Goal: Task Accomplishment & Management: Manage account settings

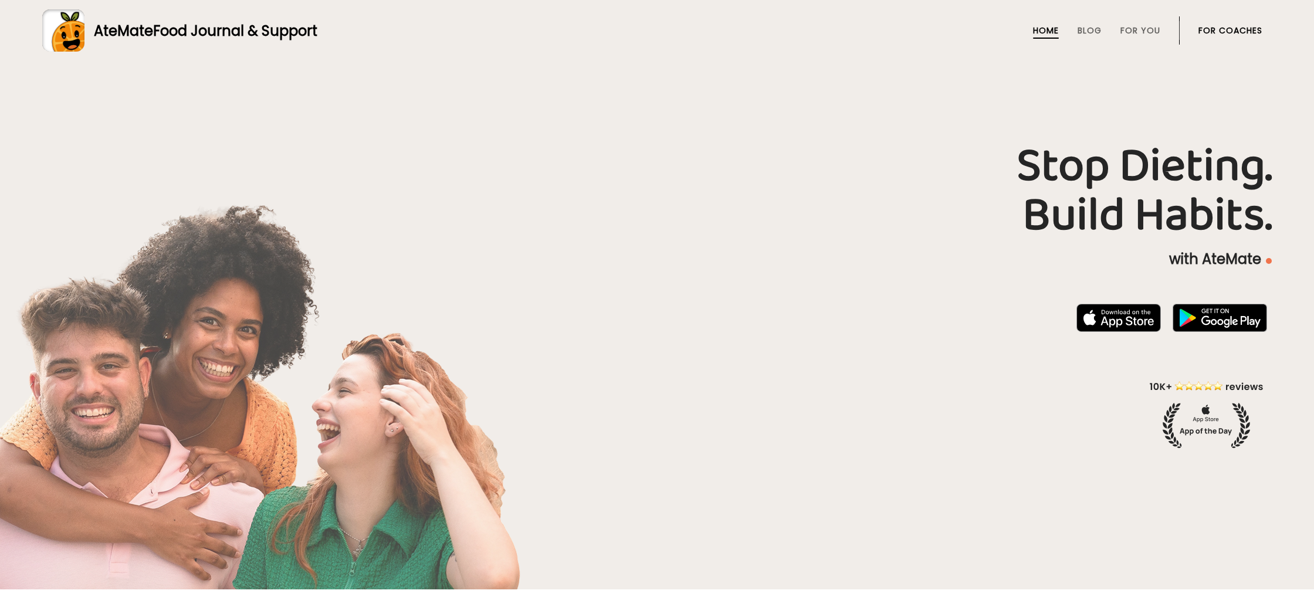
click at [1243, 30] on link "For Coaches" at bounding box center [1231, 30] width 64 height 9
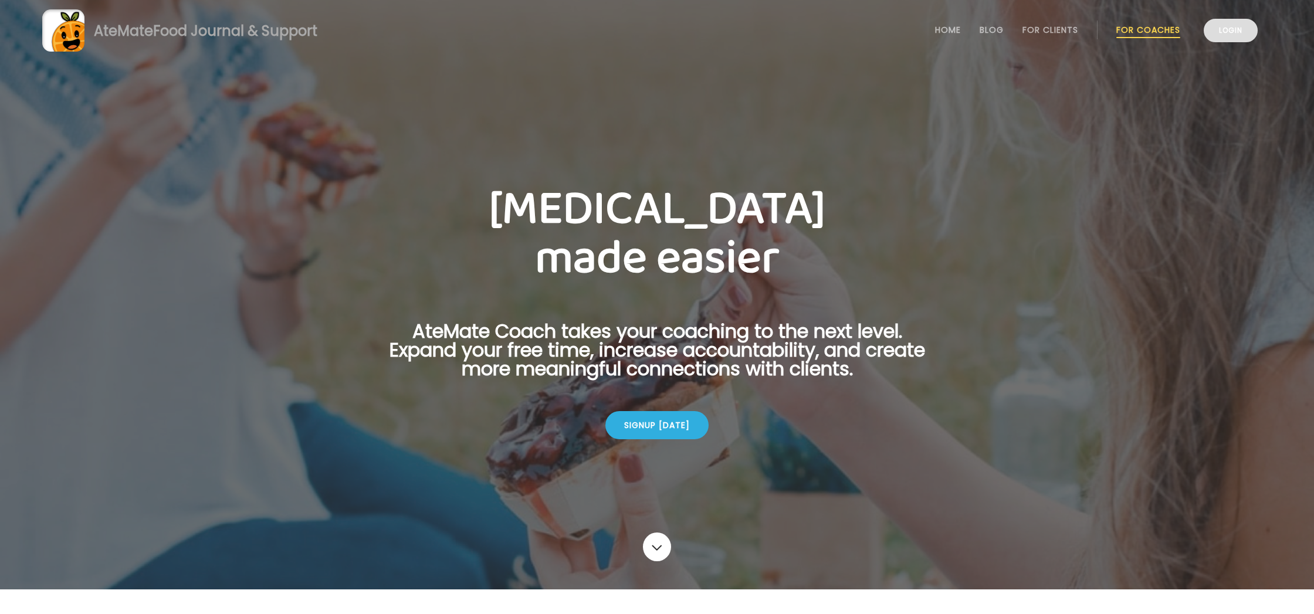
click at [1224, 32] on link "Login" at bounding box center [1231, 30] width 54 height 23
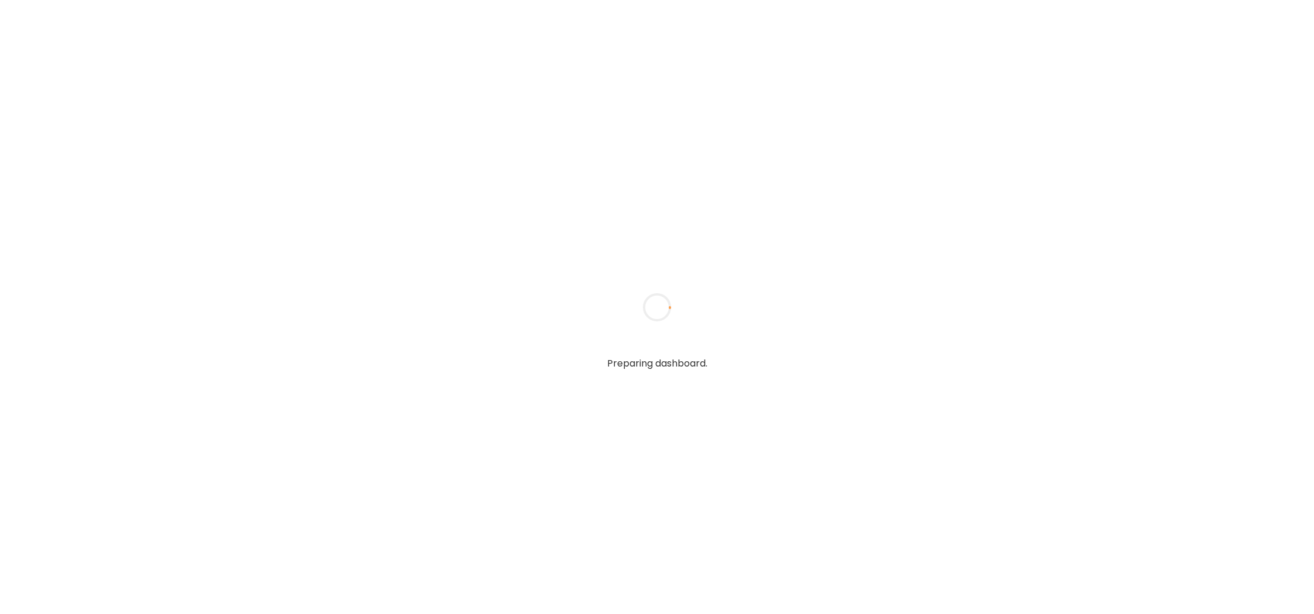
type input "**********"
type textarea "**********"
type input "**********"
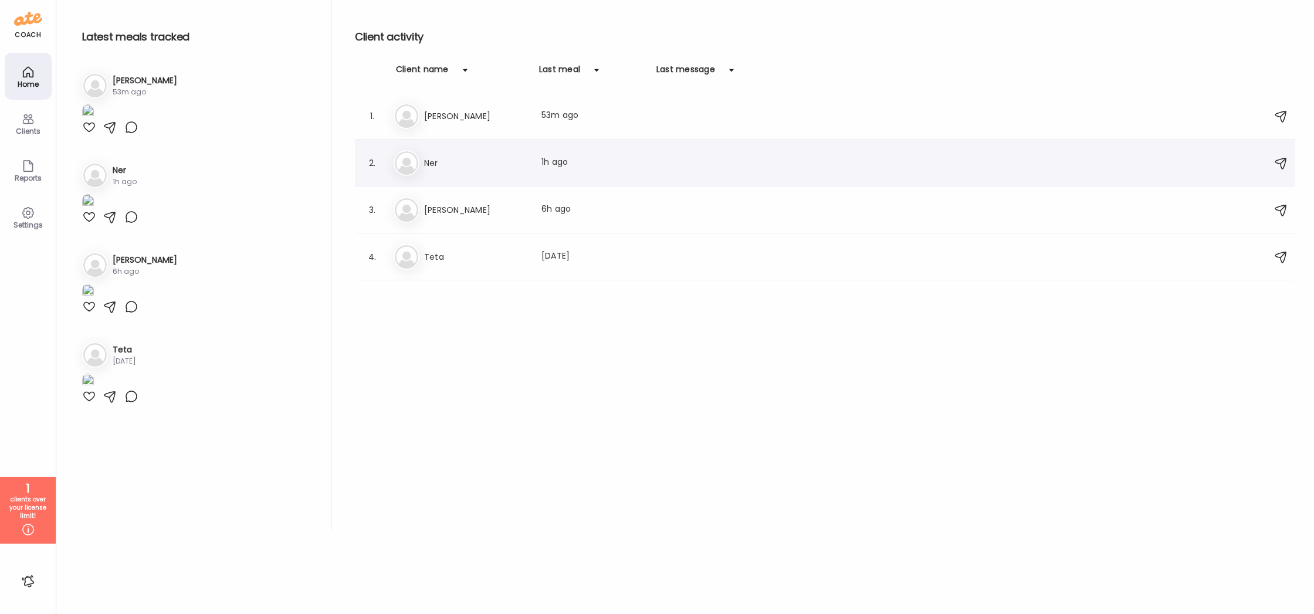
click at [531, 158] on div "Ne Ner Last meal: 1h ago" at bounding box center [827, 163] width 867 height 26
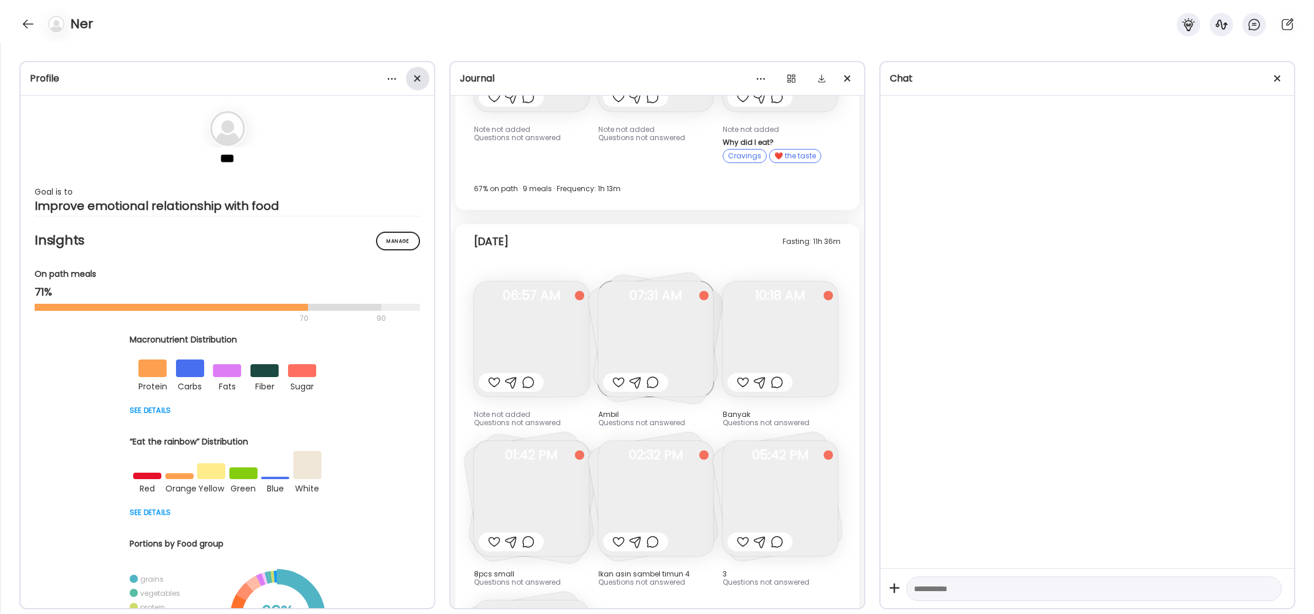
click at [414, 77] on div at bounding box center [417, 78] width 23 height 23
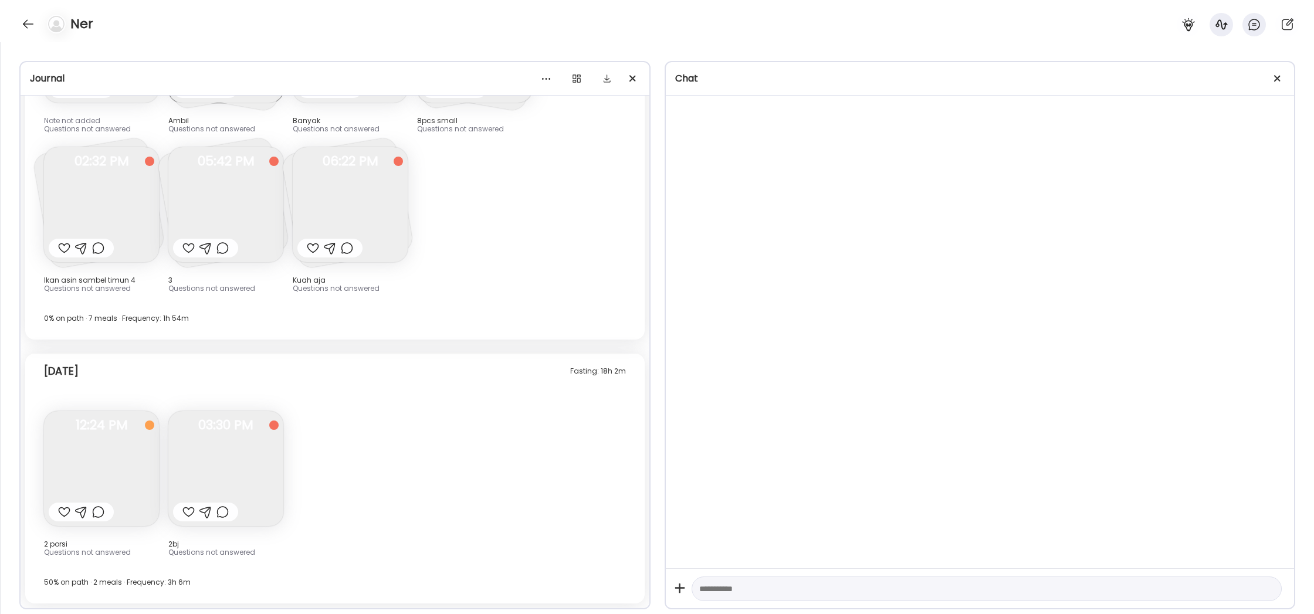
scroll to position [3193, 0]
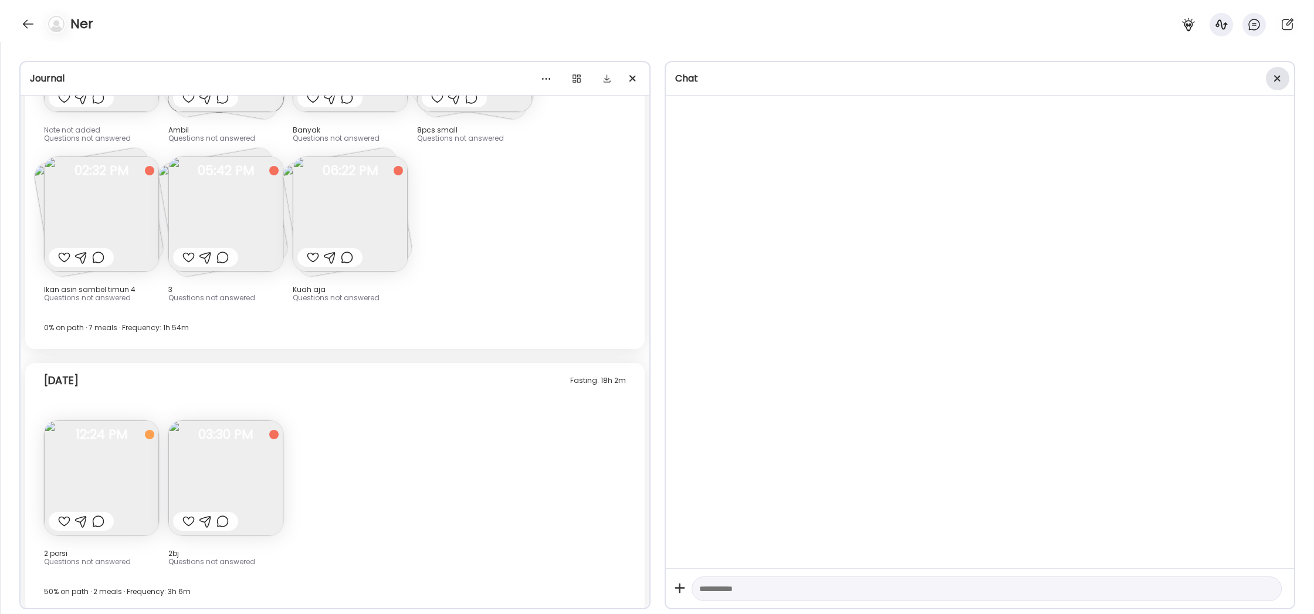
click at [1273, 77] on div at bounding box center [1277, 78] width 23 height 23
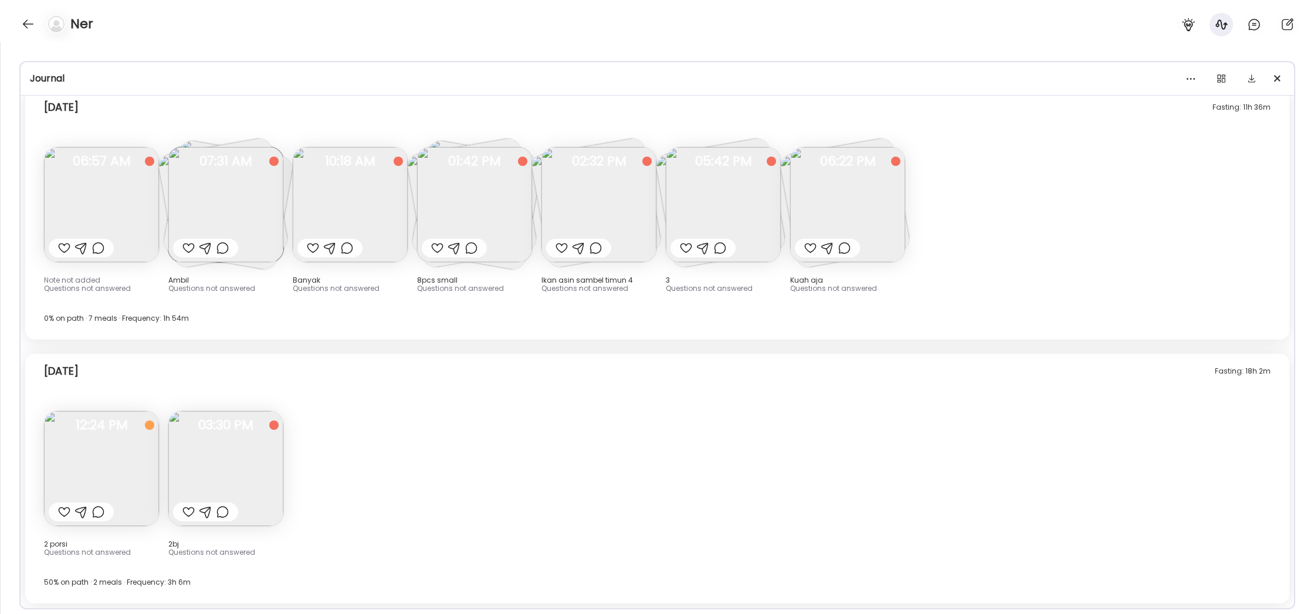
scroll to position [1944, 0]
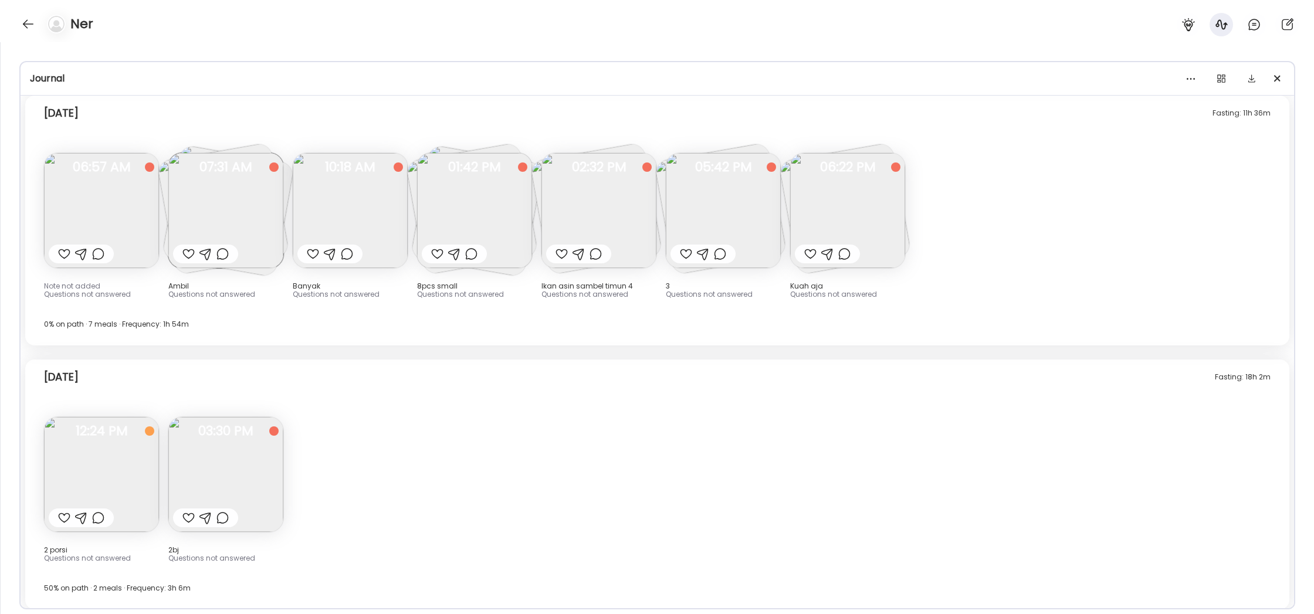
click at [590, 434] on div "Fasting: 18h 2m Today 2 porsi Questions not answered 12:24 PM 2bj Questions not…" at bounding box center [657, 485] width 1264 height 250
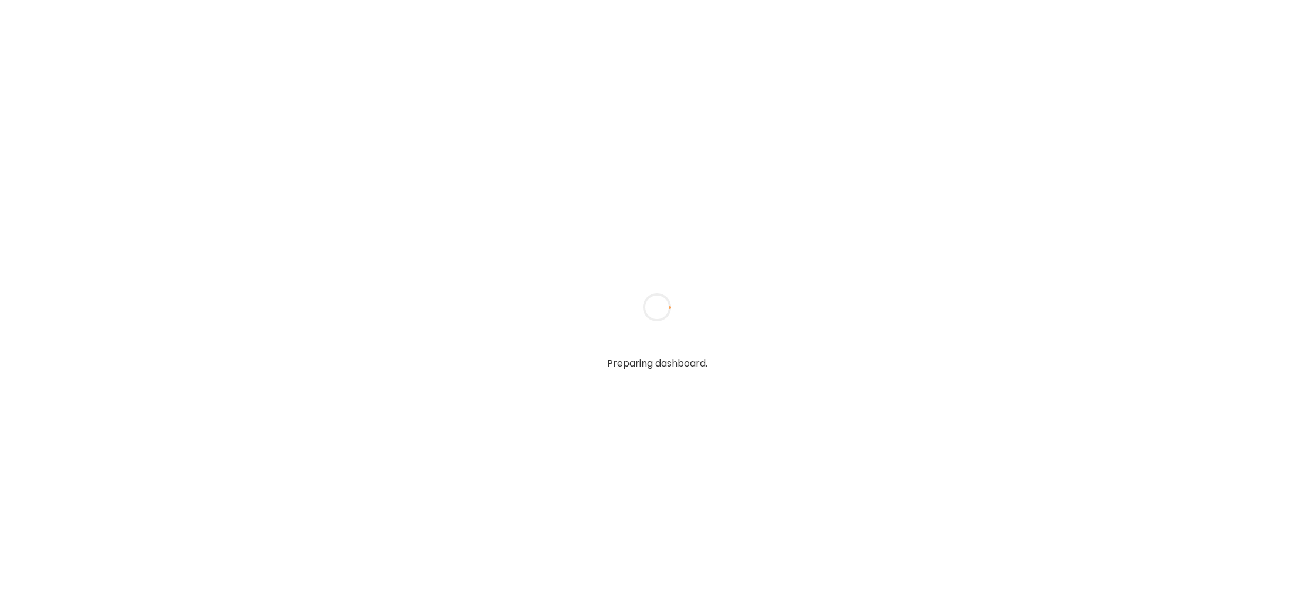
type input "**********"
type textarea "**********"
type input "**********"
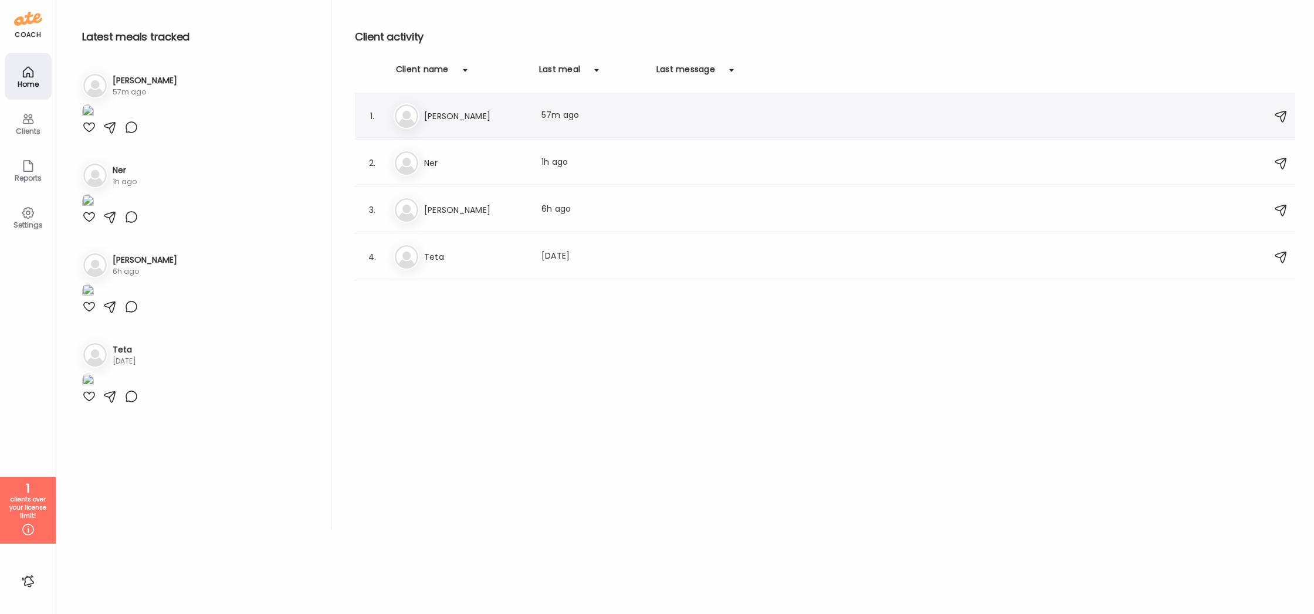
click at [760, 127] on div "Cl [PERSON_NAME] Last meal: 57m ago" at bounding box center [827, 116] width 867 height 26
click at [685, 279] on div at bounding box center [657, 307] width 56 height 56
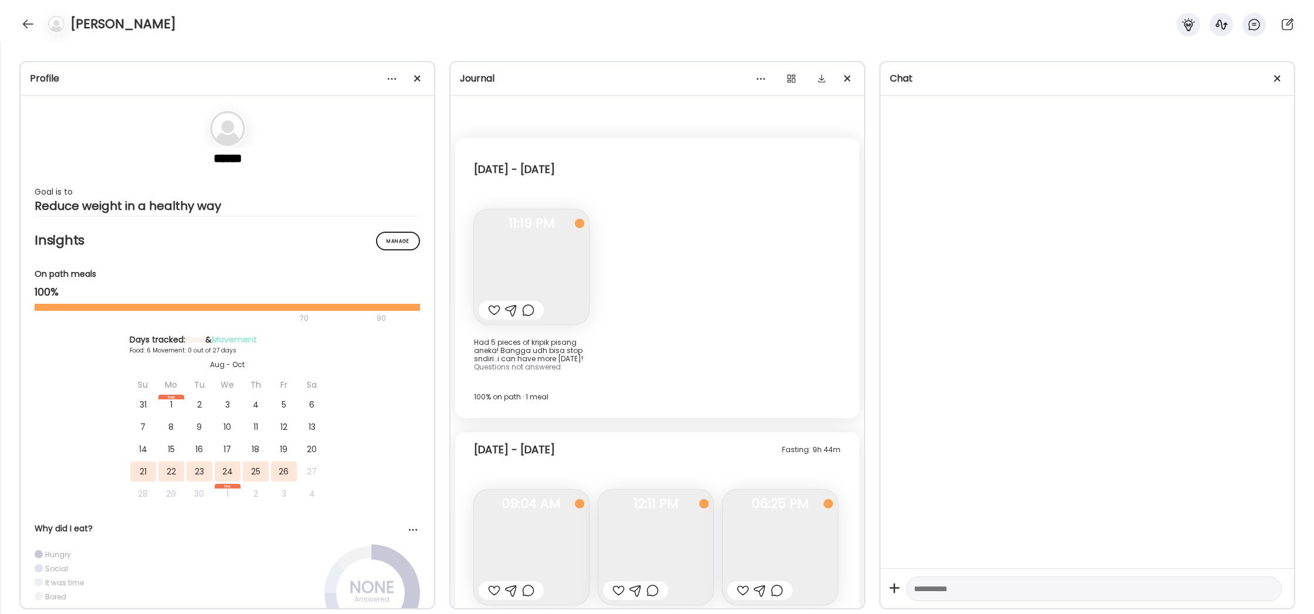
scroll to position [1592, 0]
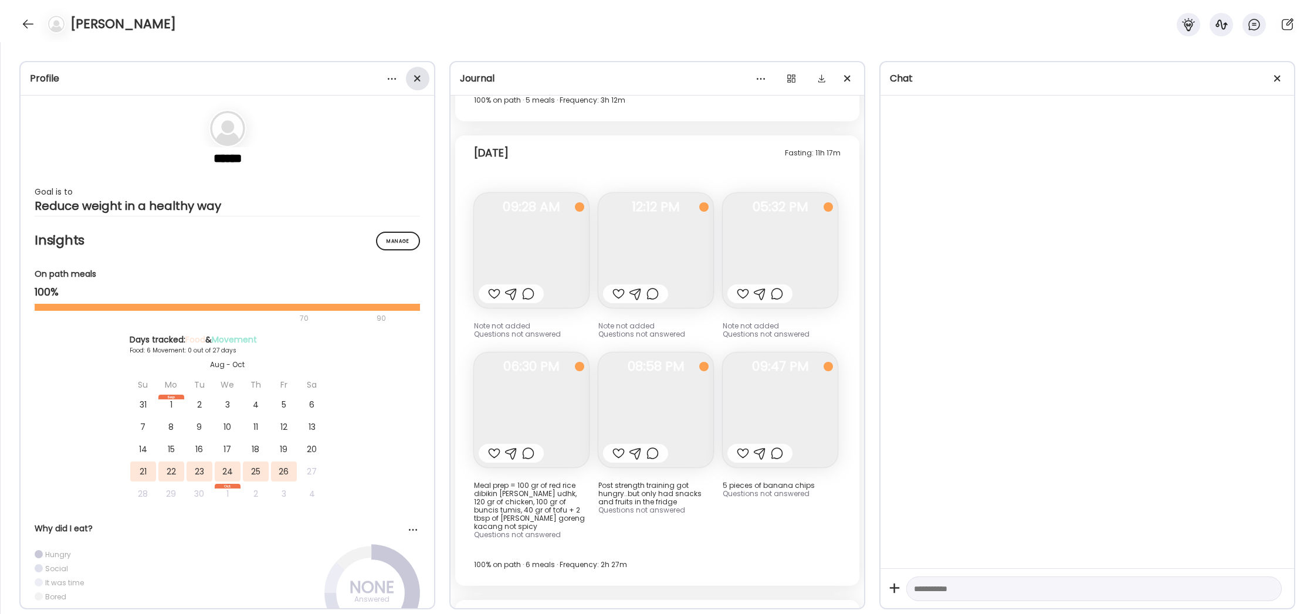
click at [422, 77] on div at bounding box center [417, 78] width 23 height 23
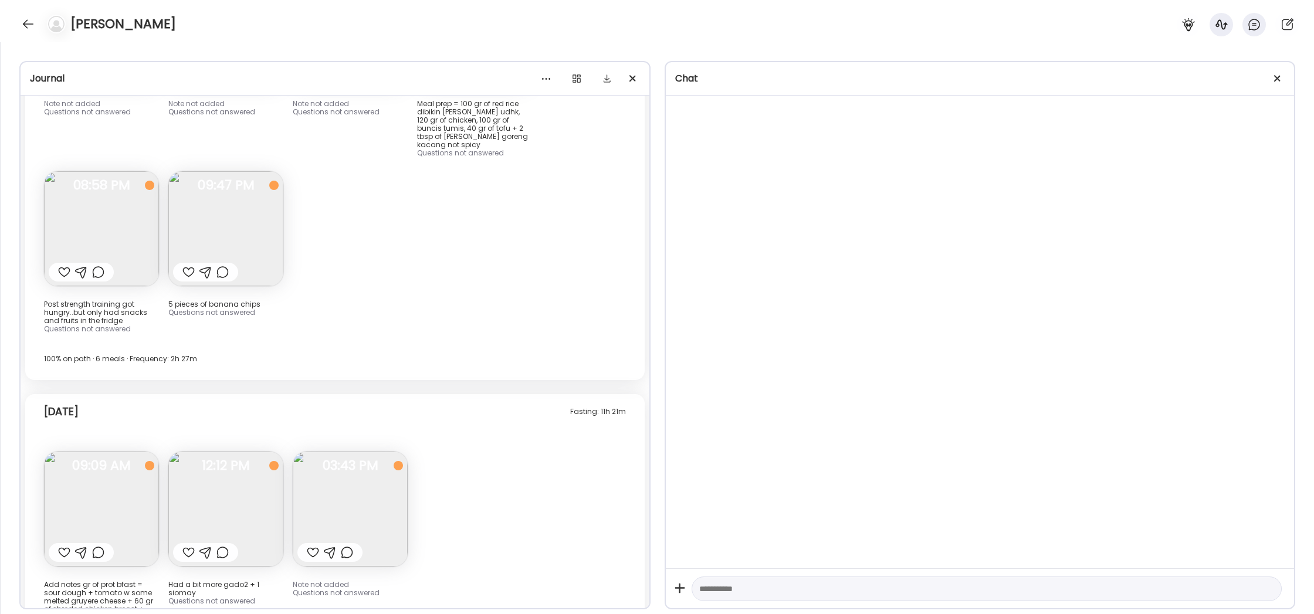
scroll to position [14563, 0]
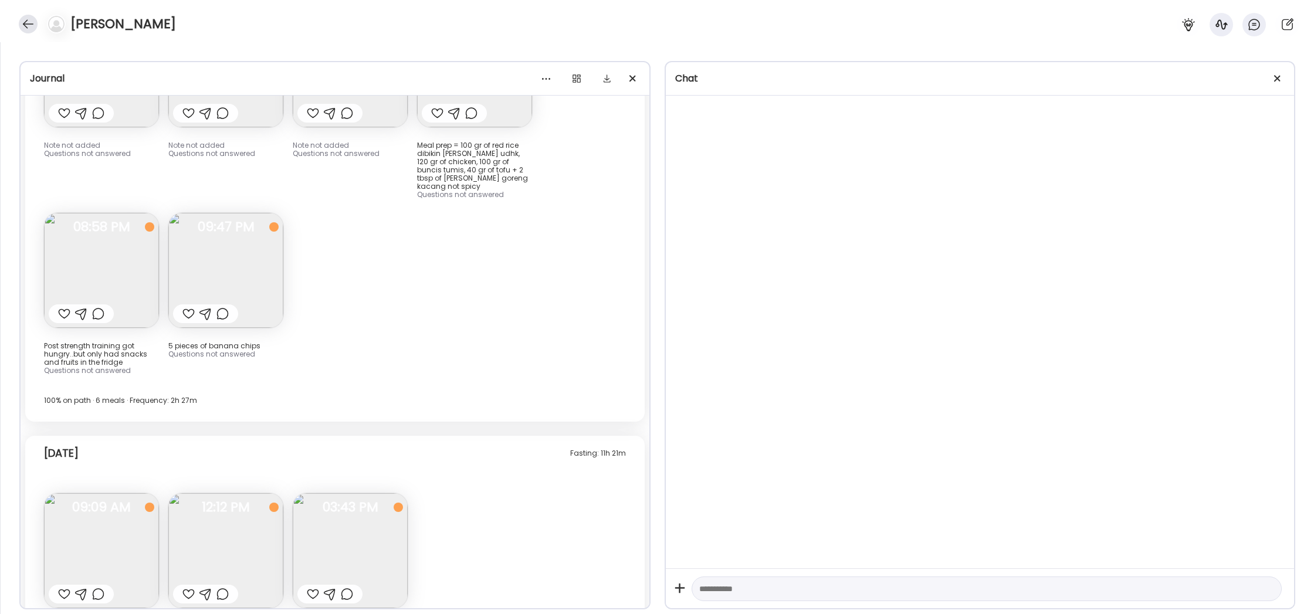
click at [30, 18] on div at bounding box center [28, 24] width 19 height 19
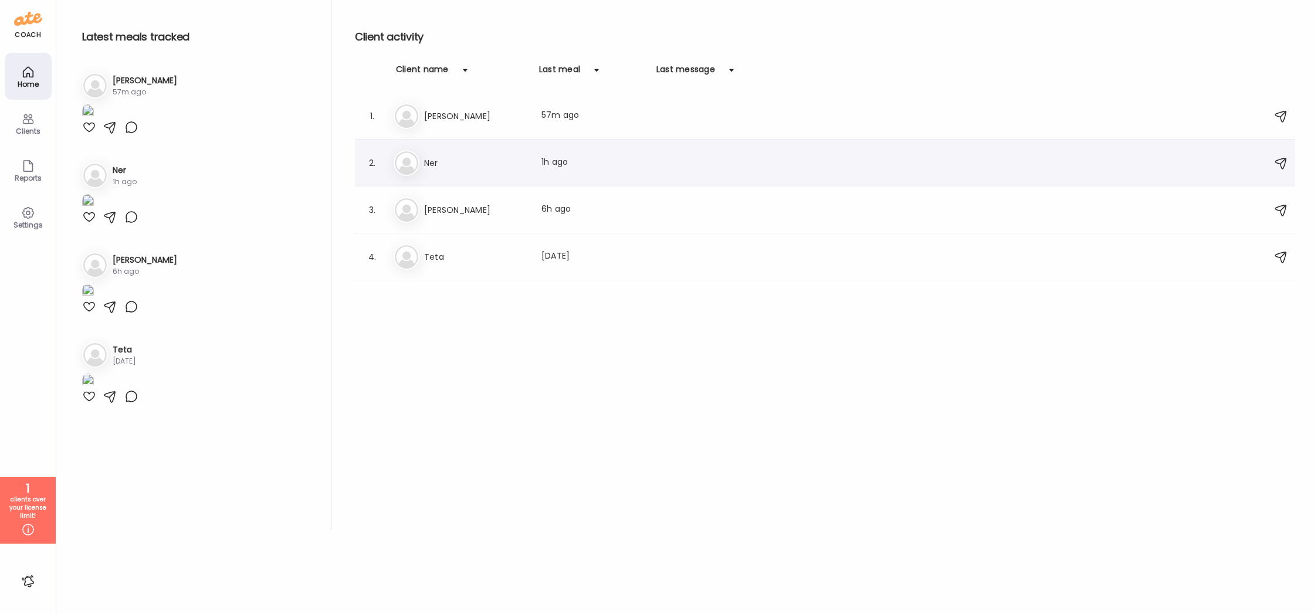
click at [516, 152] on div "Ne Ner Last meal: 1h ago" at bounding box center [827, 163] width 867 height 26
click at [629, 279] on div at bounding box center [657, 307] width 56 height 56
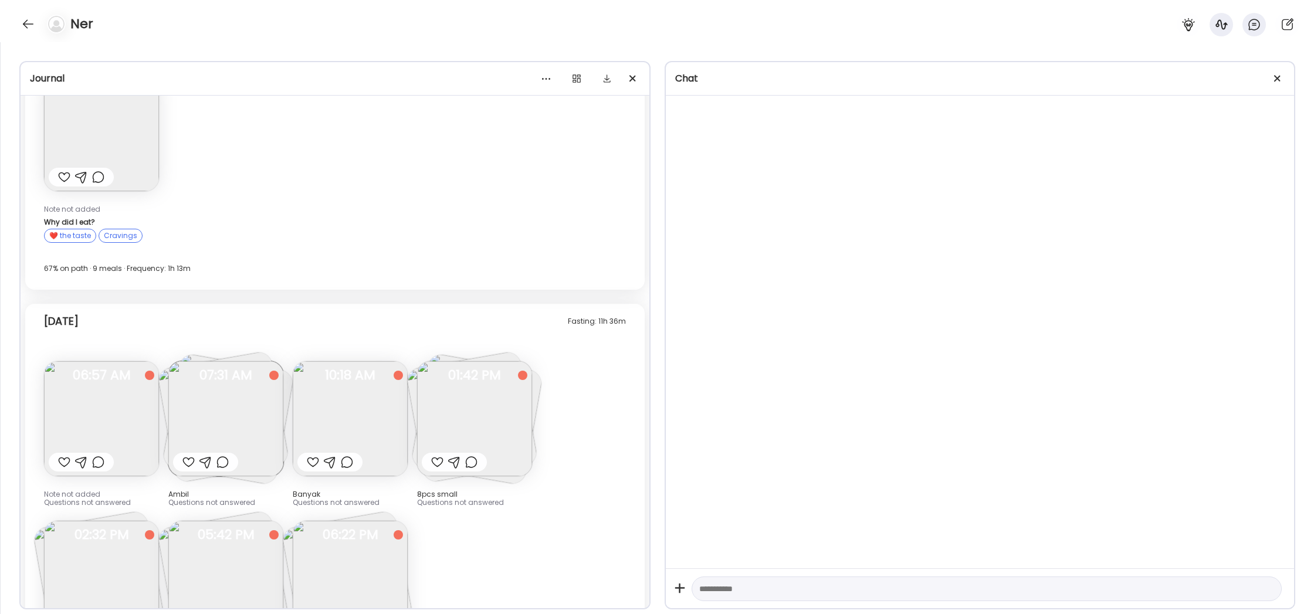
scroll to position [2774, 0]
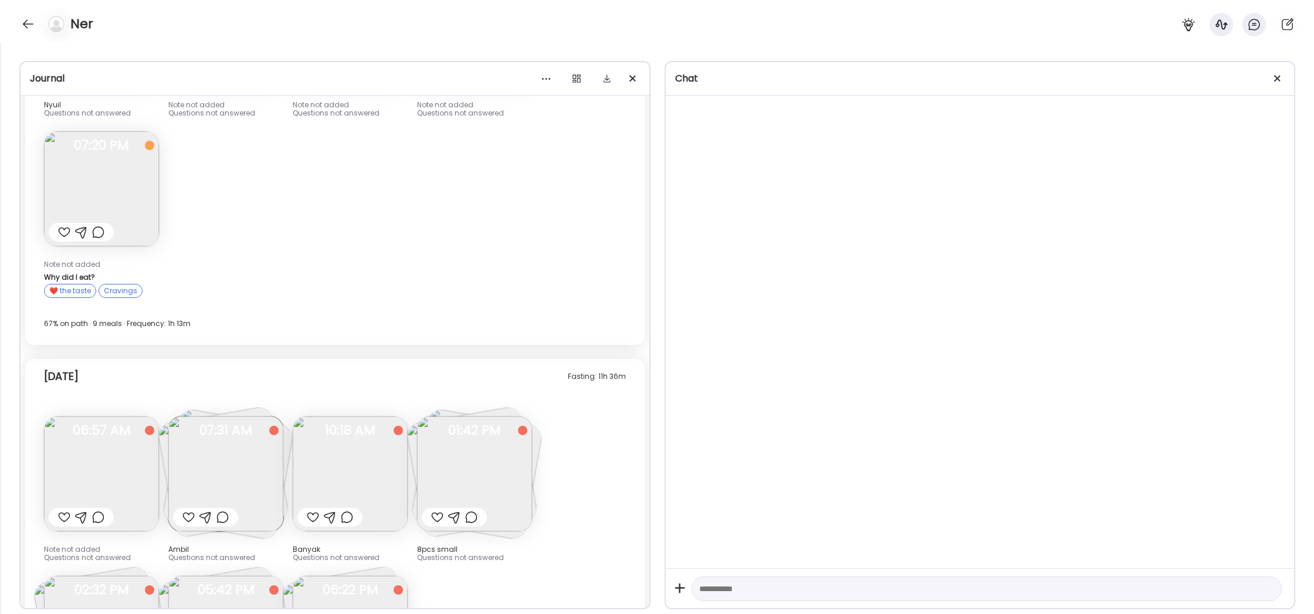
click at [261, 451] on img at bounding box center [225, 474] width 115 height 115
click at [261, 451] on div "Ate Coach Dashboard Wahoo! It’s official Take a moment to set up your Coach Pro…" at bounding box center [657, 307] width 1314 height 614
click at [261, 451] on img at bounding box center [225, 473] width 115 height 115
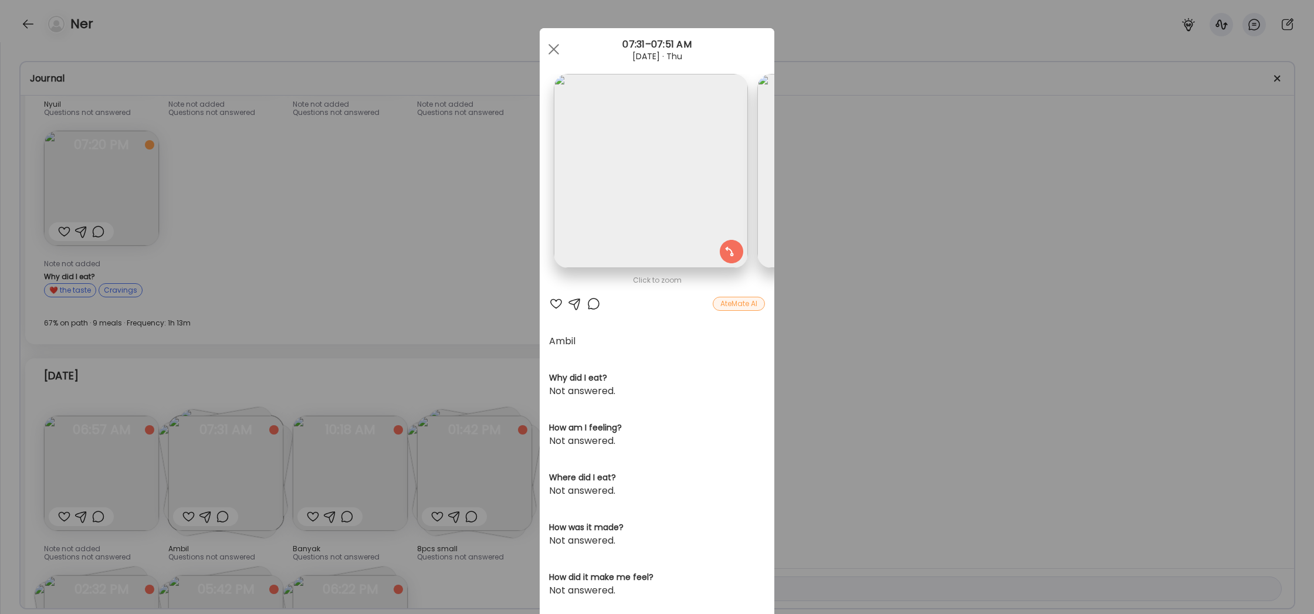
scroll to position [0, 0]
click at [833, 292] on div "Ate Coach Dashboard Wahoo! It’s official Take a moment to set up your Coach Pro…" at bounding box center [657, 307] width 1314 height 614
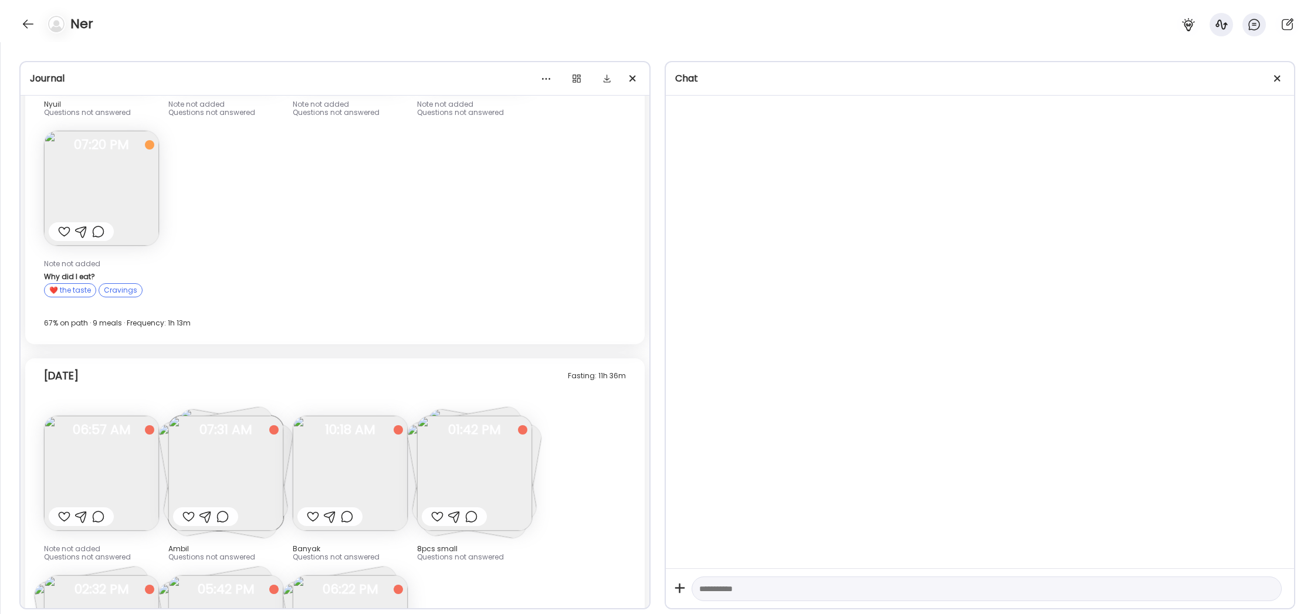
click at [269, 466] on img at bounding box center [225, 473] width 115 height 115
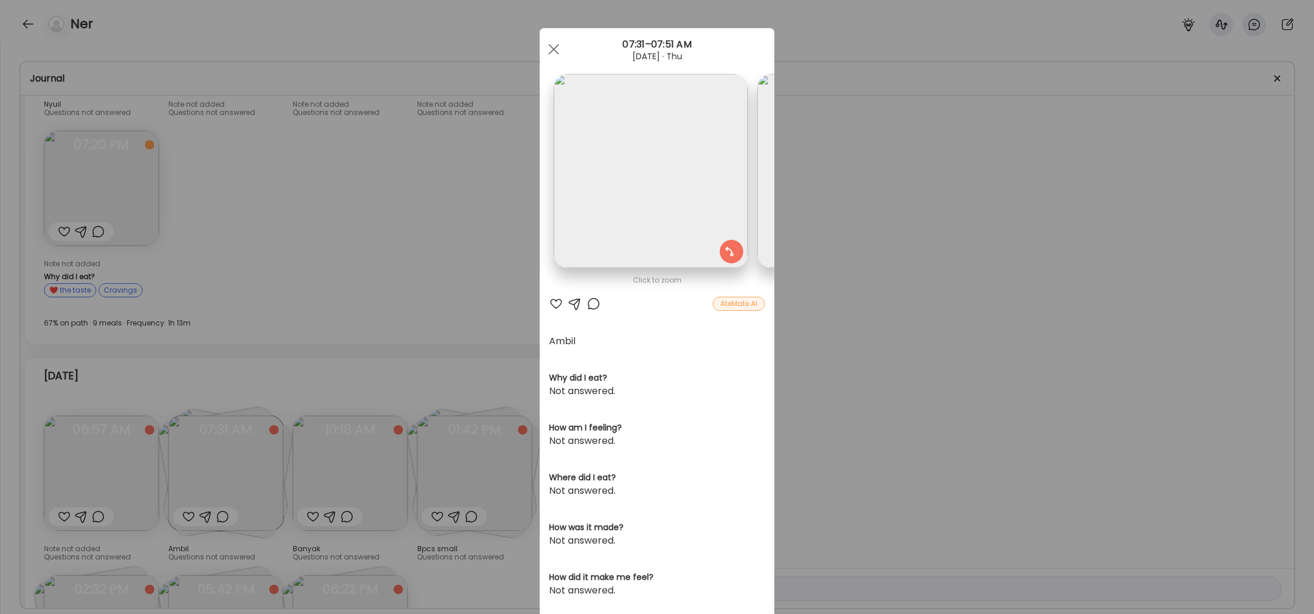
scroll to position [0, 2025]
click at [924, 126] on div "Ate Coach Dashboard Wahoo! It’s official Take a moment to set up your Coach Pro…" at bounding box center [657, 307] width 1314 height 614
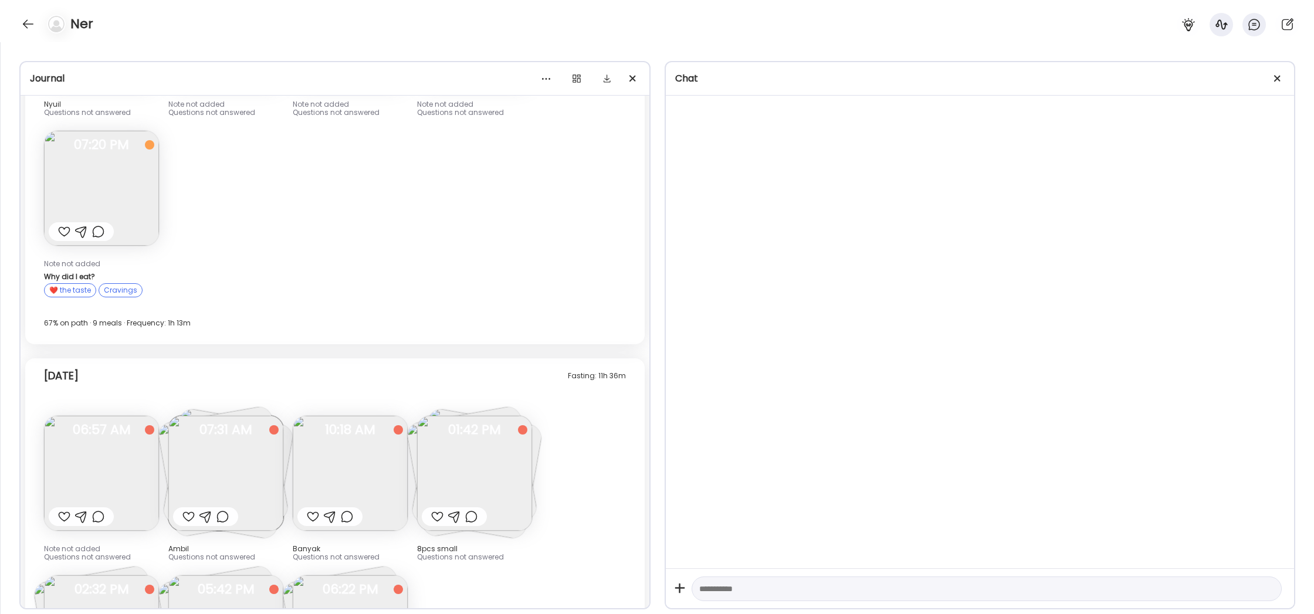
click at [377, 464] on img at bounding box center [350, 473] width 115 height 115
click at [377, 464] on div "Ate Coach Dashboard Wahoo! It’s official Take a moment to set up your Coach Pro…" at bounding box center [657, 307] width 1314 height 614
click at [377, 464] on img at bounding box center [350, 473] width 115 height 115
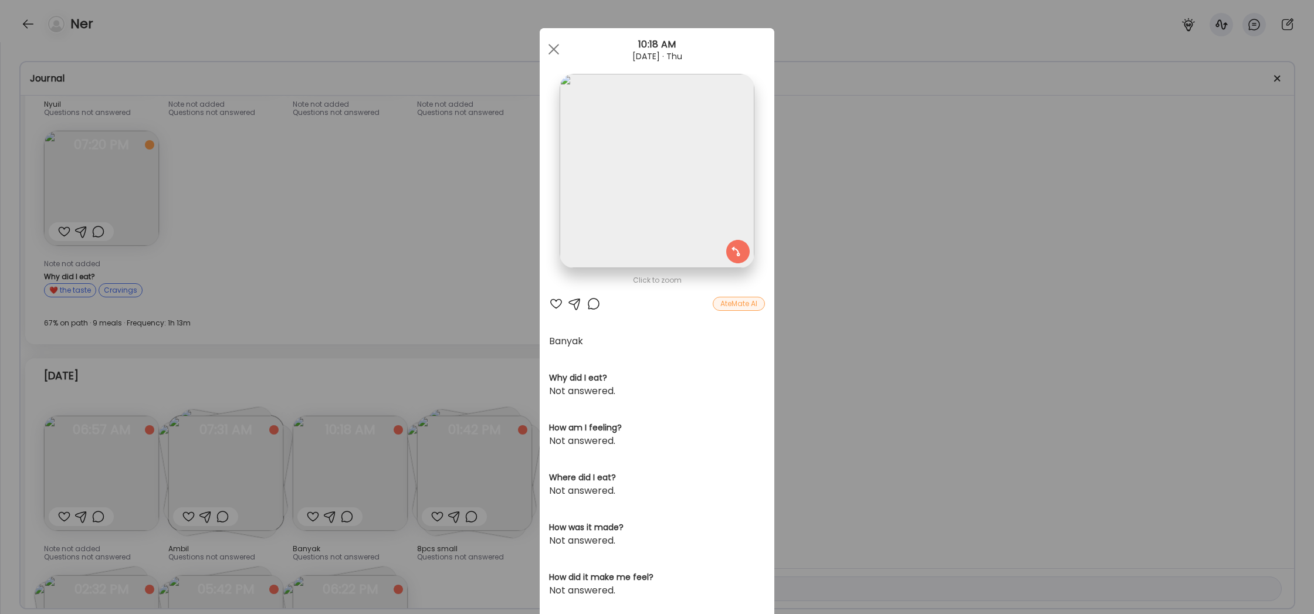
click at [967, 147] on div "Ate Coach Dashboard Wahoo! It’s official Take a moment to set up your Coach Pro…" at bounding box center [657, 307] width 1314 height 614
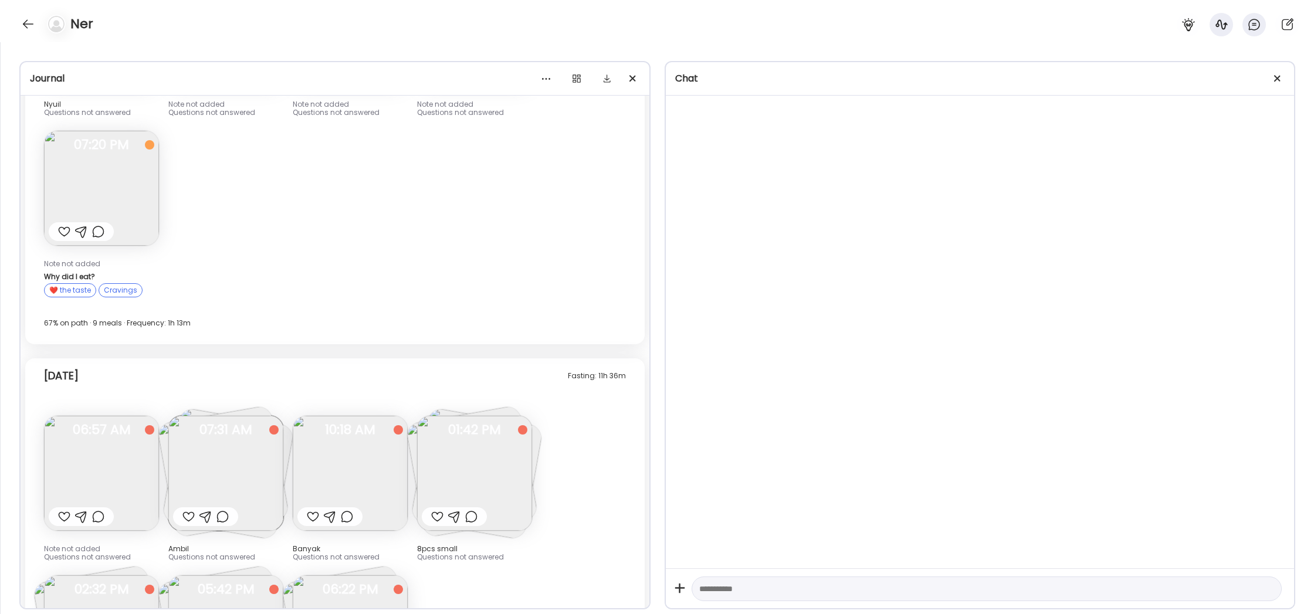
click at [508, 445] on img at bounding box center [474, 473] width 115 height 115
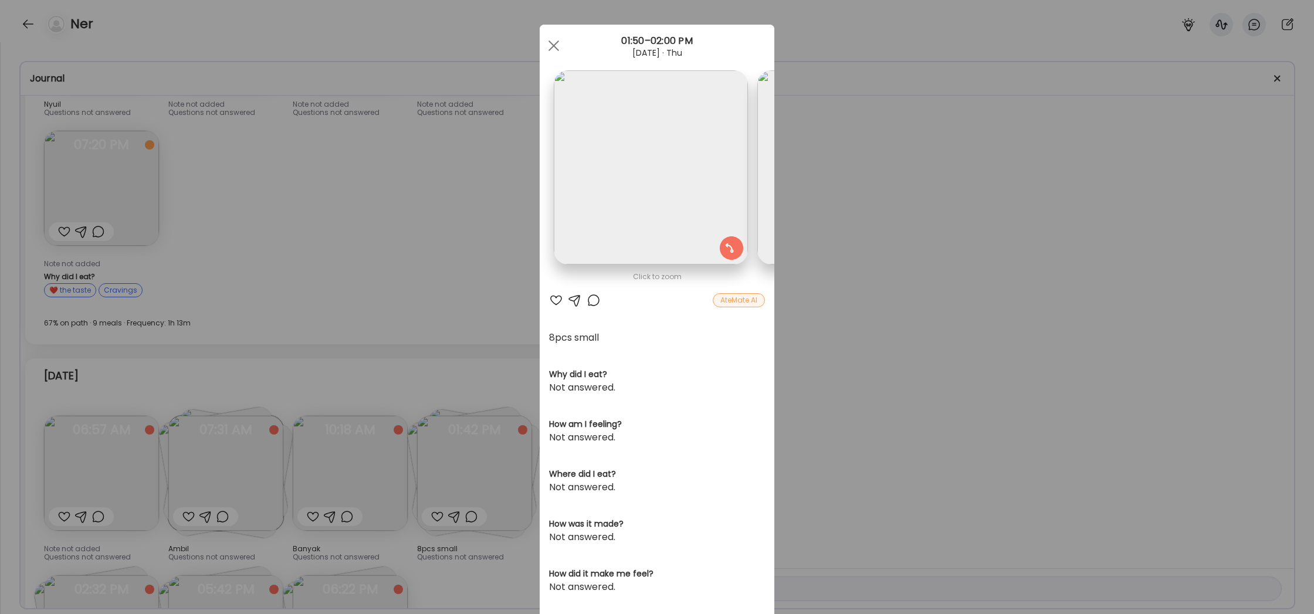
click at [873, 269] on div "Ate Coach Dashboard Wahoo! It’s official Take a moment to set up your Coach Pro…" at bounding box center [657, 307] width 1314 height 614
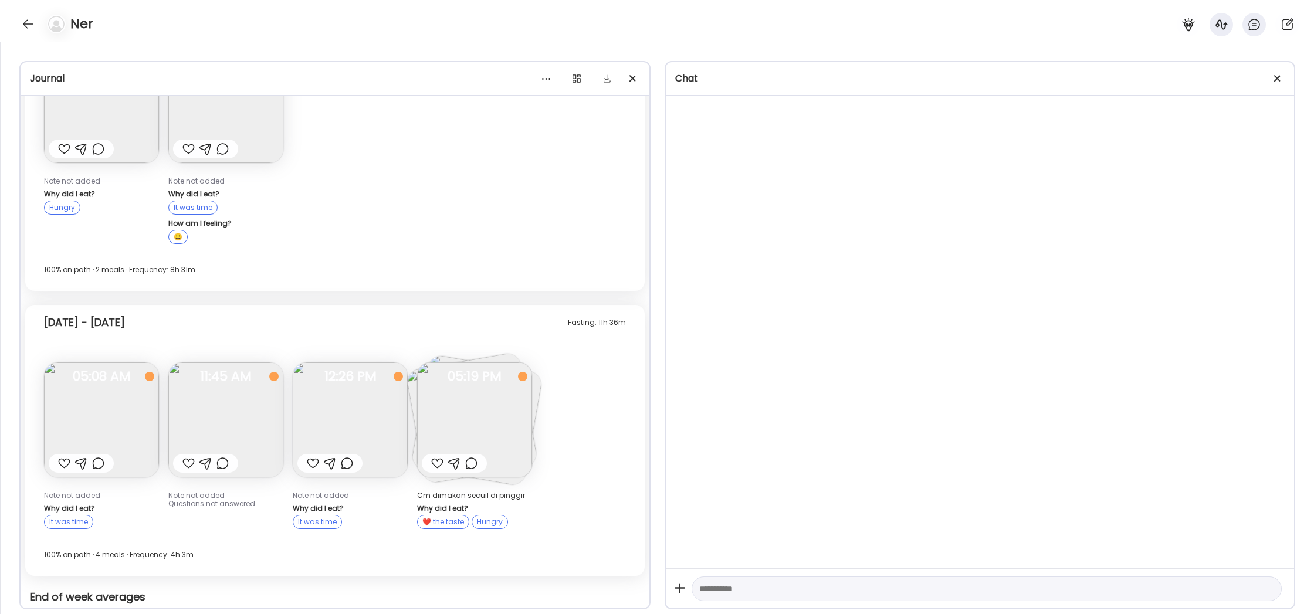
scroll to position [168, 0]
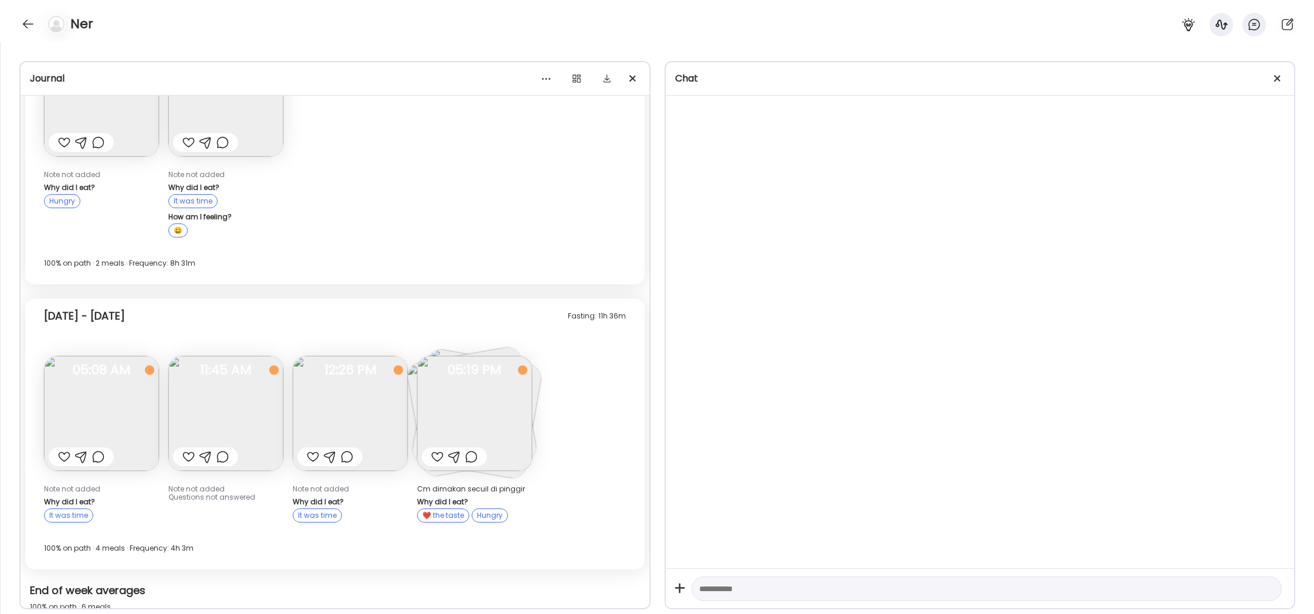
click at [1276, 79] on div at bounding box center [1277, 78] width 23 height 23
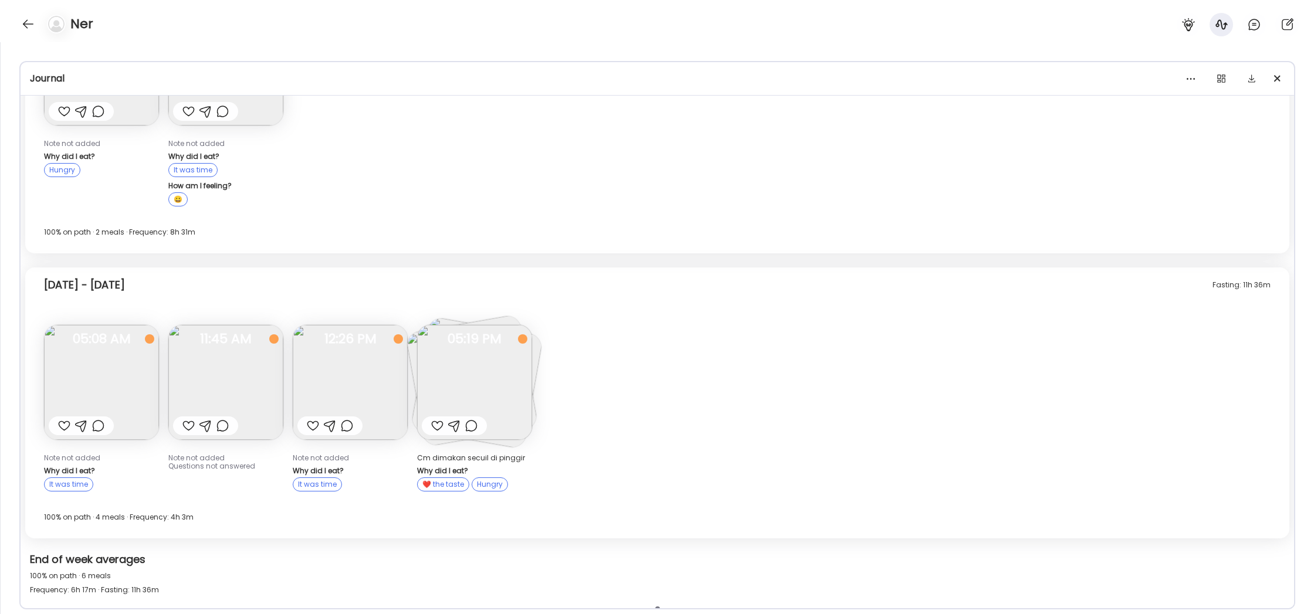
scroll to position [192, 0]
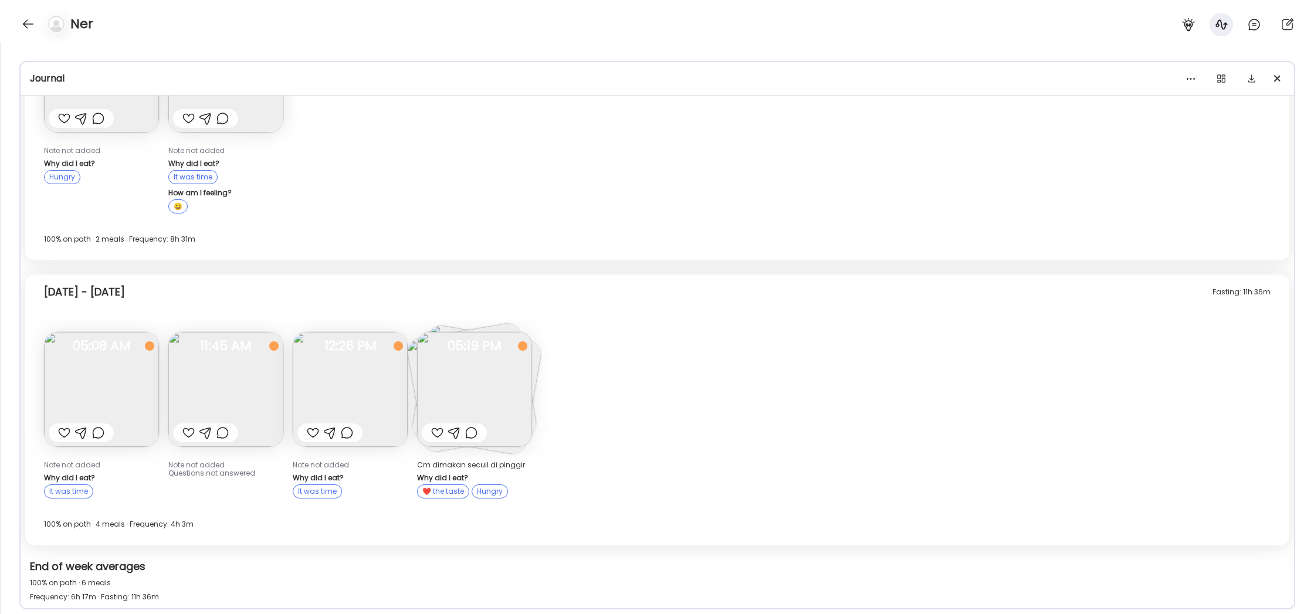
click at [116, 359] on img at bounding box center [101, 389] width 115 height 115
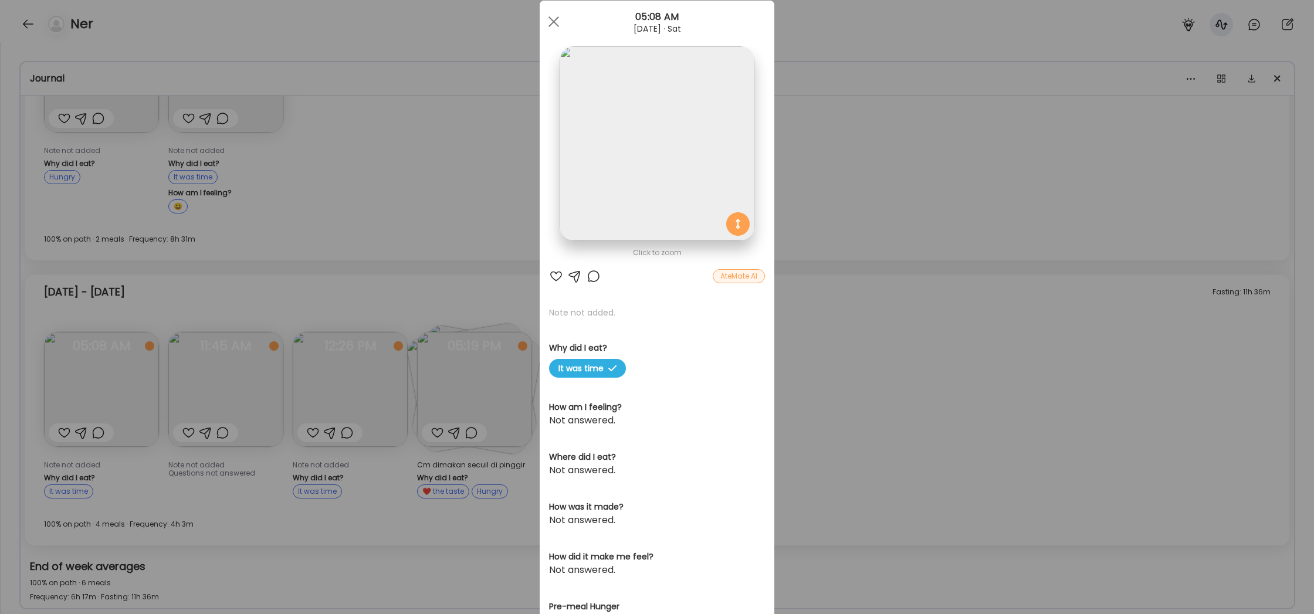
click at [875, 364] on div "Ate Coach Dashboard Wahoo! It’s official Take a moment to set up your Coach Pro…" at bounding box center [657, 307] width 1314 height 614
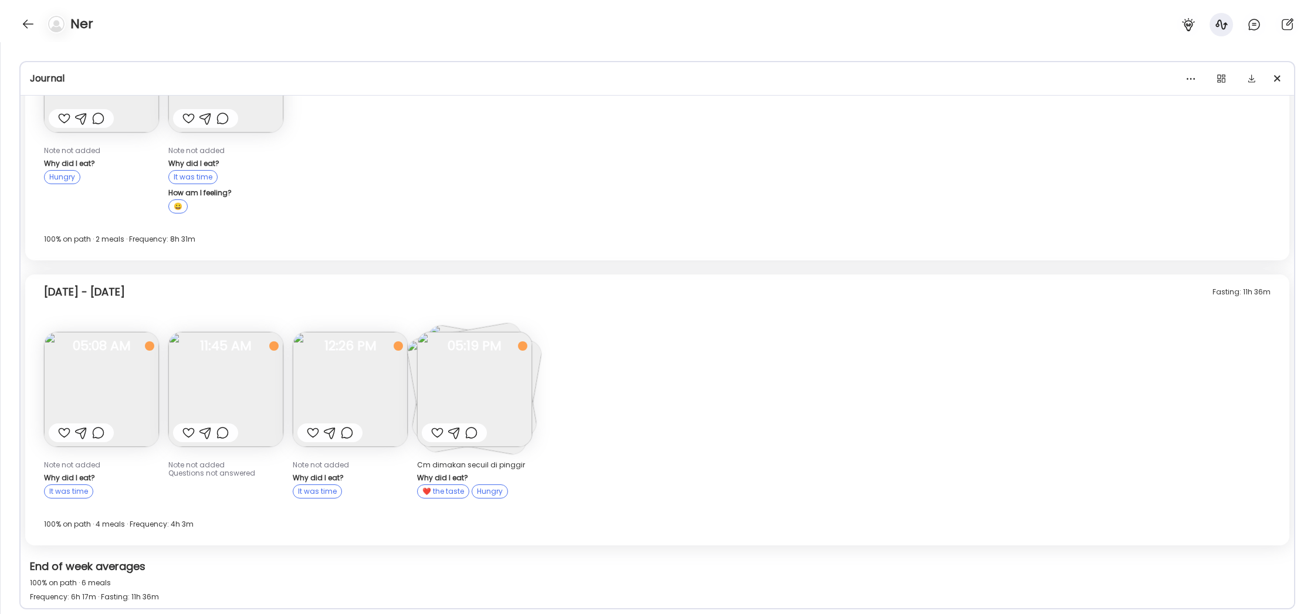
click at [218, 374] on img at bounding box center [225, 389] width 115 height 115
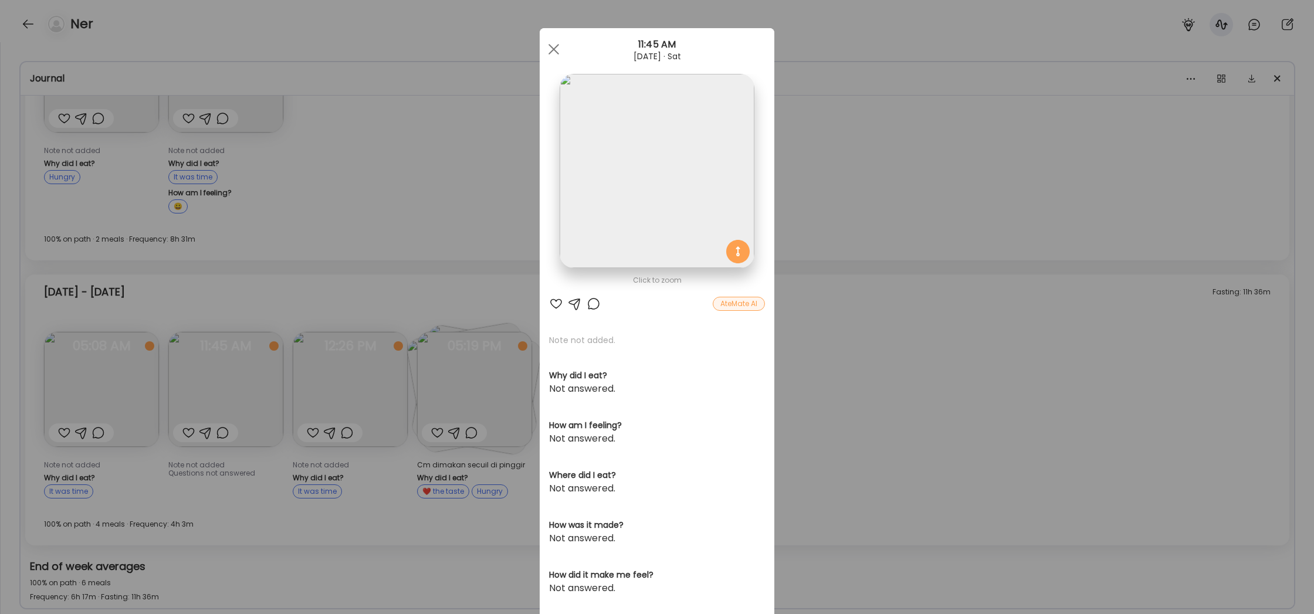
scroll to position [0, 0]
click at [551, 48] on div at bounding box center [553, 49] width 23 height 23
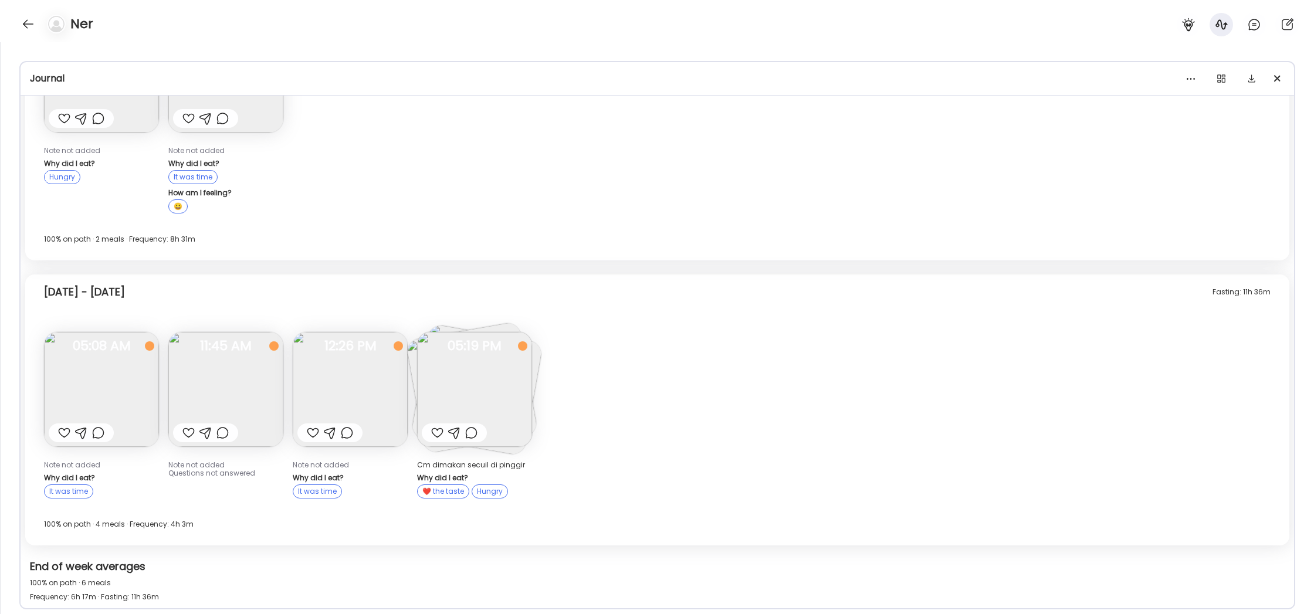
click at [224, 386] on img at bounding box center [225, 389] width 115 height 115
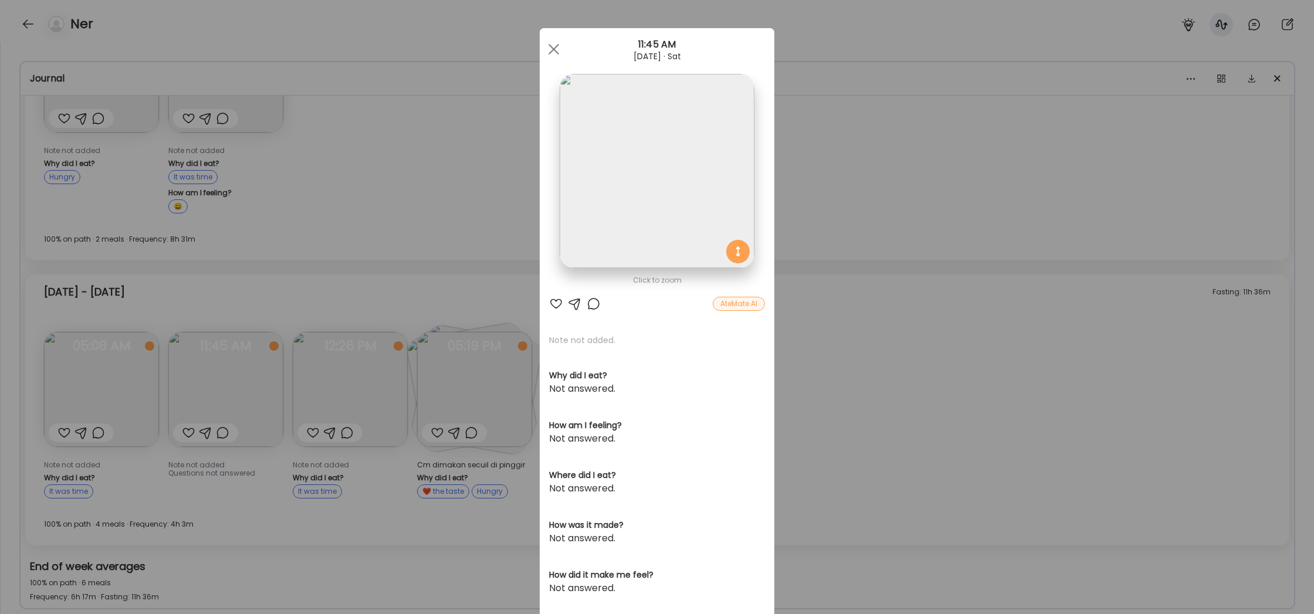
click at [238, 316] on div "Ate Coach Dashboard Wahoo! It’s official Take a moment to set up your Coach Pro…" at bounding box center [657, 307] width 1314 height 614
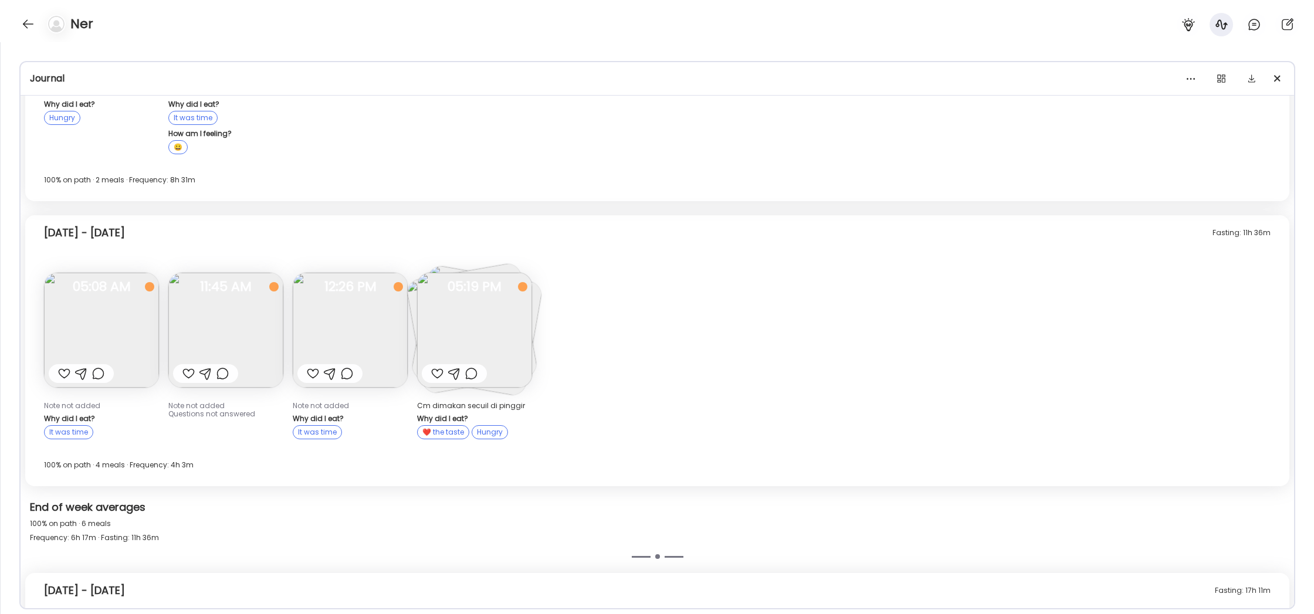
scroll to position [259, 0]
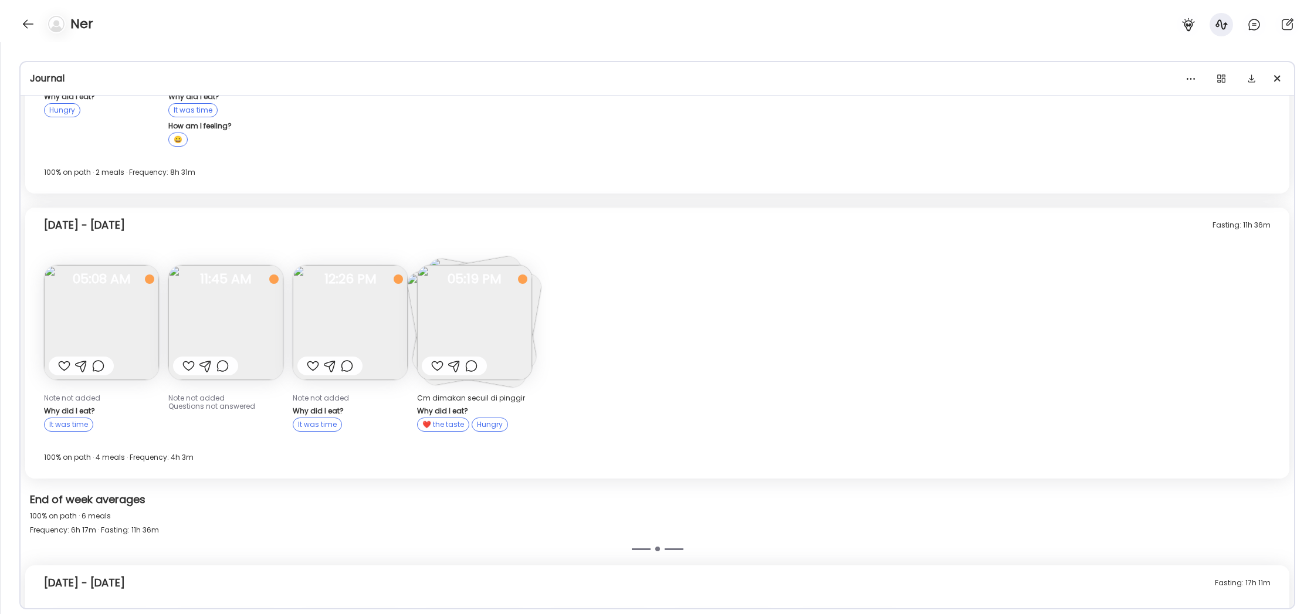
click at [489, 329] on img at bounding box center [474, 322] width 115 height 115
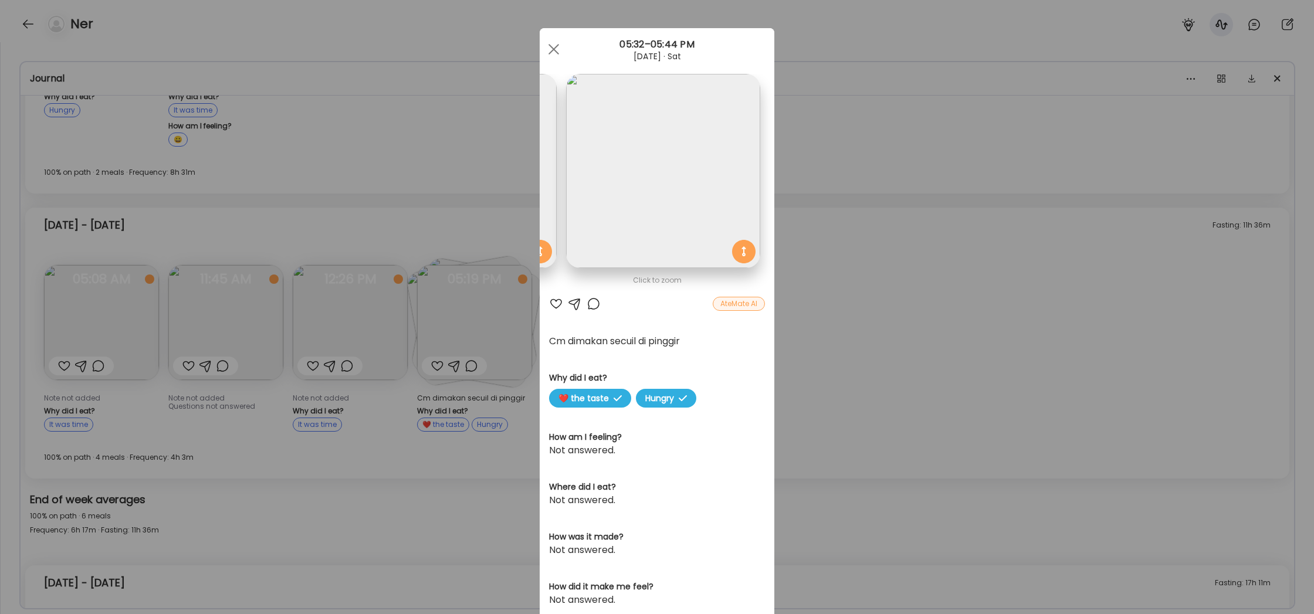
scroll to position [1, 0]
click at [850, 315] on div "Ate Coach Dashboard Wahoo! It’s official Take a moment to set up your Coach Pro…" at bounding box center [657, 307] width 1314 height 614
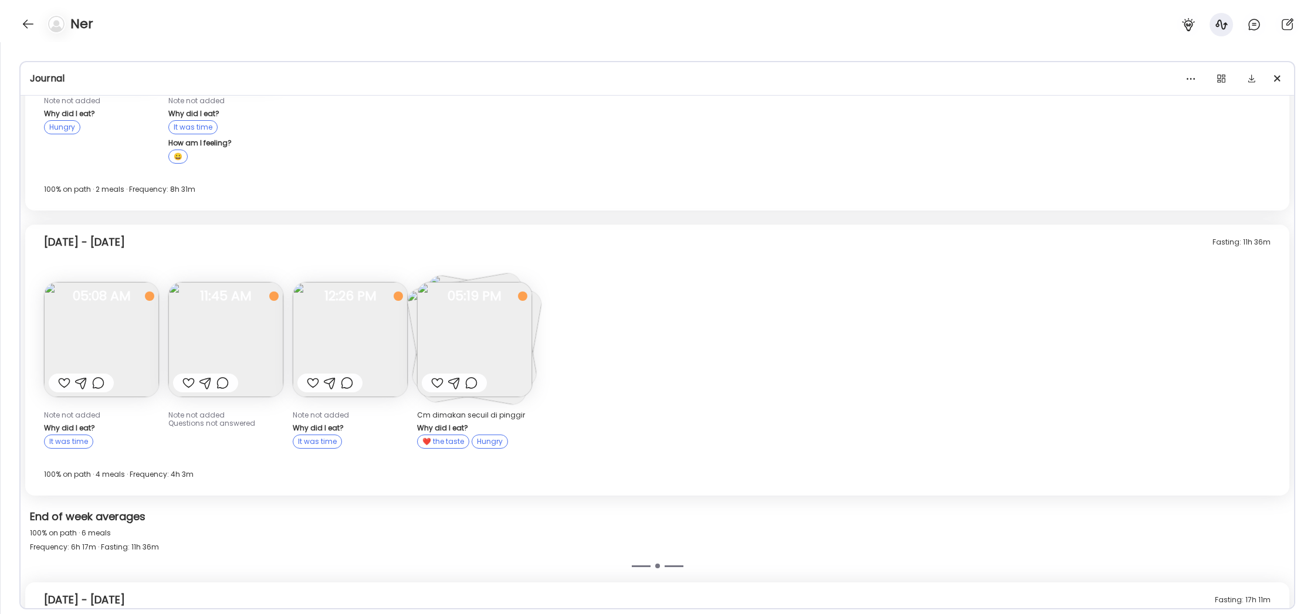
scroll to position [241, 0]
click at [361, 343] on img at bounding box center [350, 340] width 115 height 115
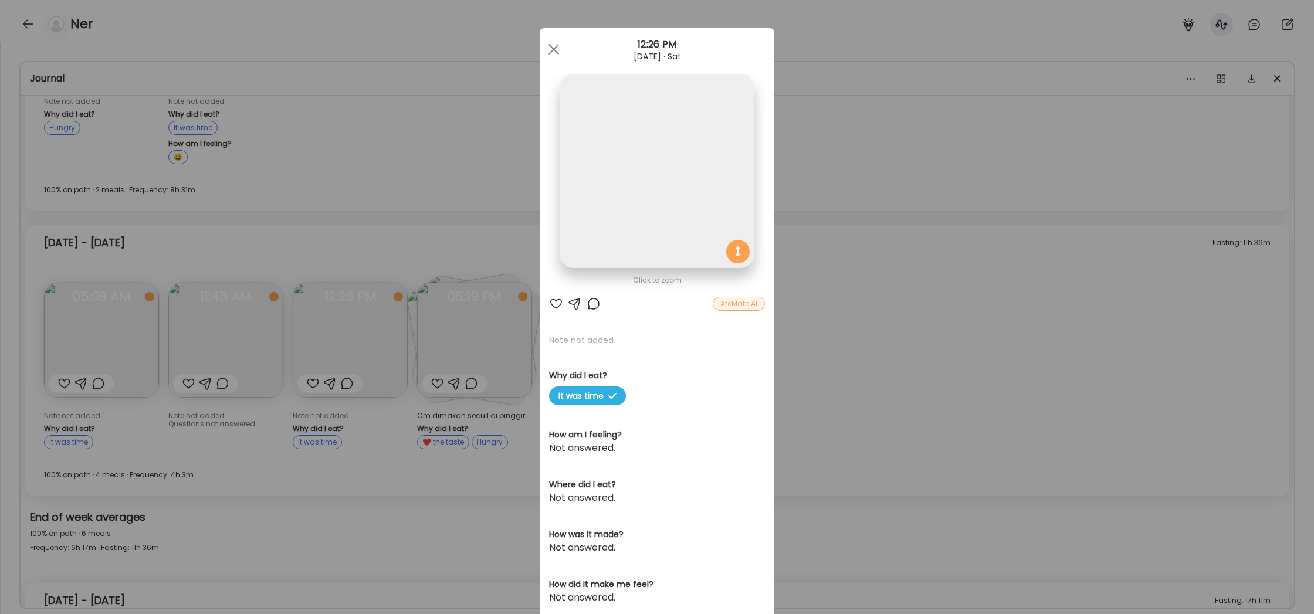
scroll to position [0, 0]
click at [337, 246] on div "Ate Coach Dashboard Wahoo! It’s official Take a moment to set up your Coach Pro…" at bounding box center [657, 307] width 1314 height 614
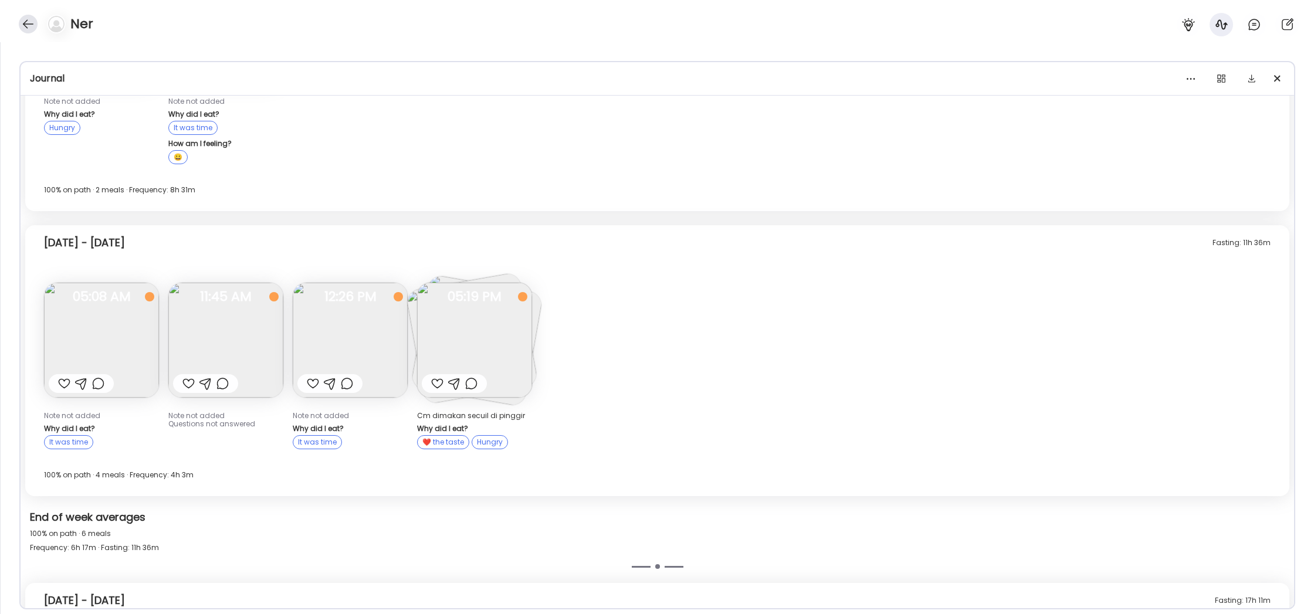
click at [22, 25] on div at bounding box center [28, 24] width 19 height 19
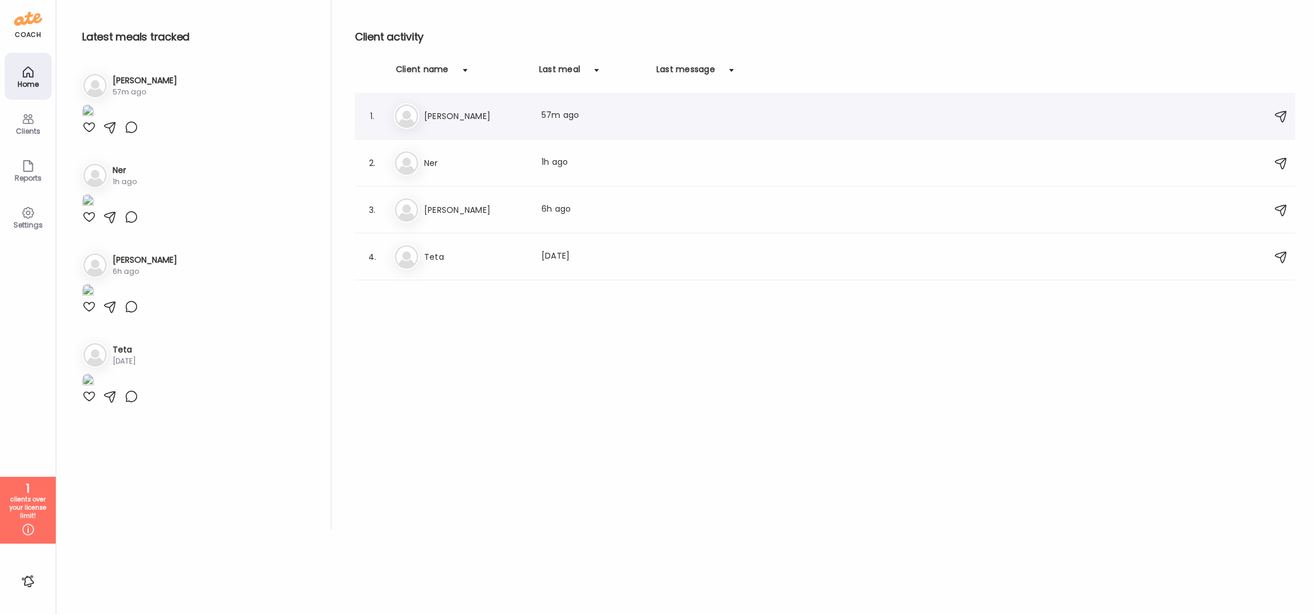
click at [443, 128] on div "Cl Claire Last meal: 57m ago" at bounding box center [827, 116] width 867 height 26
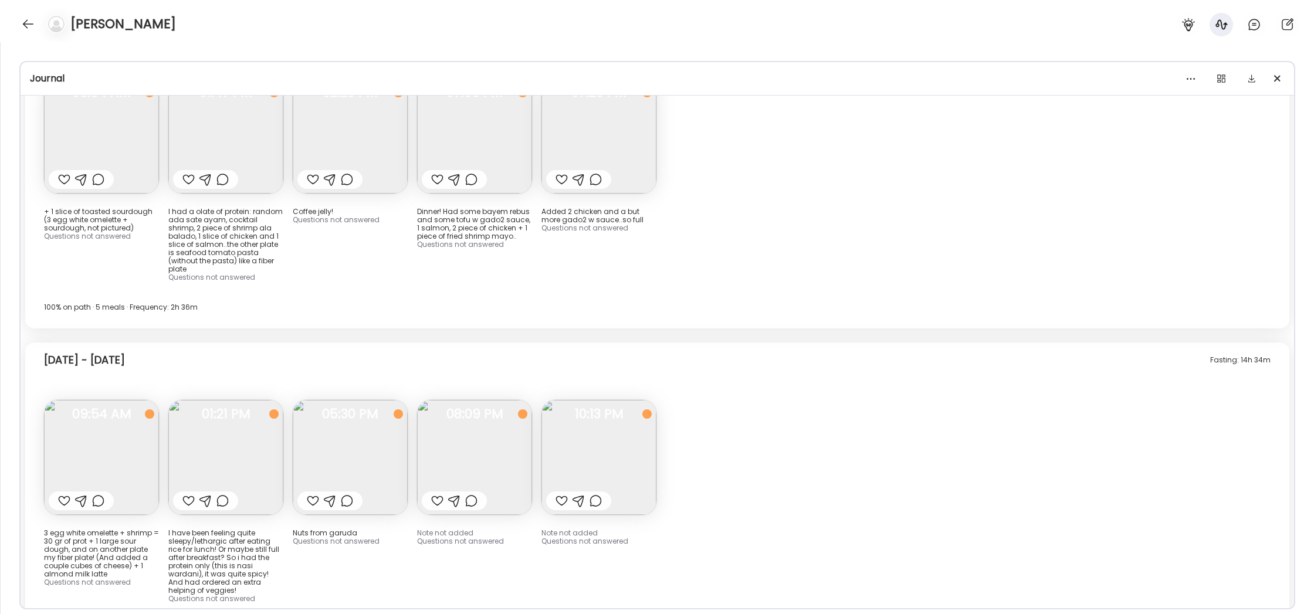
scroll to position [8468, 0]
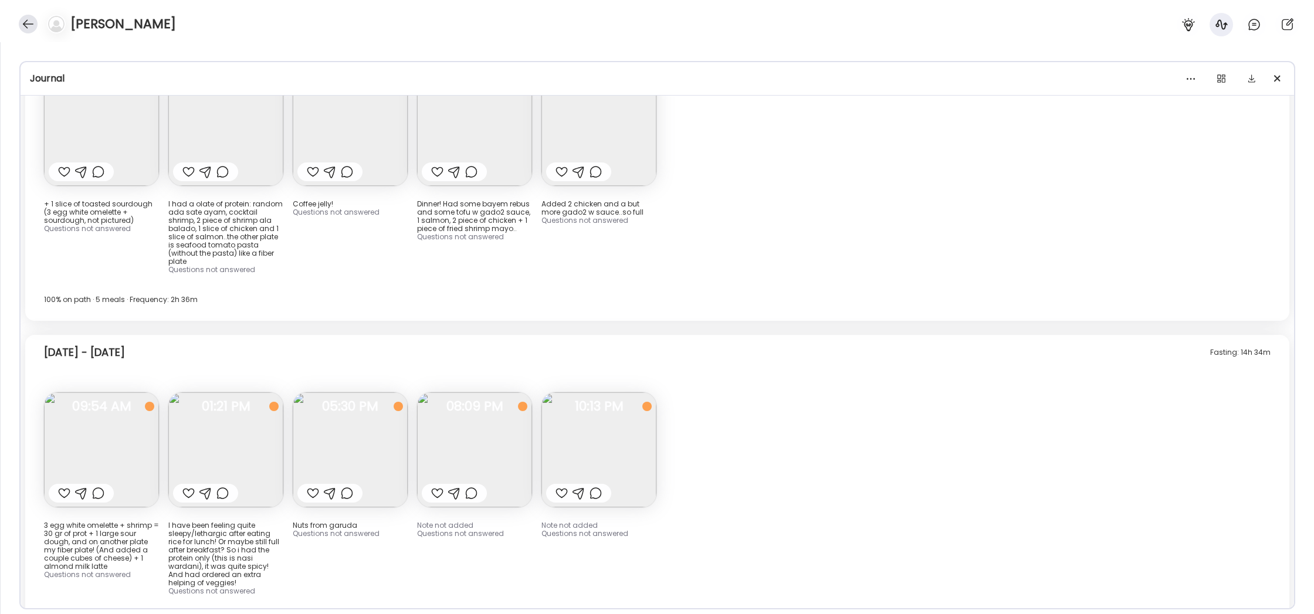
click at [33, 26] on div at bounding box center [28, 24] width 19 height 19
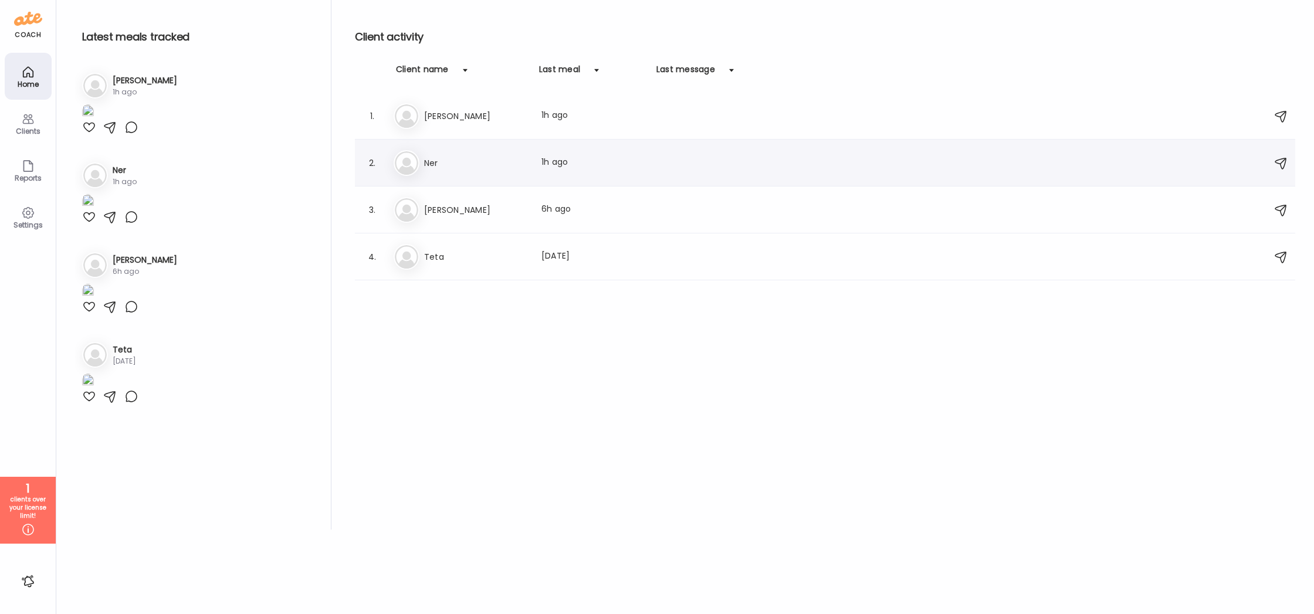
click at [454, 152] on div "Ne Ner Last meal: 1h ago" at bounding box center [827, 163] width 867 height 26
click at [629, 279] on div at bounding box center [657, 307] width 56 height 56
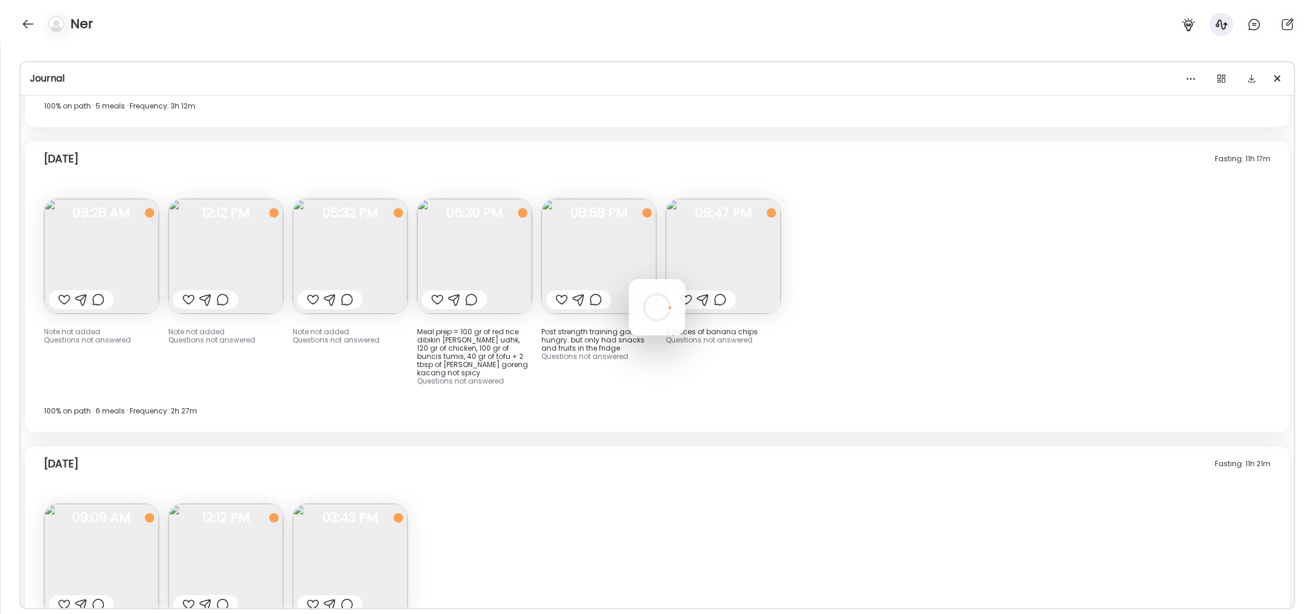
scroll to position [10528, 0]
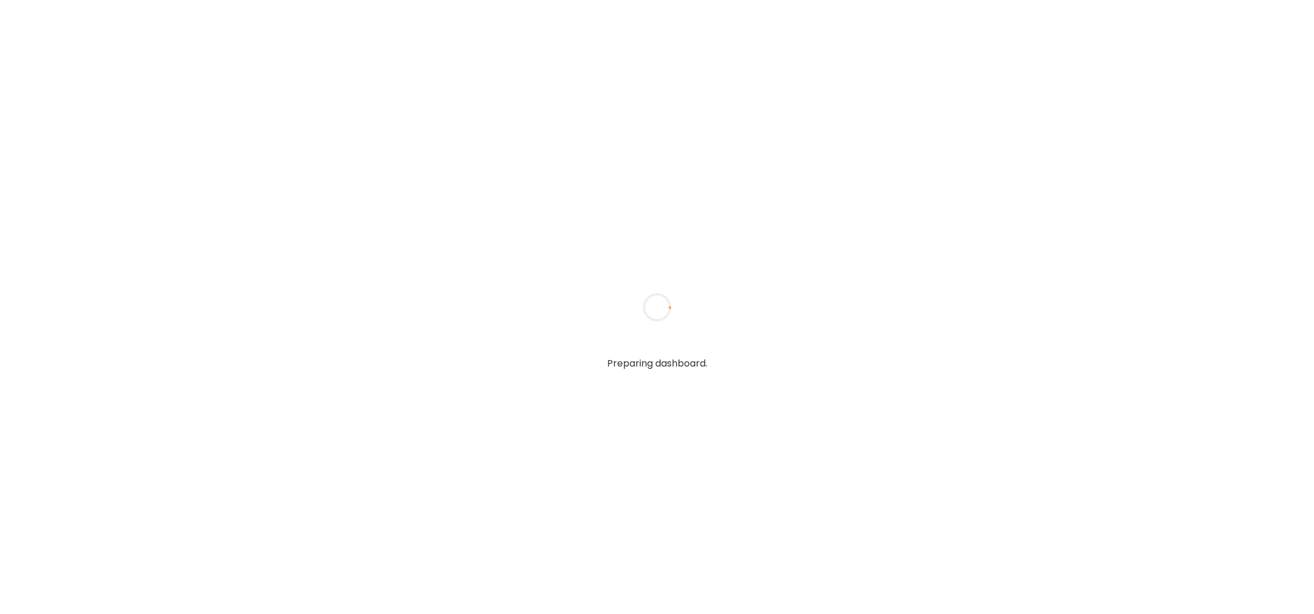
type input "**********"
type textarea "**********"
type input "**********"
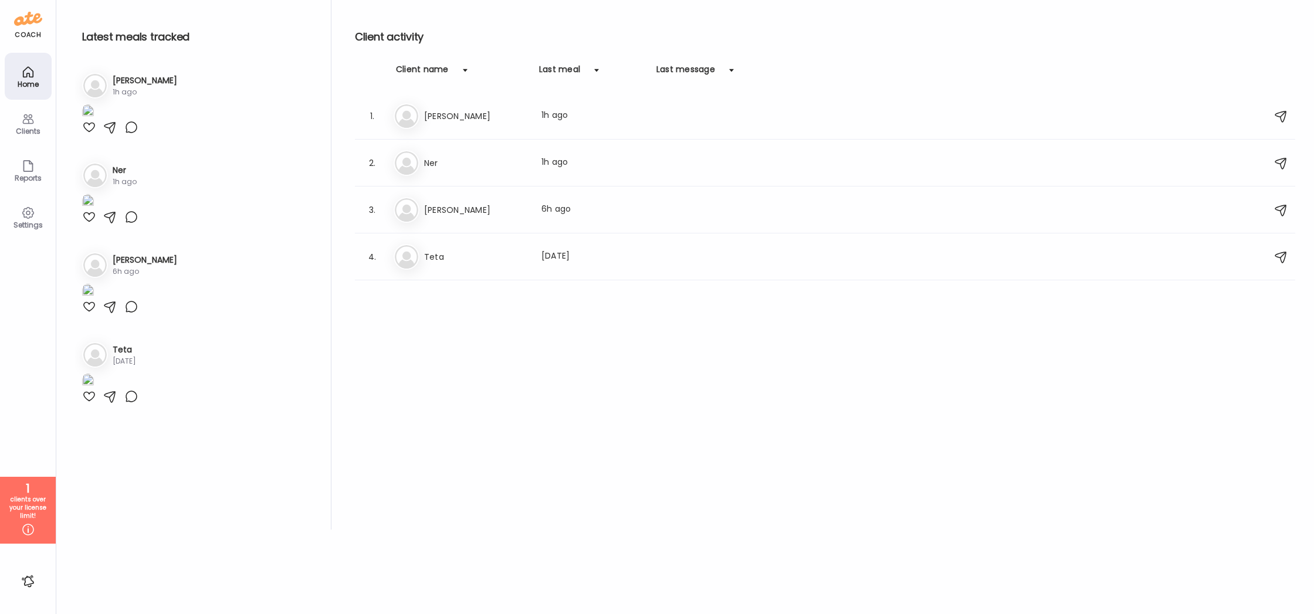
click at [645, 147] on div "2. Ne Ner Last meal: 1h ago" at bounding box center [825, 163] width 941 height 47
click at [525, 162] on h3 "Ner" at bounding box center [475, 163] width 103 height 14
click at [629, 279] on div at bounding box center [657, 307] width 56 height 56
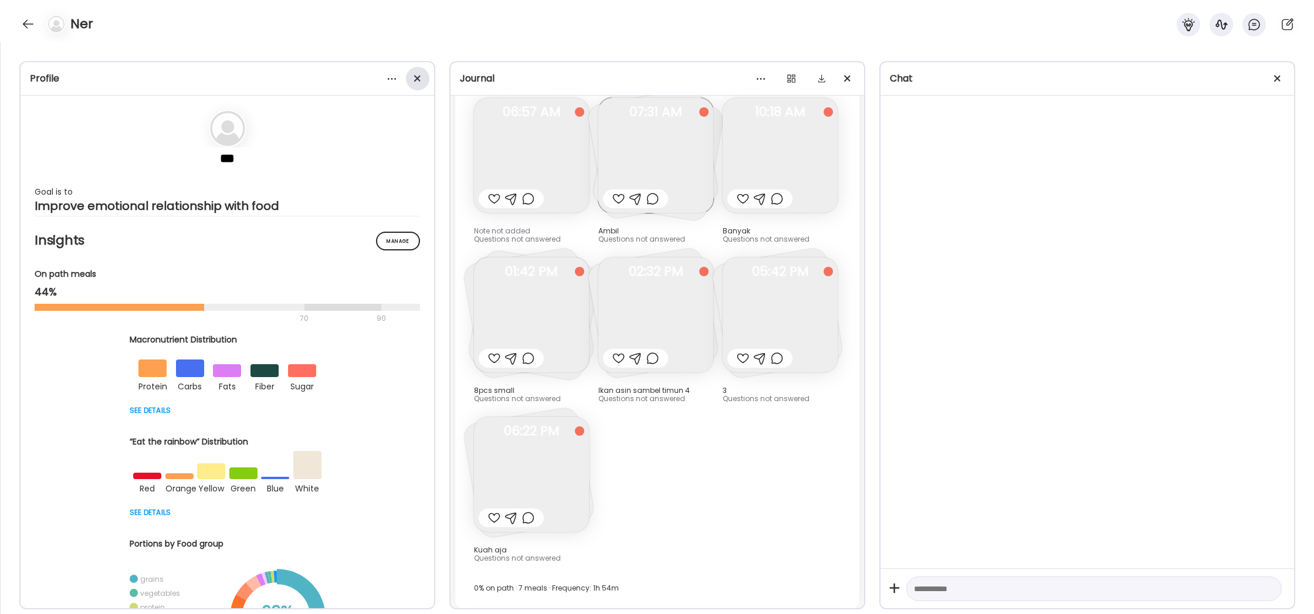
click at [419, 79] on div at bounding box center [417, 78] width 23 height 23
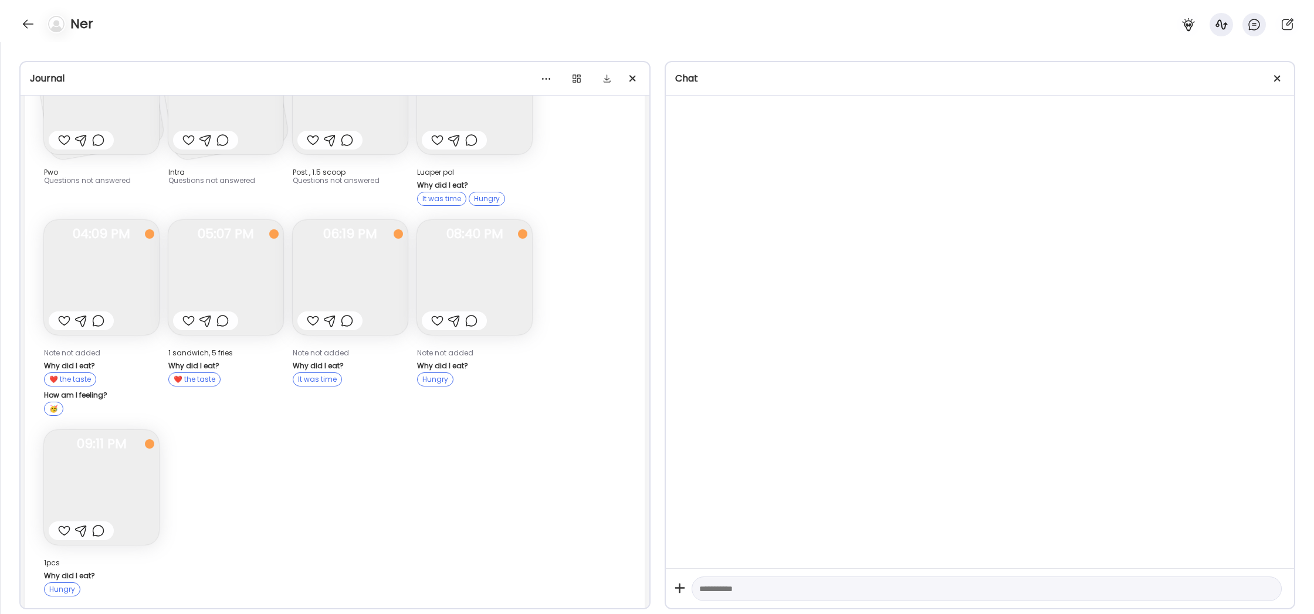
scroll to position [3193, 0]
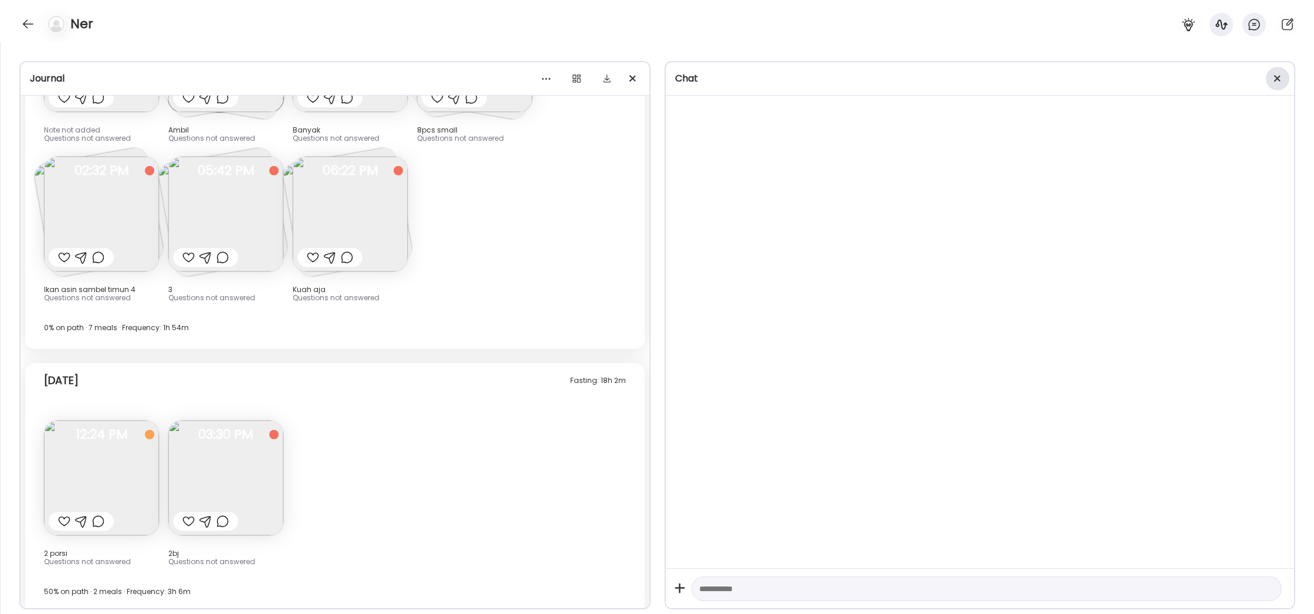
click at [1277, 76] on div at bounding box center [1277, 78] width 23 height 23
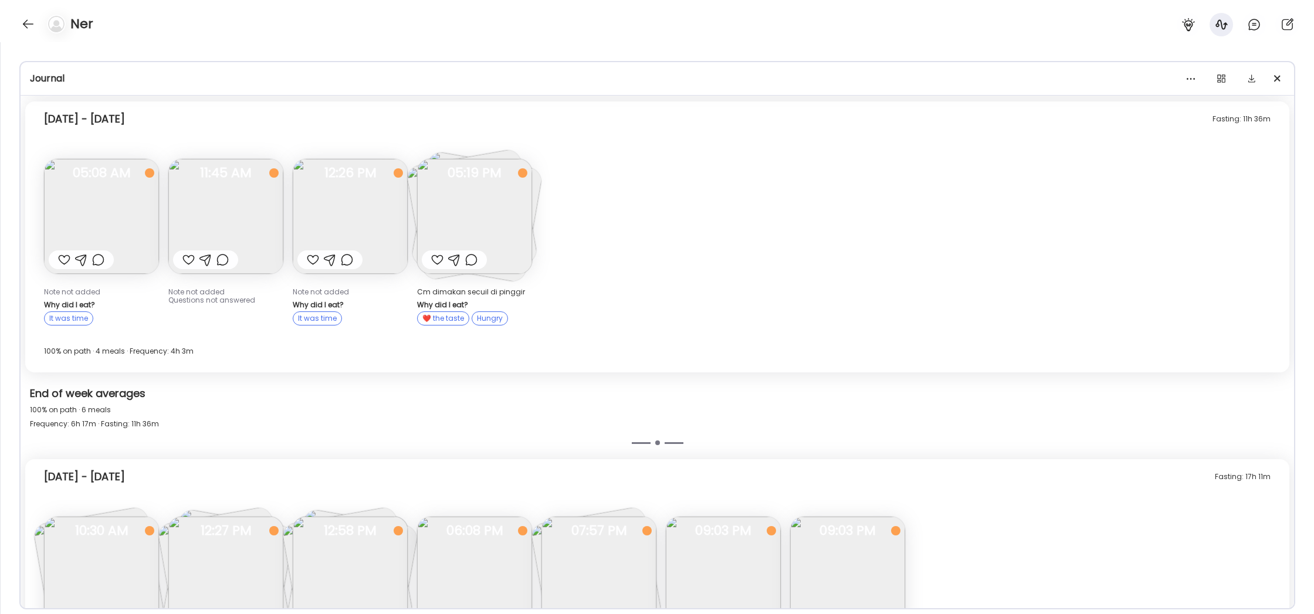
scroll to position [349, 0]
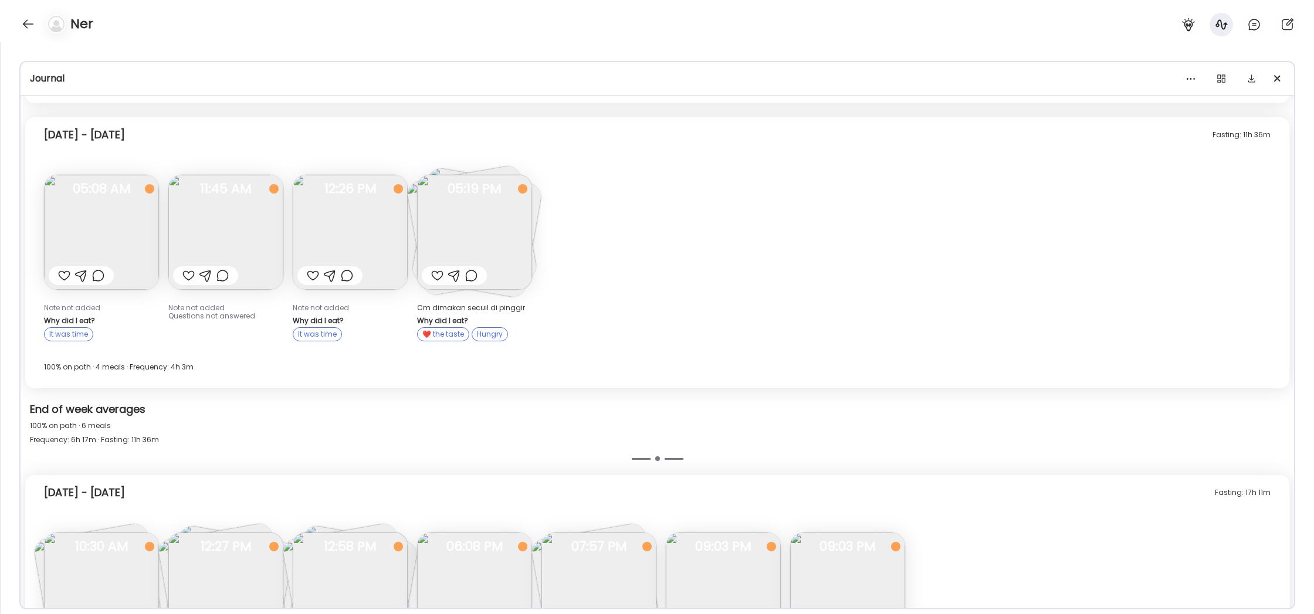
click at [431, 203] on img at bounding box center [474, 232] width 115 height 115
click at [431, 203] on div "Ate Coach Dashboard Wahoo! It’s official Take a moment to set up your Coach Pro…" at bounding box center [657, 307] width 1314 height 614
click at [431, 203] on img at bounding box center [474, 232] width 115 height 115
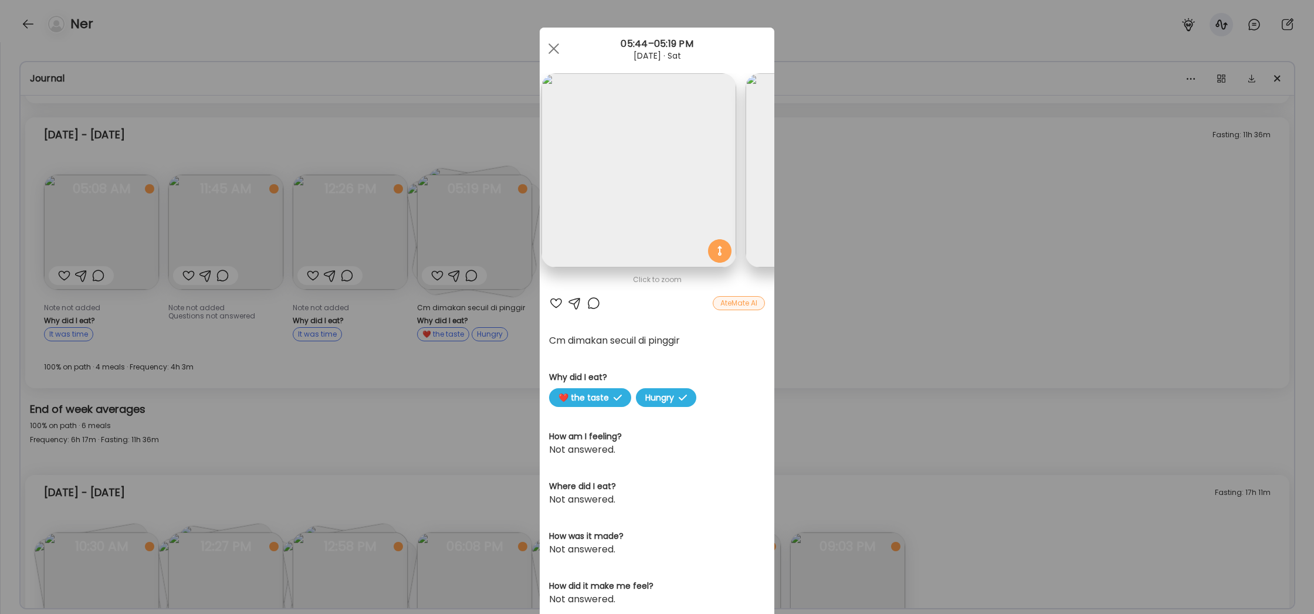
scroll to position [0, 403]
click at [836, 283] on div "Ate Coach Dashboard Wahoo! It’s official Take a moment to set up your Coach Pro…" at bounding box center [657, 307] width 1314 height 614
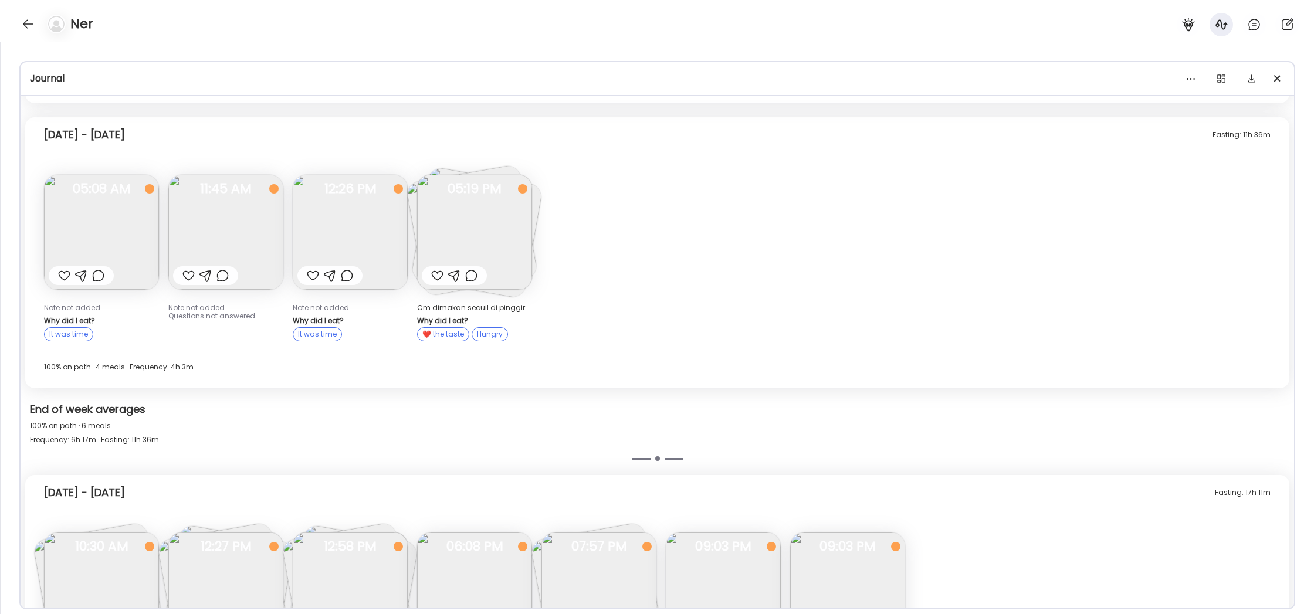
click at [352, 236] on img at bounding box center [350, 232] width 115 height 115
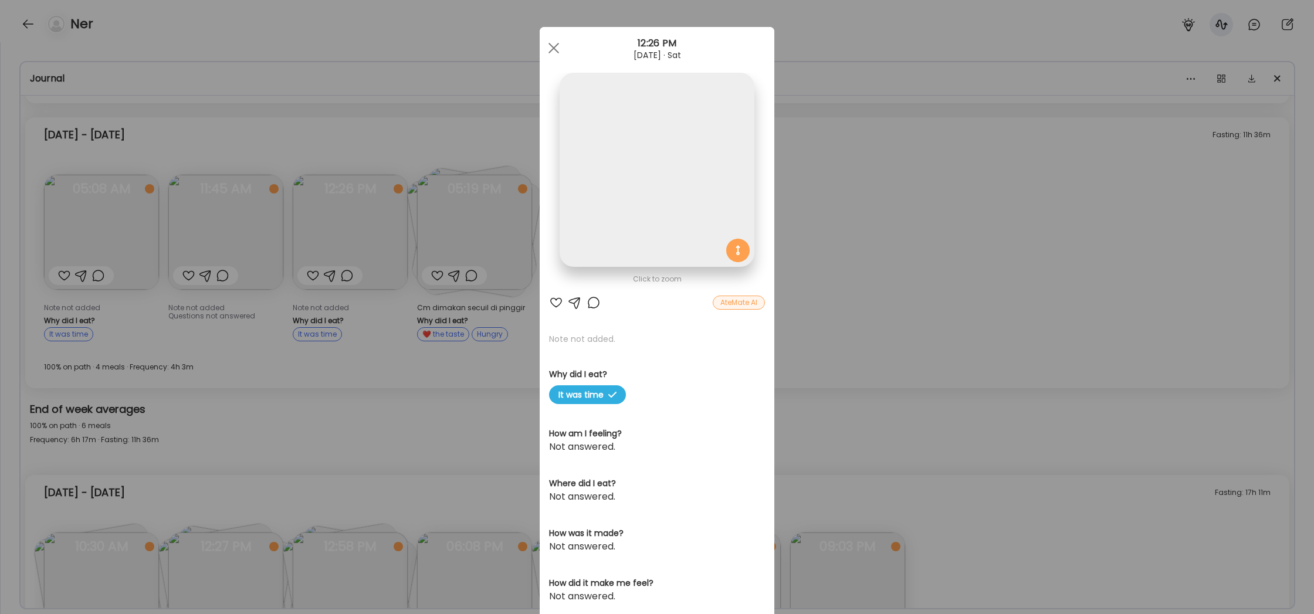
scroll to position [0, 0]
click at [352, 236] on div "Ate Coach Dashboard Wahoo! It’s official Take a moment to set up your Coach Pro…" at bounding box center [657, 307] width 1314 height 614
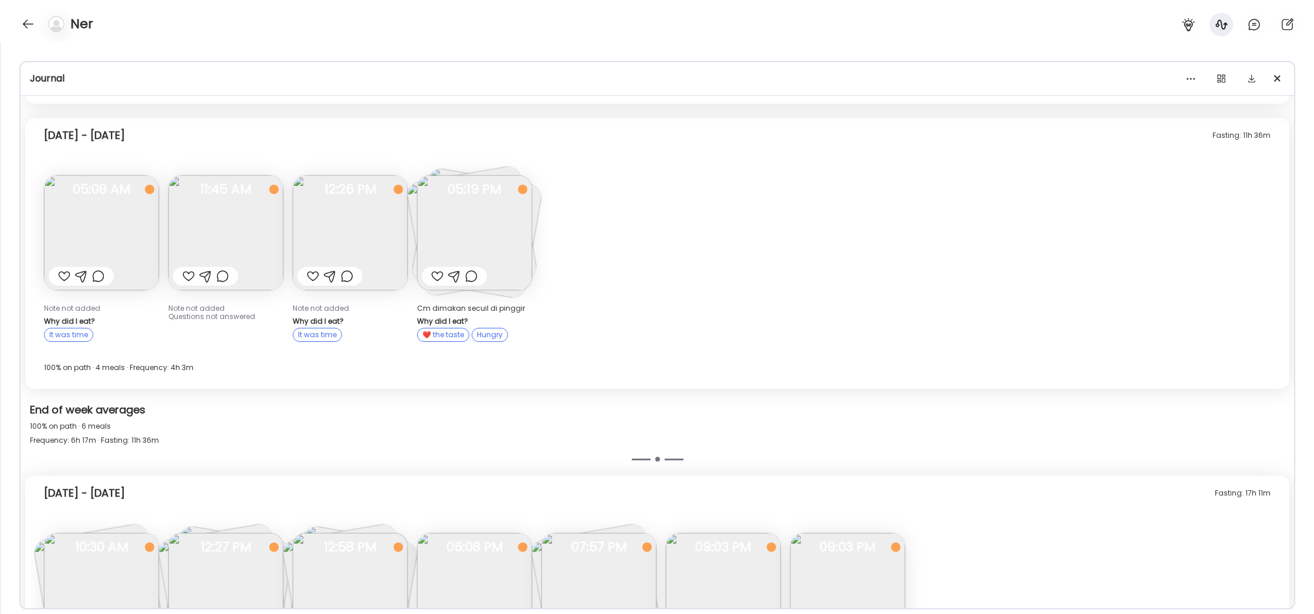
click at [352, 236] on img at bounding box center [350, 232] width 115 height 115
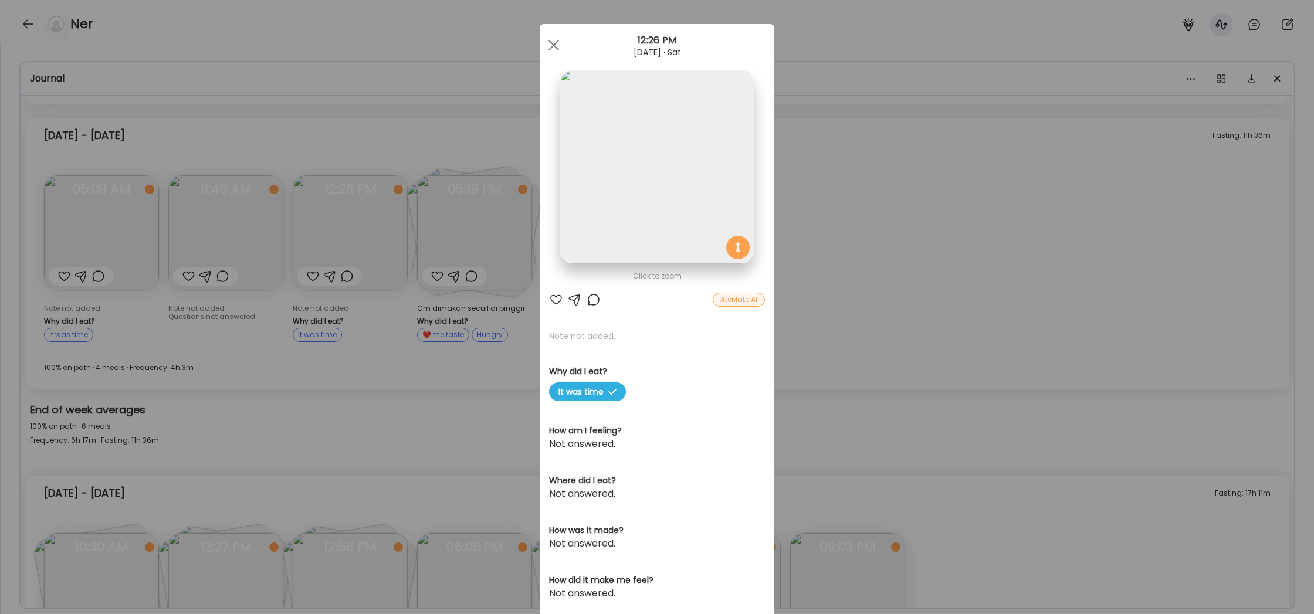
click at [864, 284] on div "Ate Coach Dashboard Wahoo! It’s official Take a moment to set up your Coach Pro…" at bounding box center [657, 307] width 1314 height 614
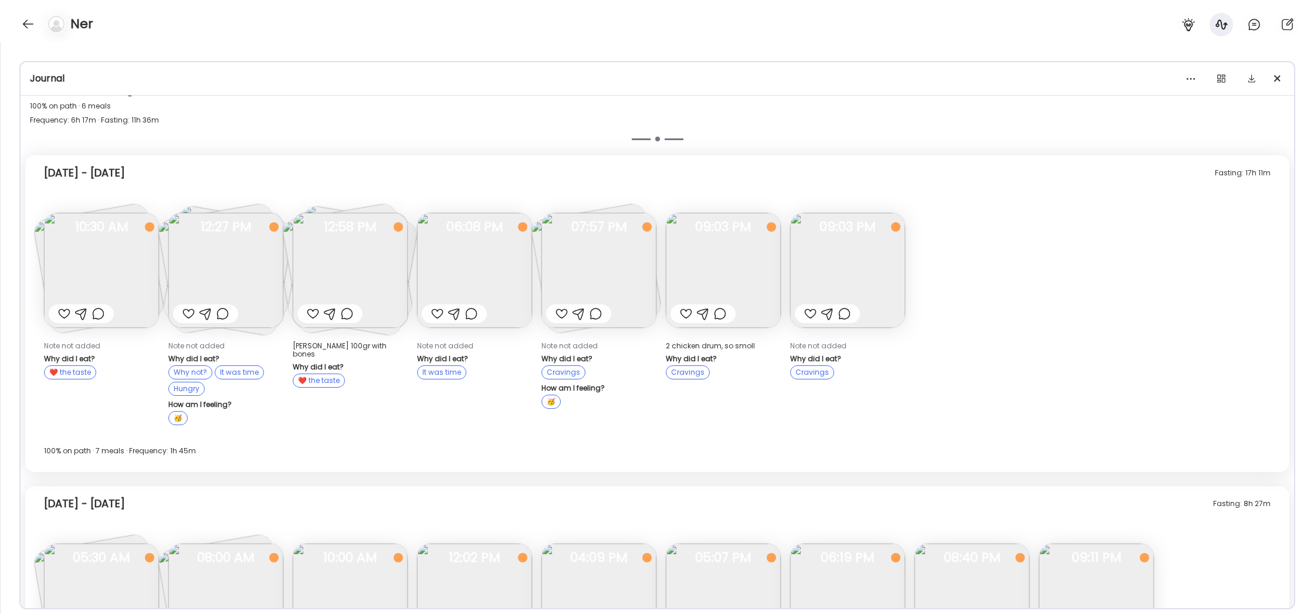
scroll to position [669, 0]
click at [53, 271] on img at bounding box center [101, 269] width 115 height 115
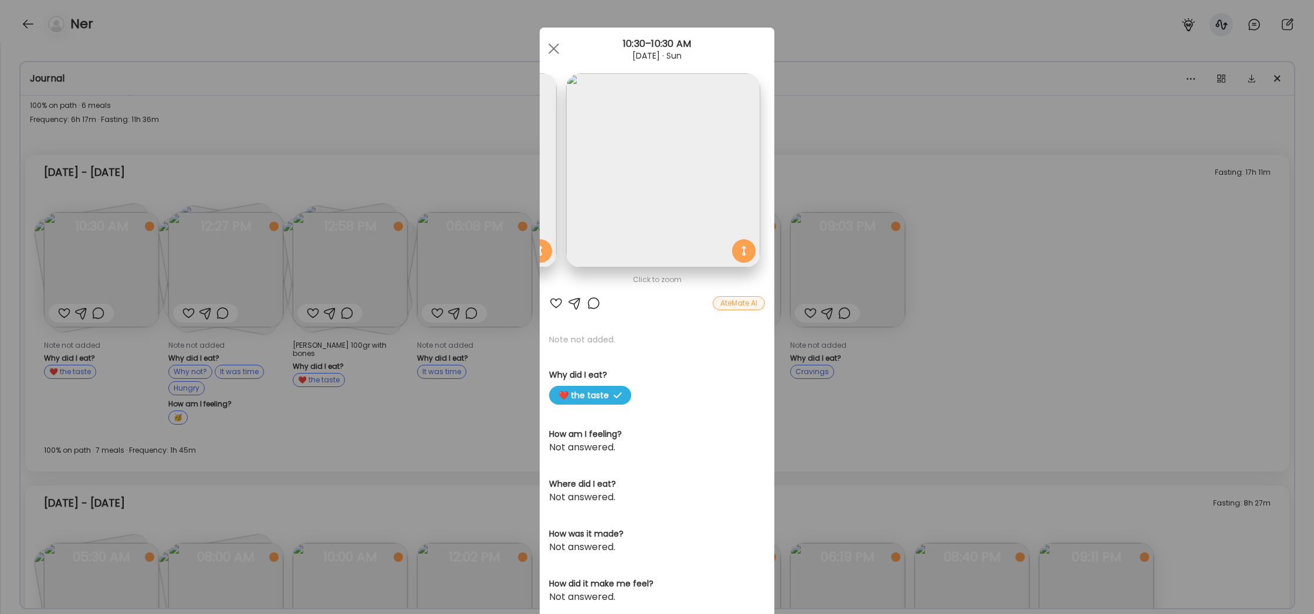
scroll to position [1, 0]
click at [860, 153] on div "Ate Coach Dashboard Wahoo! It’s official Take a moment to set up your Coach Pro…" at bounding box center [657, 307] width 1314 height 614
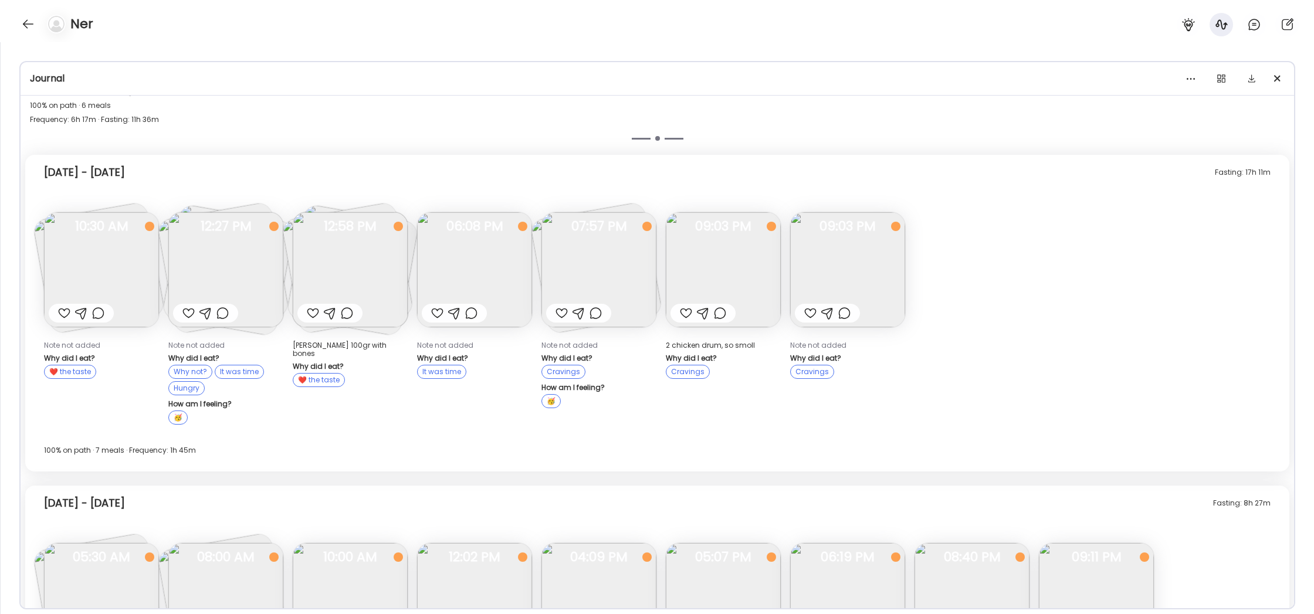
scroll to position [672, 0]
click at [241, 262] on img at bounding box center [225, 267] width 115 height 115
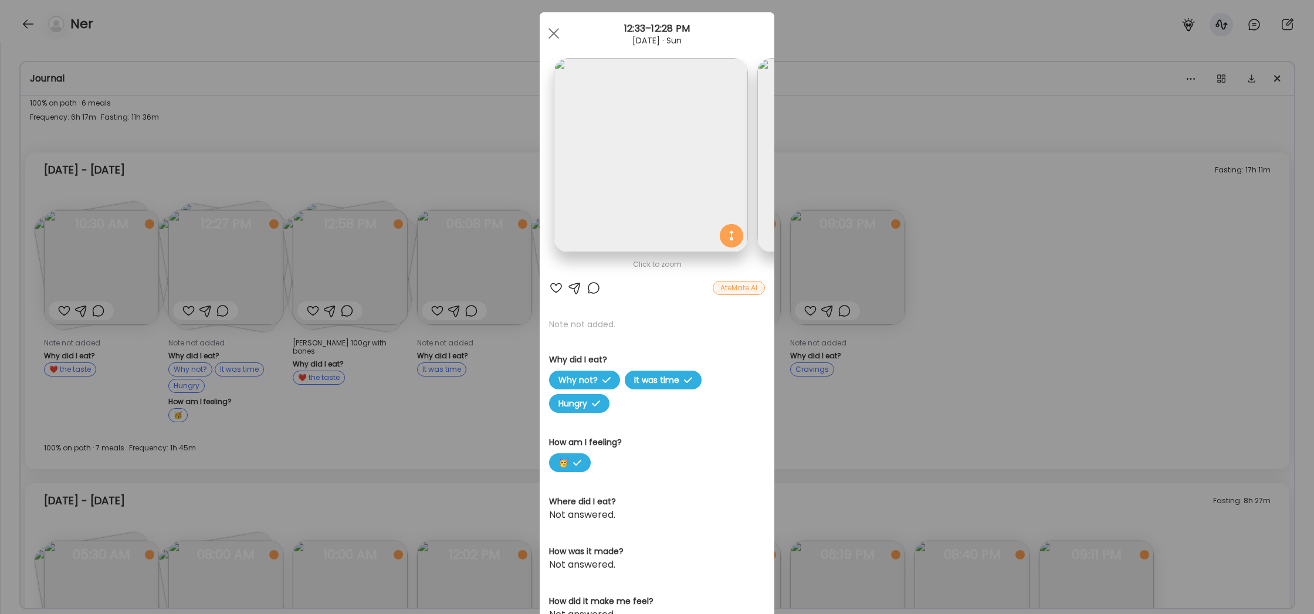
scroll to position [0, 0]
click at [809, 128] on div "Ate Coach Dashboard Wahoo! It’s official Take a moment to set up your Coach Pro…" at bounding box center [657, 307] width 1314 height 614
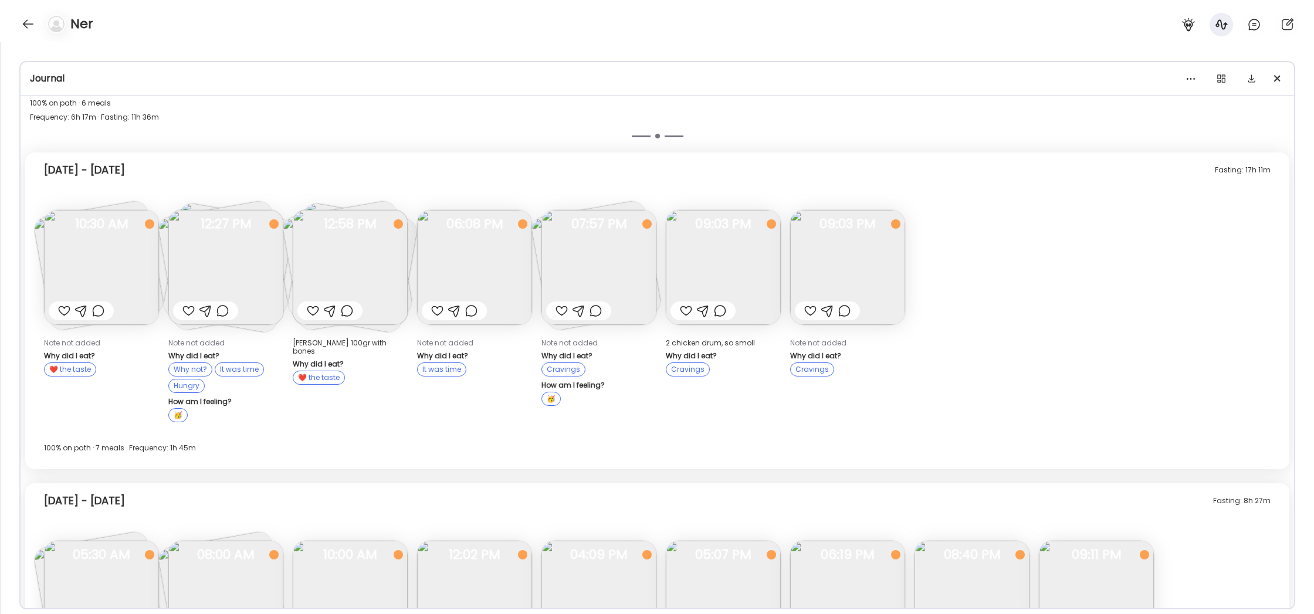
click at [606, 244] on img at bounding box center [599, 267] width 115 height 115
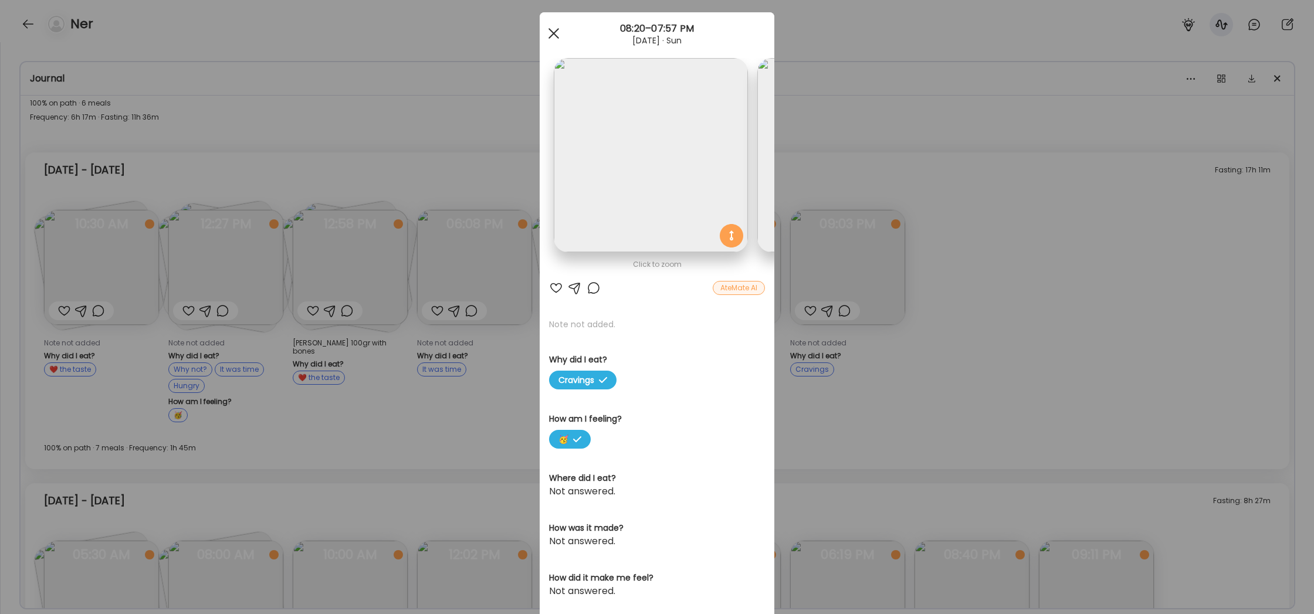
click at [551, 34] on div at bounding box center [553, 33] width 23 height 23
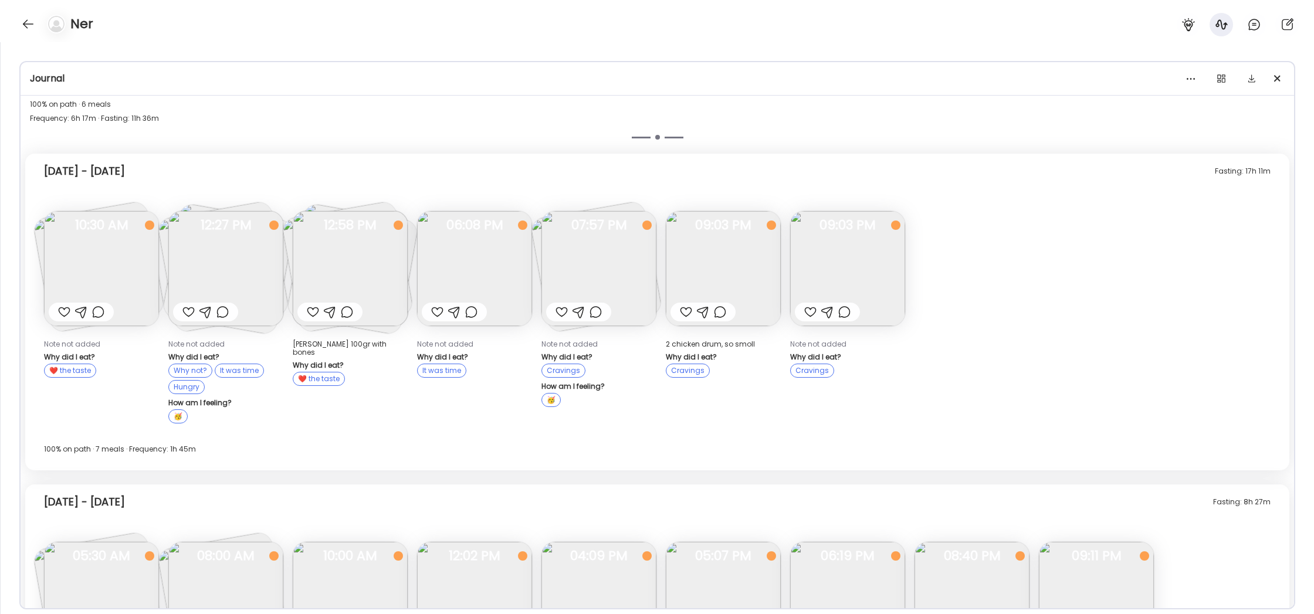
scroll to position [670, 0]
click at [482, 244] on img at bounding box center [474, 269] width 115 height 115
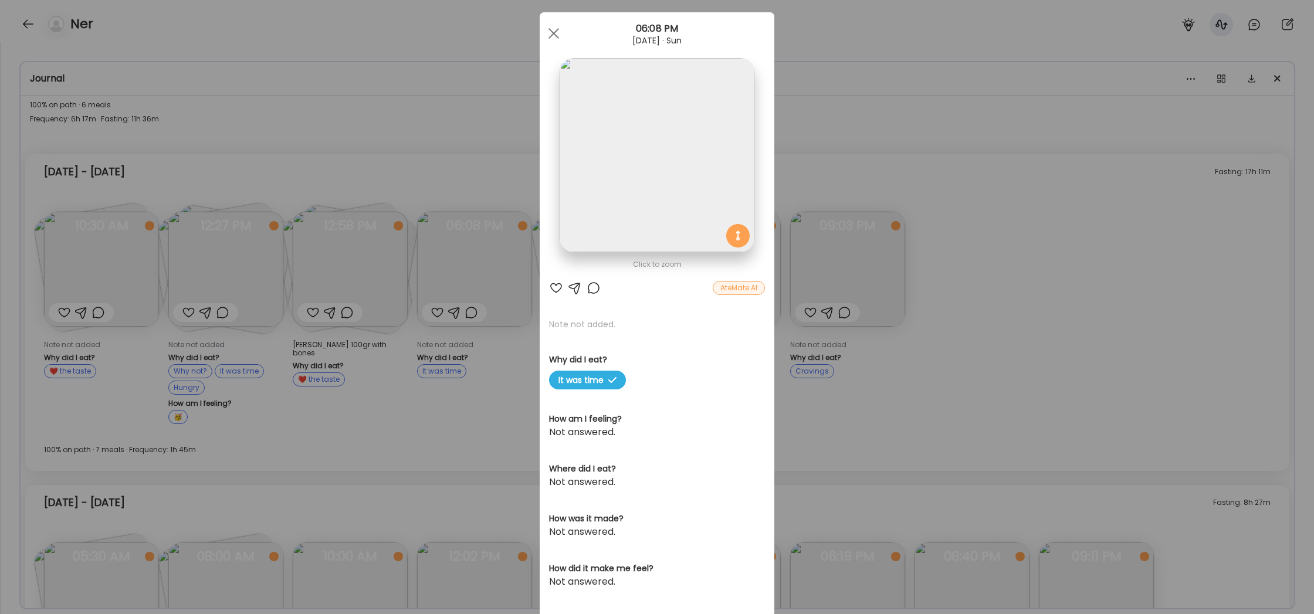
click at [842, 162] on div "Ate Coach Dashboard Wahoo! It’s official Take a moment to set up your Coach Pro…" at bounding box center [657, 307] width 1314 height 614
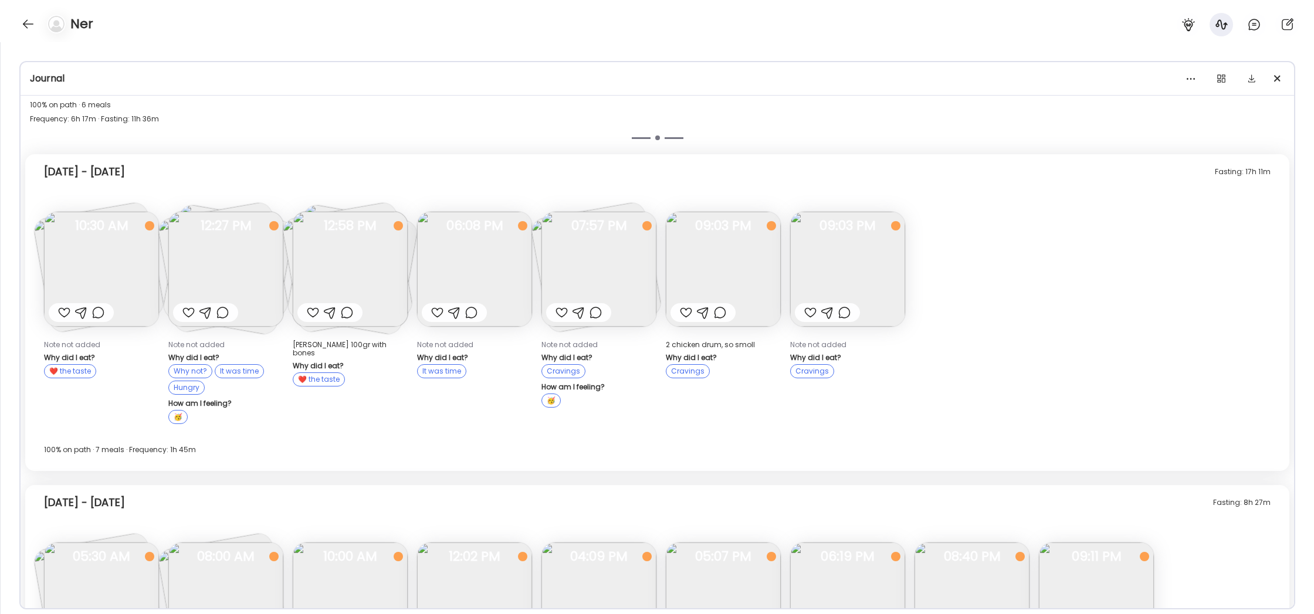
click at [83, 246] on img at bounding box center [101, 269] width 115 height 115
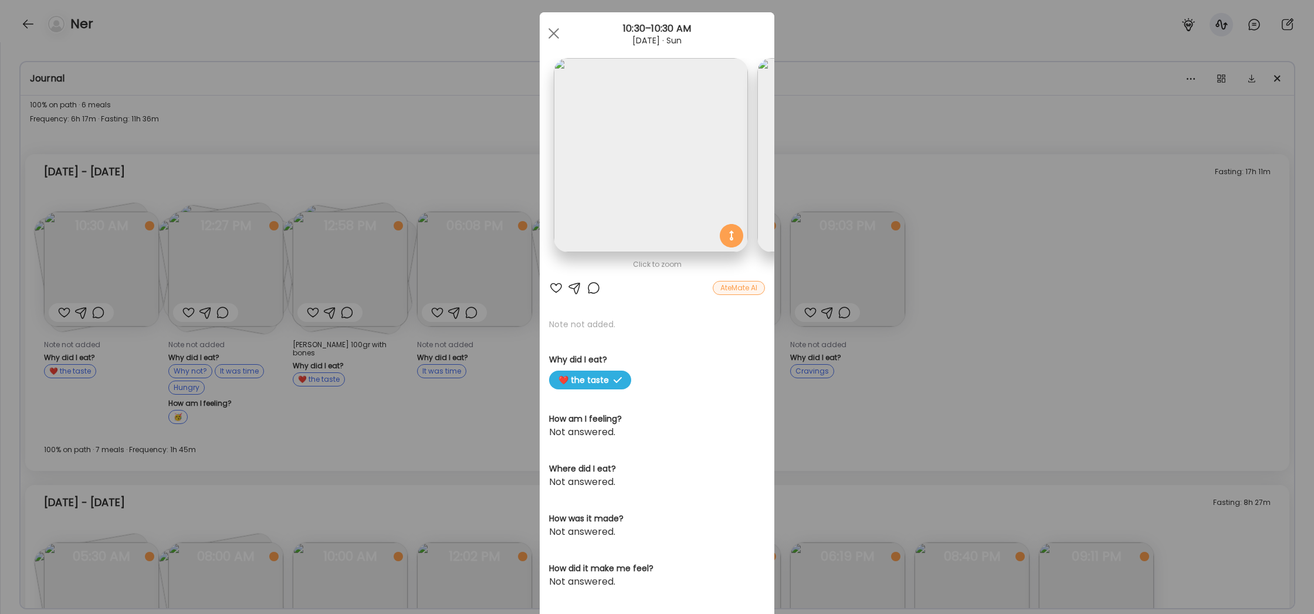
scroll to position [0, 0]
click at [380, 141] on div "Ate Coach Dashboard Wahoo! It’s official Take a moment to set up your Coach Pro…" at bounding box center [657, 307] width 1314 height 614
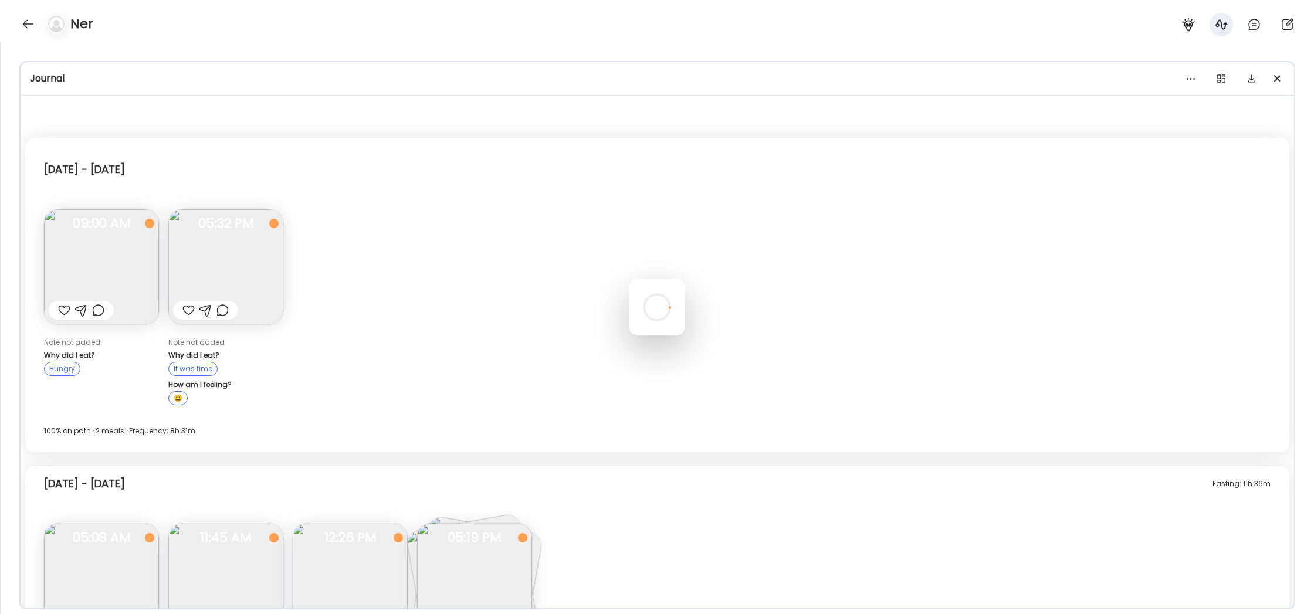
click at [629, 279] on div at bounding box center [657, 307] width 56 height 56
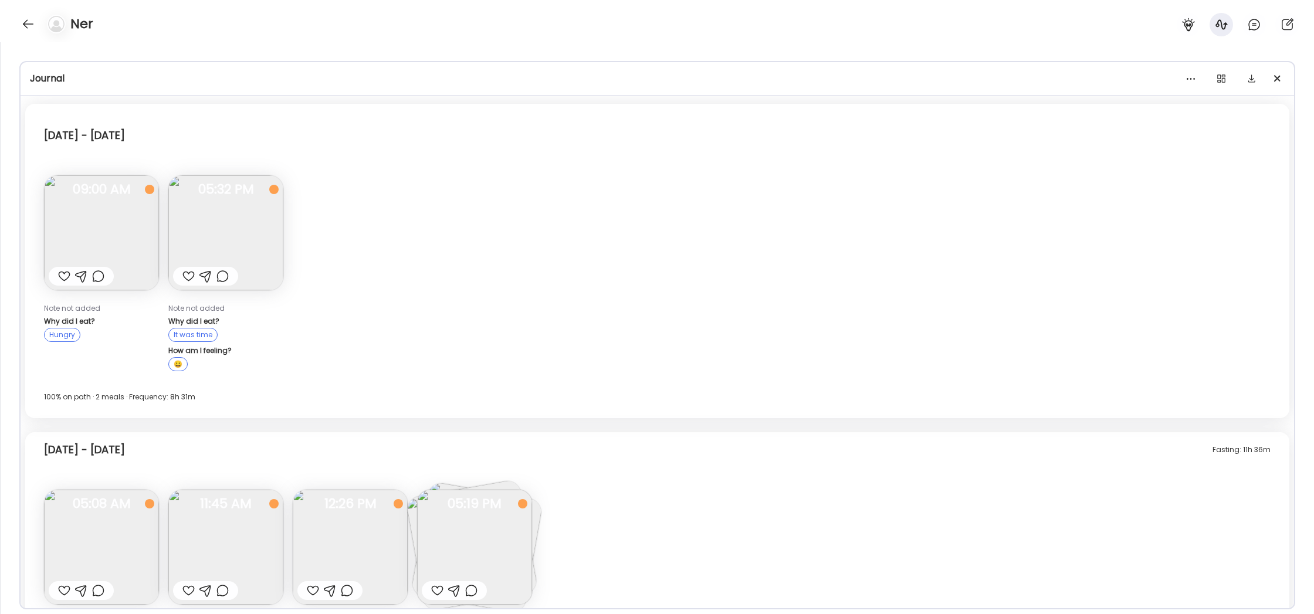
click at [107, 241] on img at bounding box center [101, 232] width 115 height 115
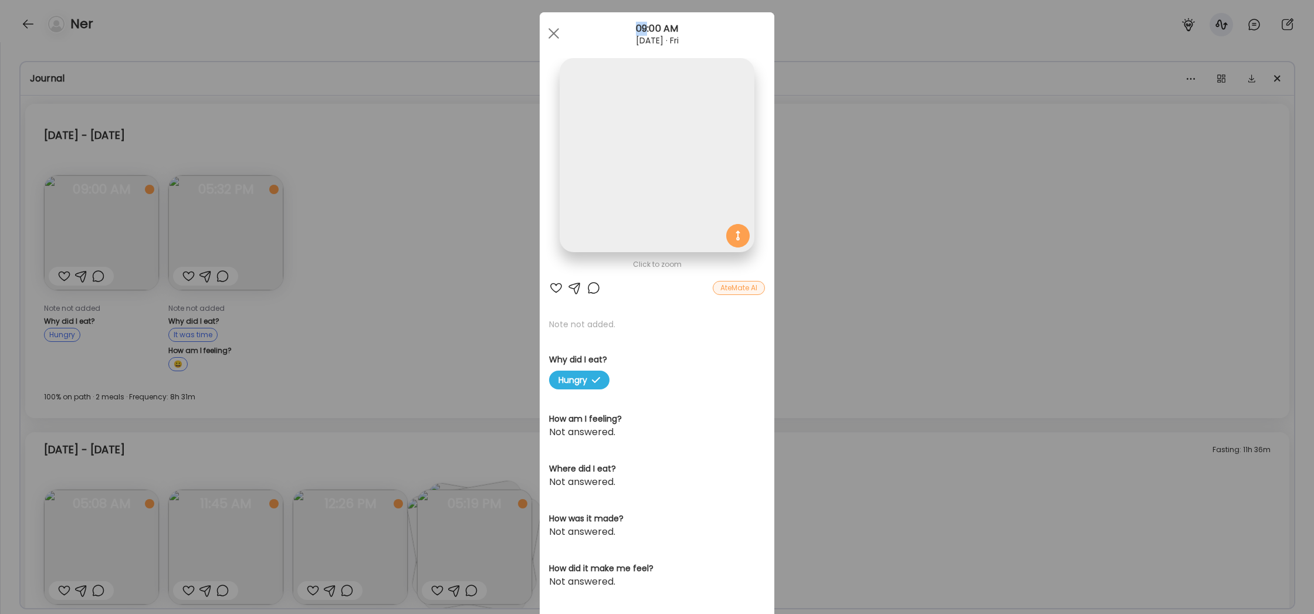
click at [107, 241] on div "Ate Coach Dashboard Wahoo! It’s official Take a moment to set up your Coach Pro…" at bounding box center [657, 307] width 1314 height 614
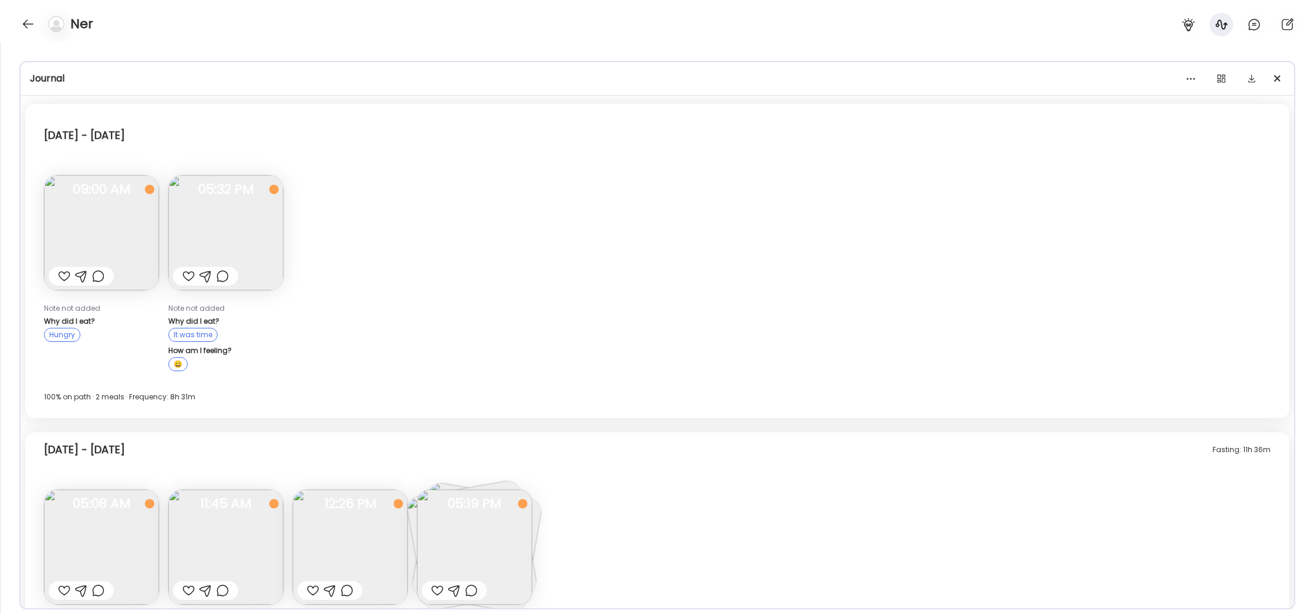
click at [107, 241] on img at bounding box center [101, 232] width 115 height 115
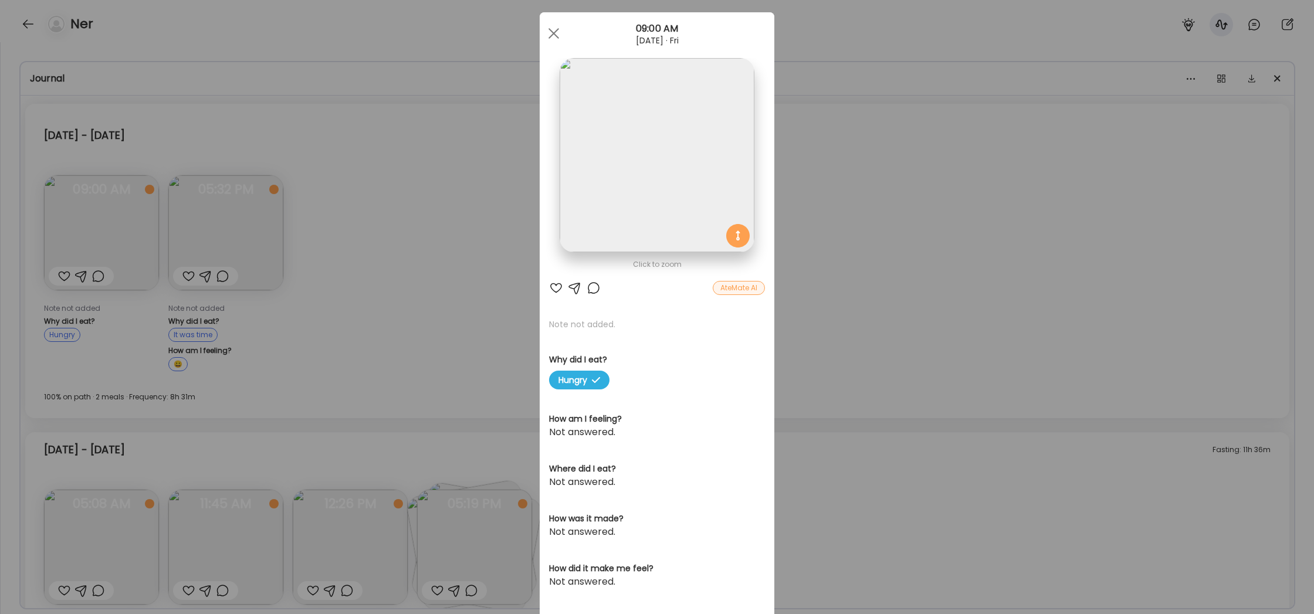
click at [500, 212] on div "Ate Coach Dashboard Wahoo! It’s official Take a moment to set up your Coach Pro…" at bounding box center [657, 307] width 1314 height 614
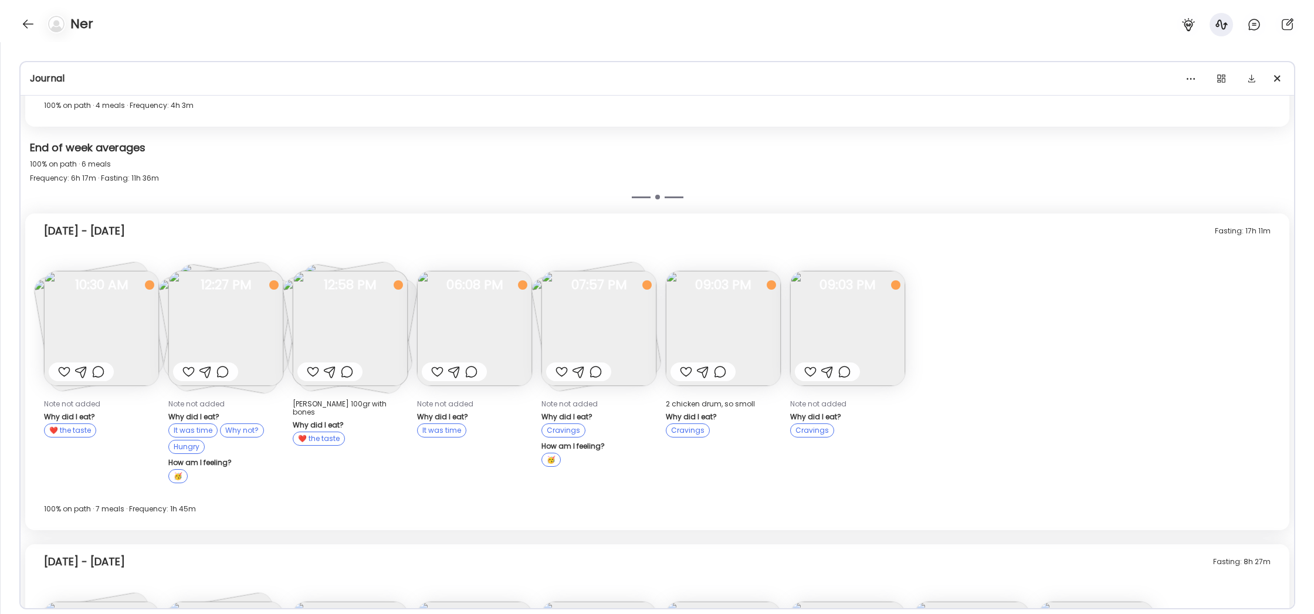
scroll to position [613, 0]
click at [100, 314] on img at bounding box center [101, 326] width 115 height 115
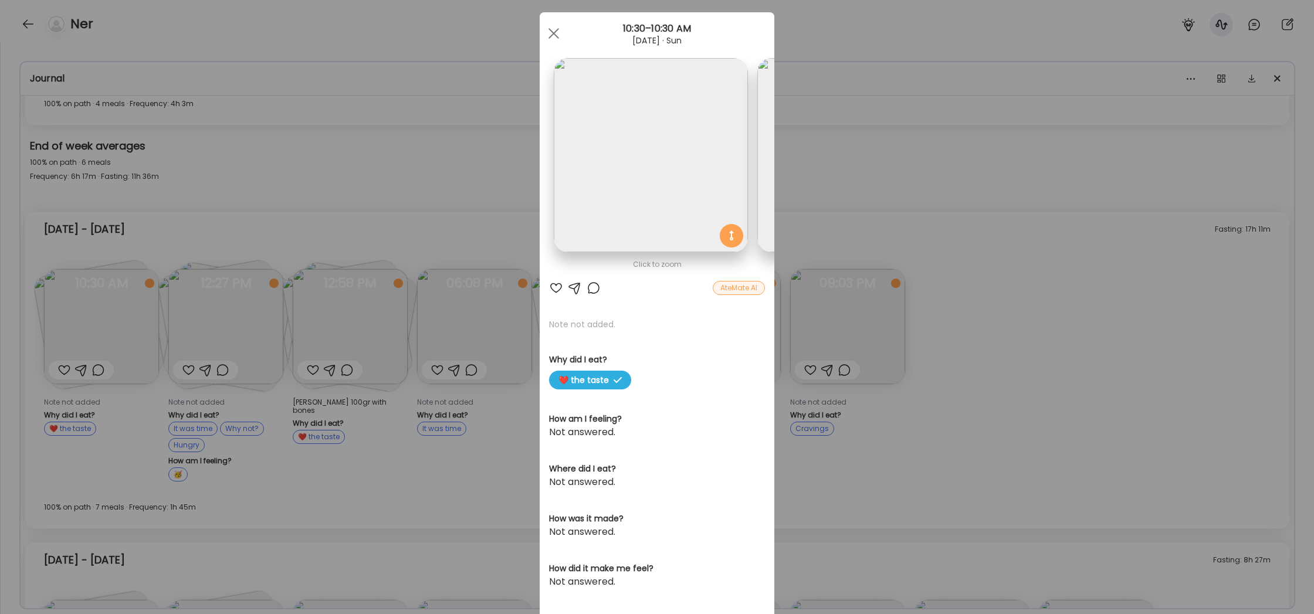
scroll to position [0, 0]
click at [817, 203] on div "Ate Coach Dashboard Wahoo! It’s official Take a moment to set up your Coach Pro…" at bounding box center [657, 307] width 1314 height 614
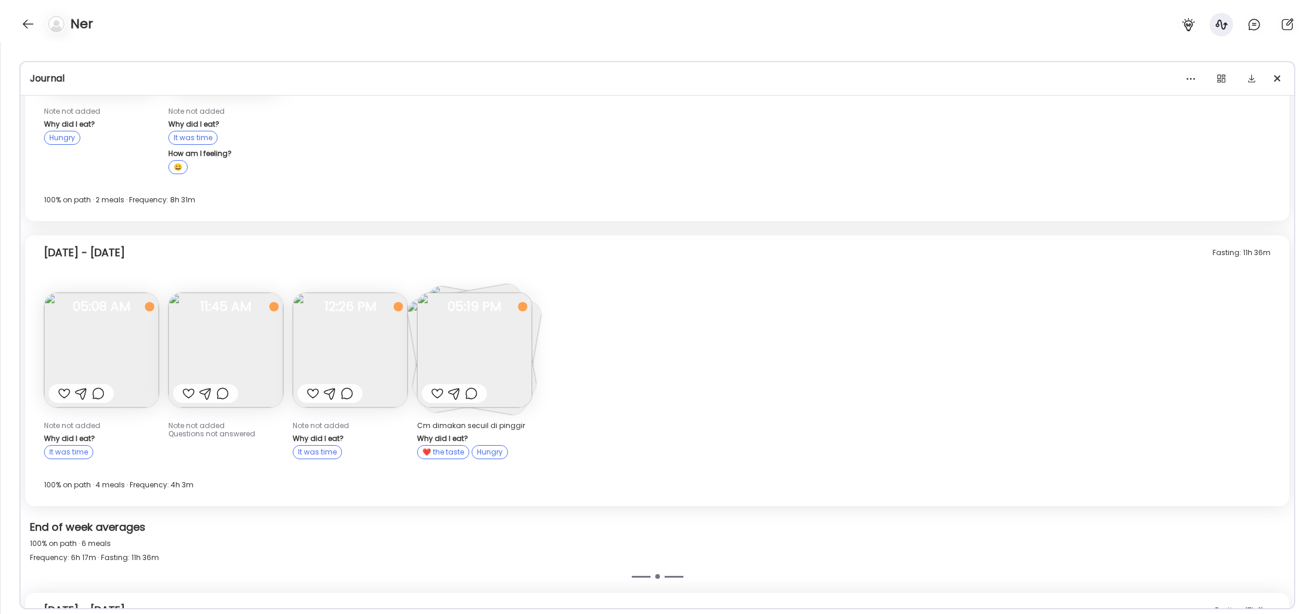
scroll to position [231, 0]
click at [521, 359] on img at bounding box center [474, 350] width 115 height 115
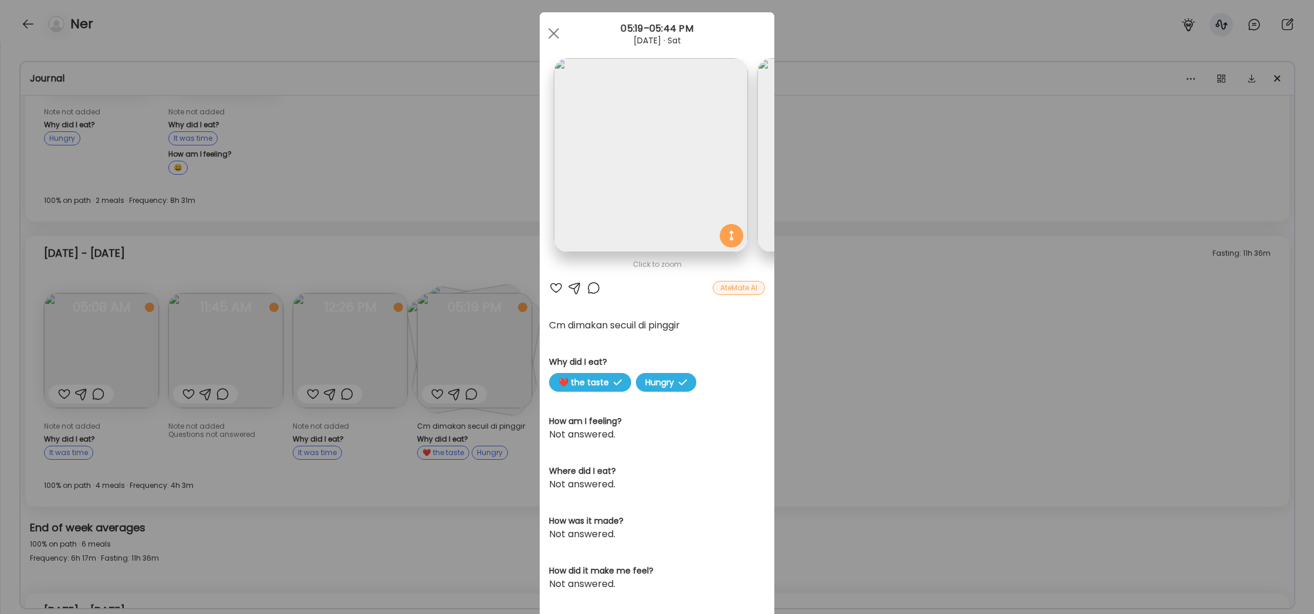
scroll to position [0, 0]
click at [557, 34] on div at bounding box center [553, 33] width 23 height 23
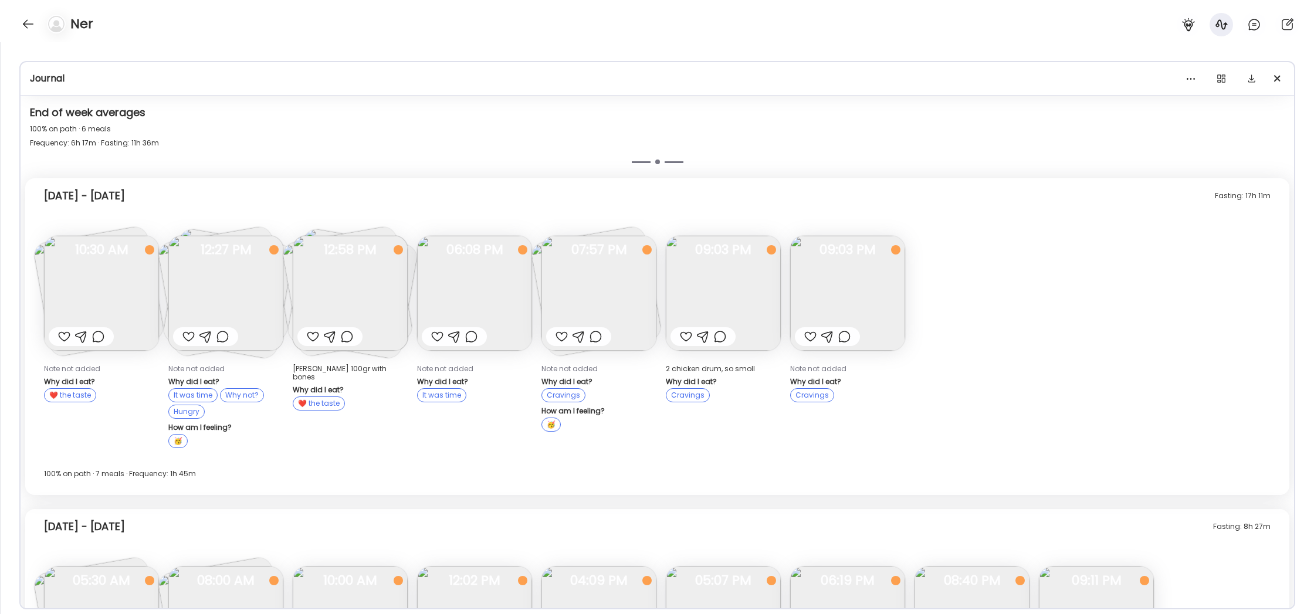
scroll to position [660, 0]
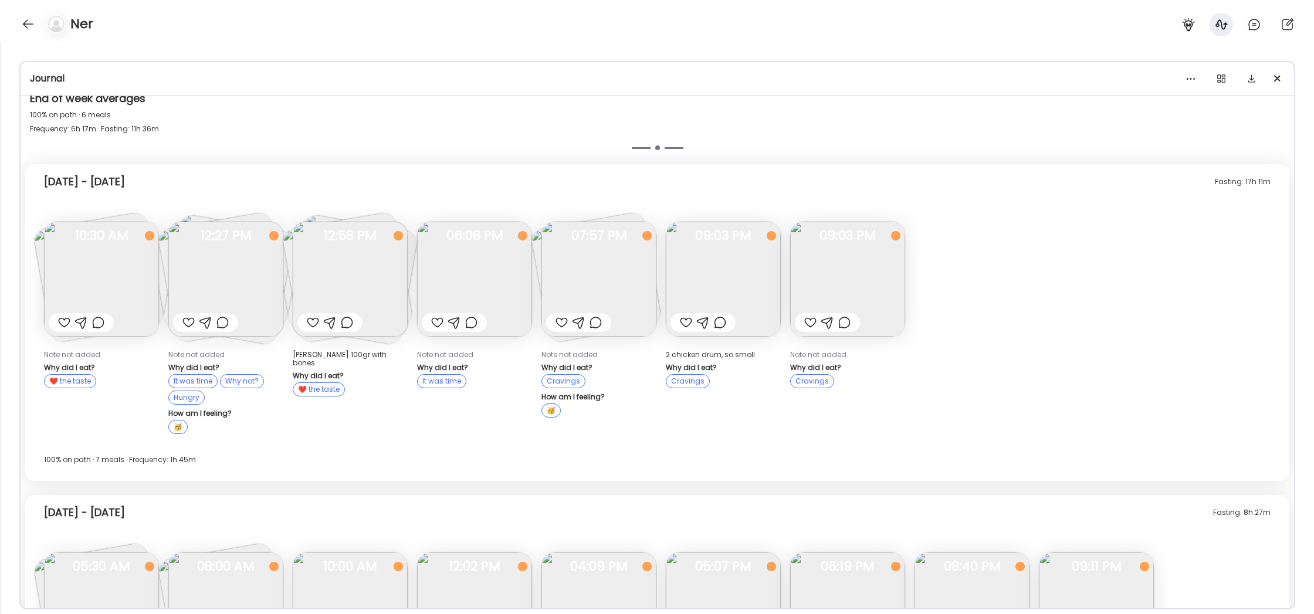
click at [629, 256] on img at bounding box center [599, 279] width 115 height 115
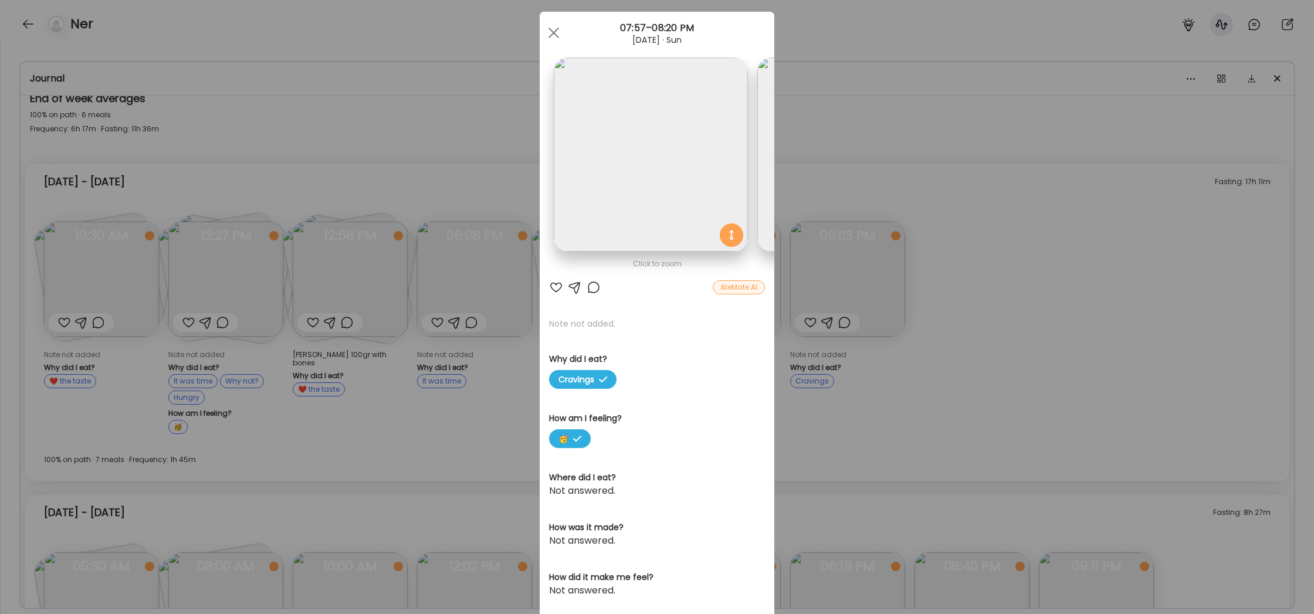
scroll to position [0, 0]
click at [551, 27] on div at bounding box center [553, 32] width 23 height 23
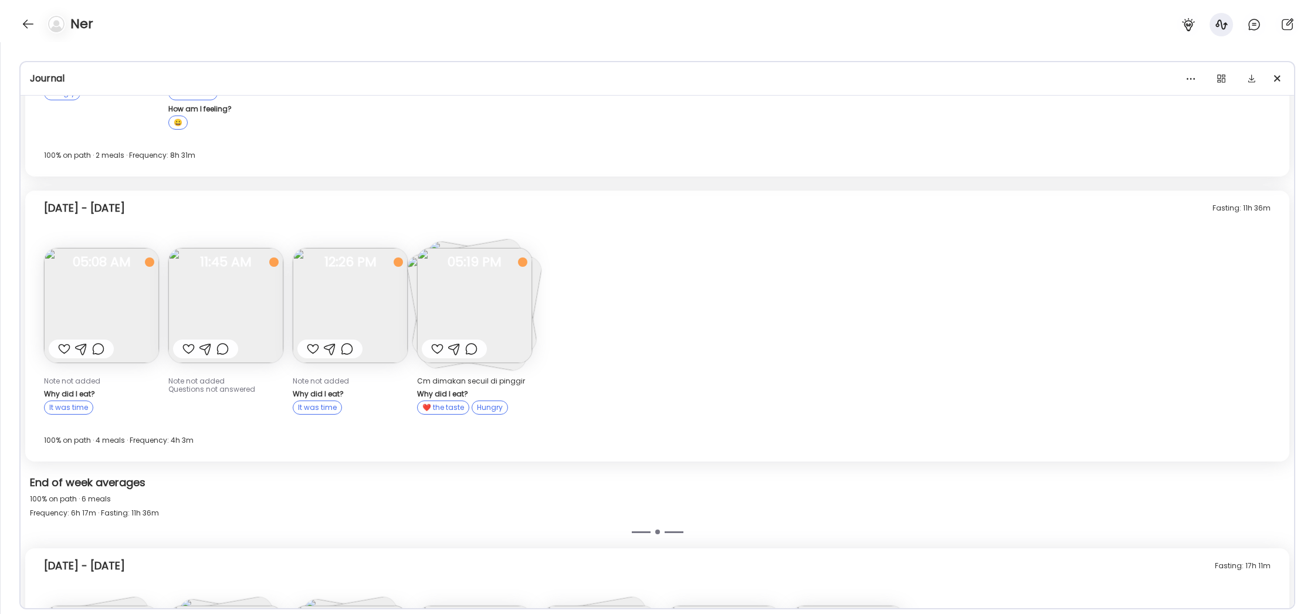
scroll to position [273, 0]
click at [134, 303] on img at bounding box center [101, 308] width 115 height 115
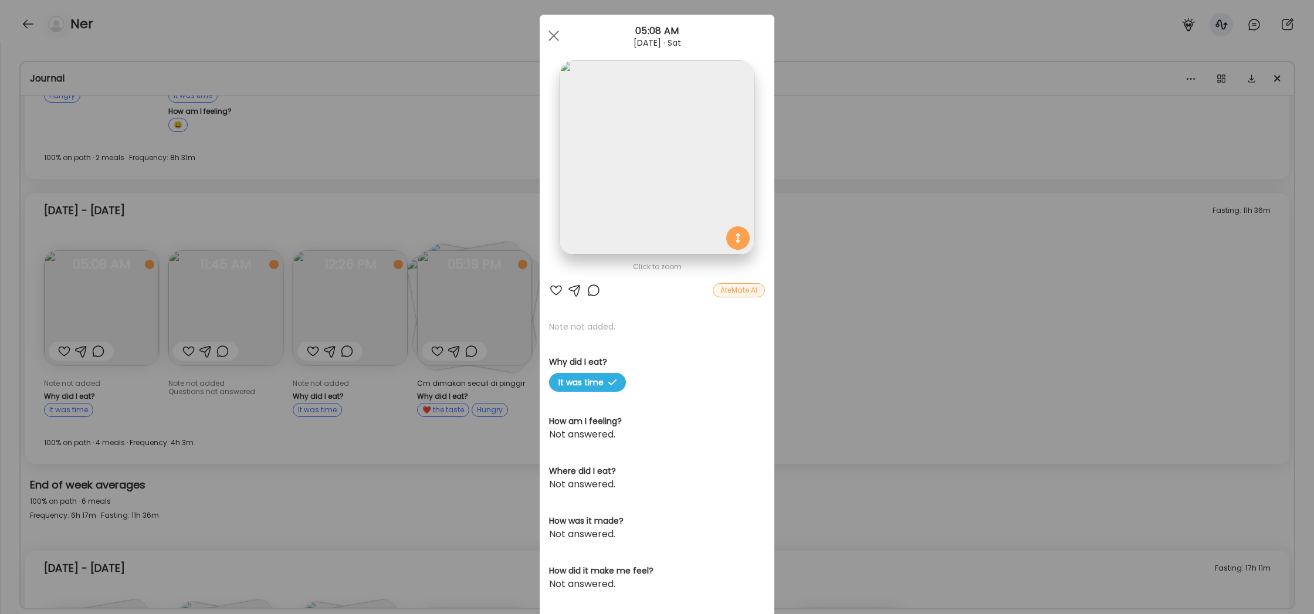
scroll to position [14, 0]
drag, startPoint x: 558, startPoint y: 33, endPoint x: 559, endPoint y: 50, distance: 17.6
click at [557, 33] on div at bounding box center [553, 34] width 23 height 23
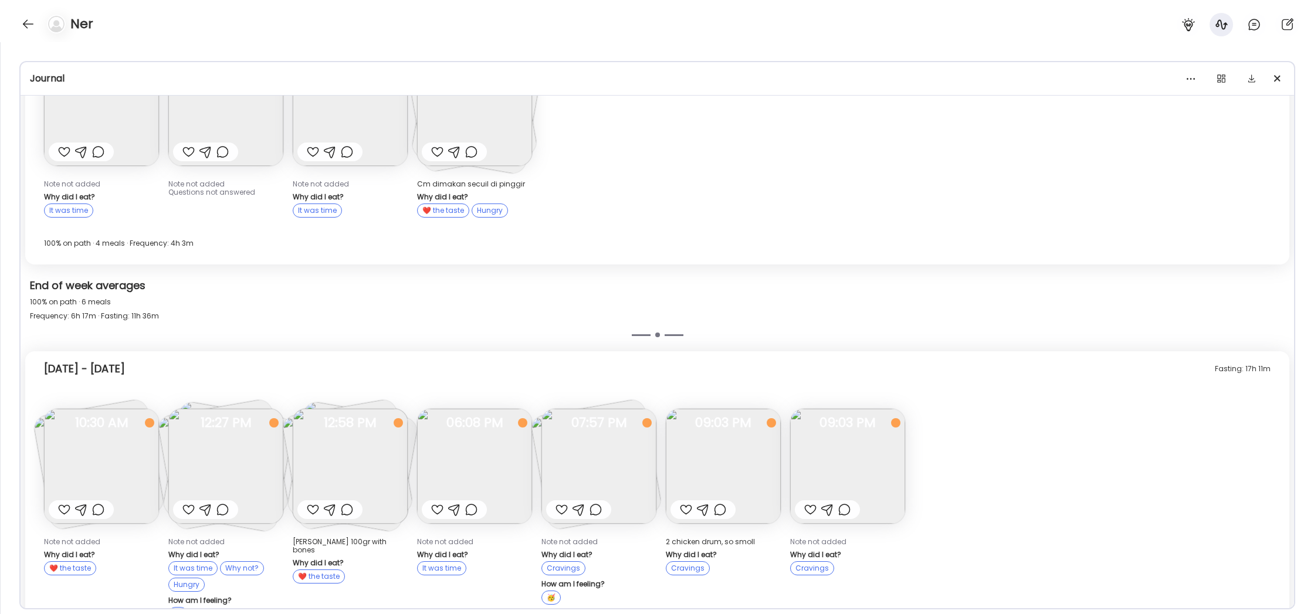
scroll to position [476, 0]
click at [477, 125] on img at bounding box center [474, 105] width 115 height 115
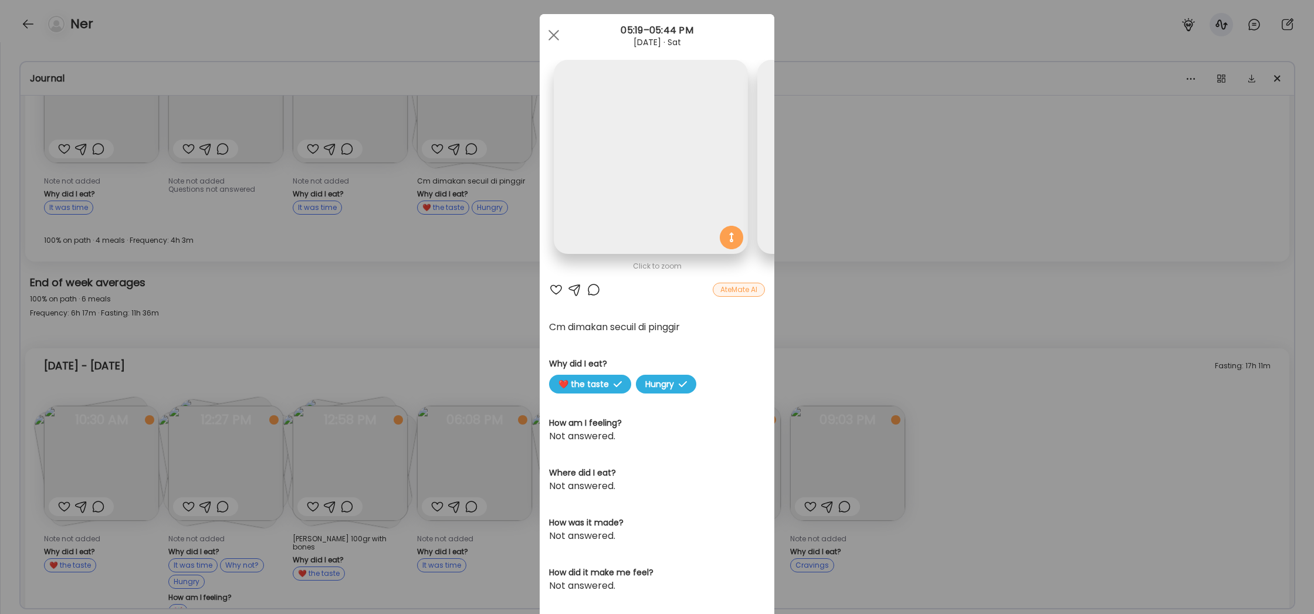
scroll to position [0, 599]
click at [476, 125] on div "Ate Coach Dashboard Wahoo! It’s official Take a moment to set up your Coach Pro…" at bounding box center [657, 307] width 1314 height 614
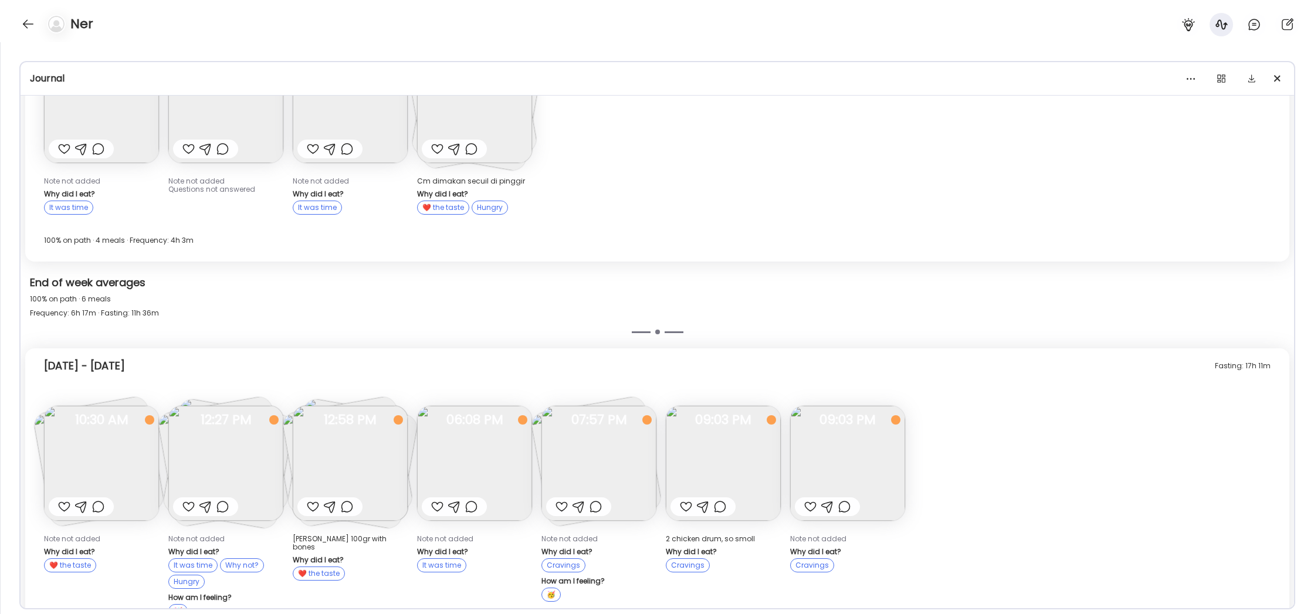
click at [516, 141] on img at bounding box center [474, 105] width 115 height 115
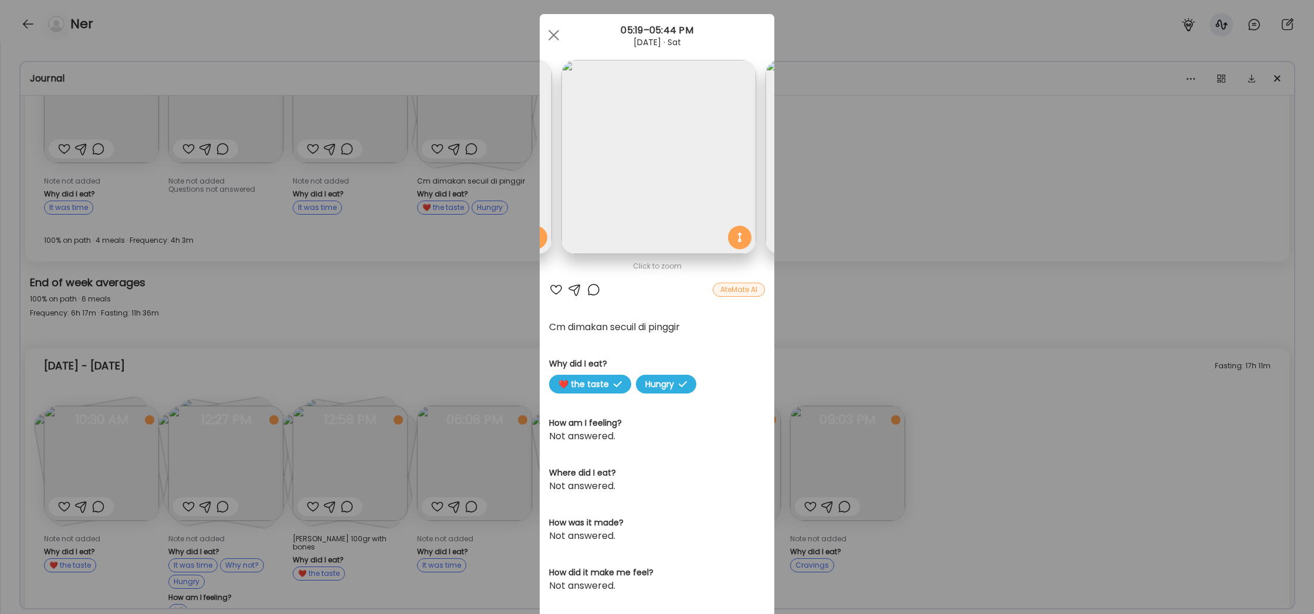
scroll to position [0, 403]
click at [378, 347] on div "Ate Coach Dashboard Wahoo! It’s official Take a moment to set up your Coach Pro…" at bounding box center [657, 307] width 1314 height 614
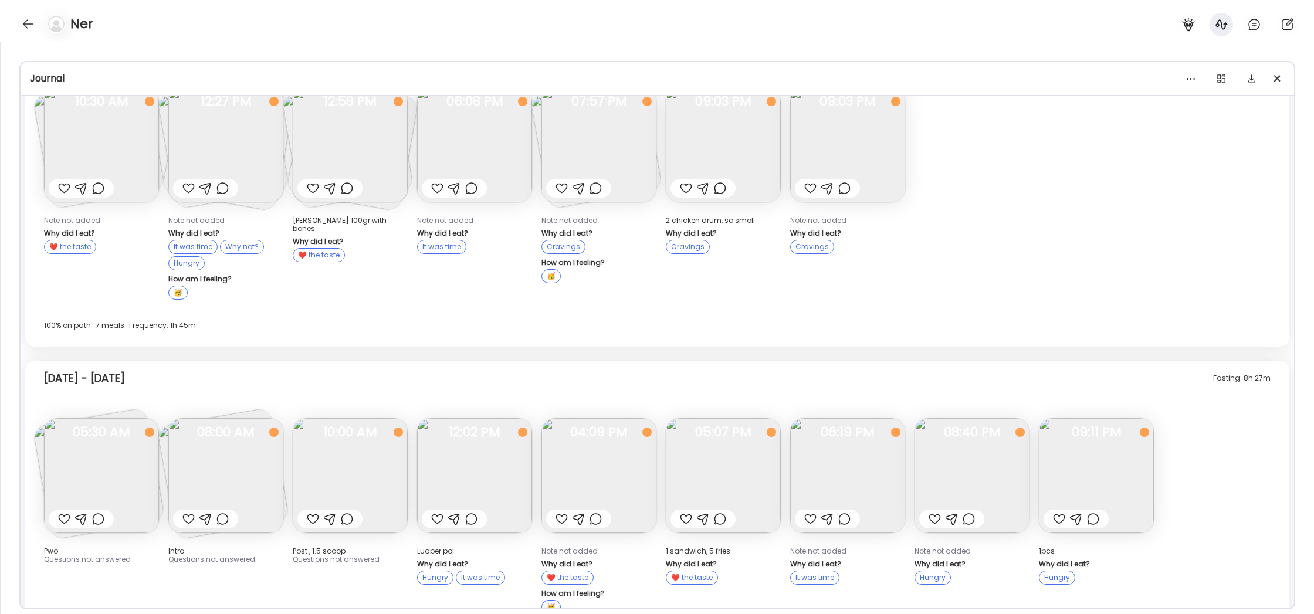
scroll to position [796, 0]
click at [713, 477] on img at bounding box center [723, 474] width 115 height 115
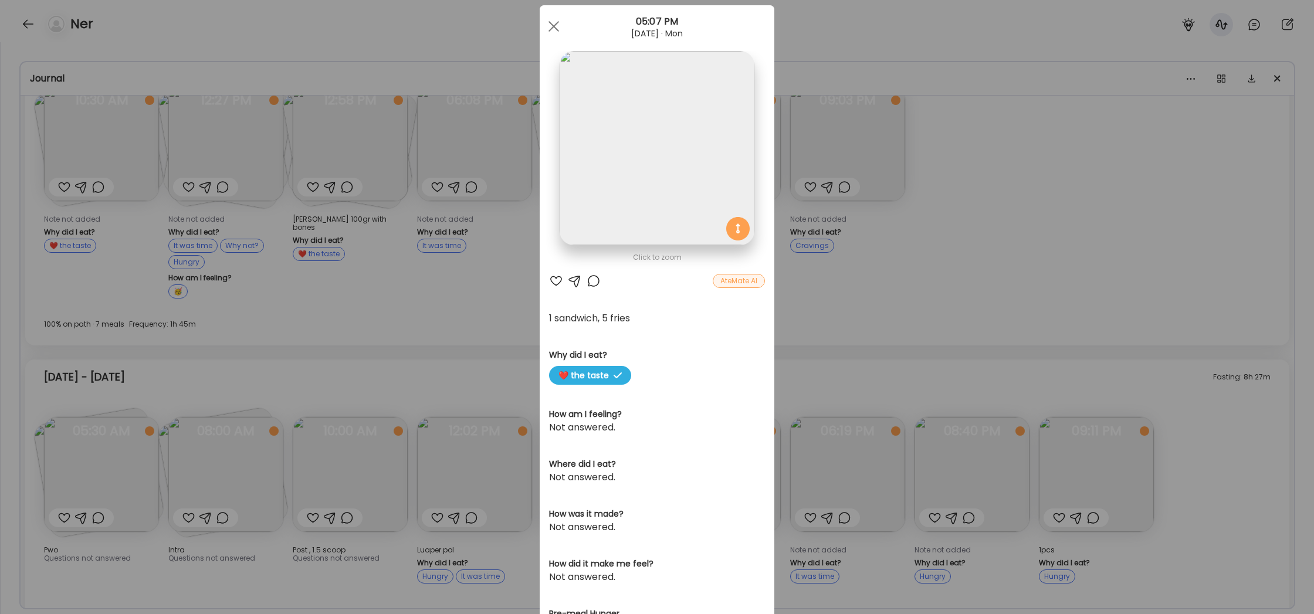
scroll to position [23, 0]
click at [830, 349] on div "Ate Coach Dashboard Wahoo! It’s official Take a moment to set up your Coach Pro…" at bounding box center [657, 307] width 1314 height 614
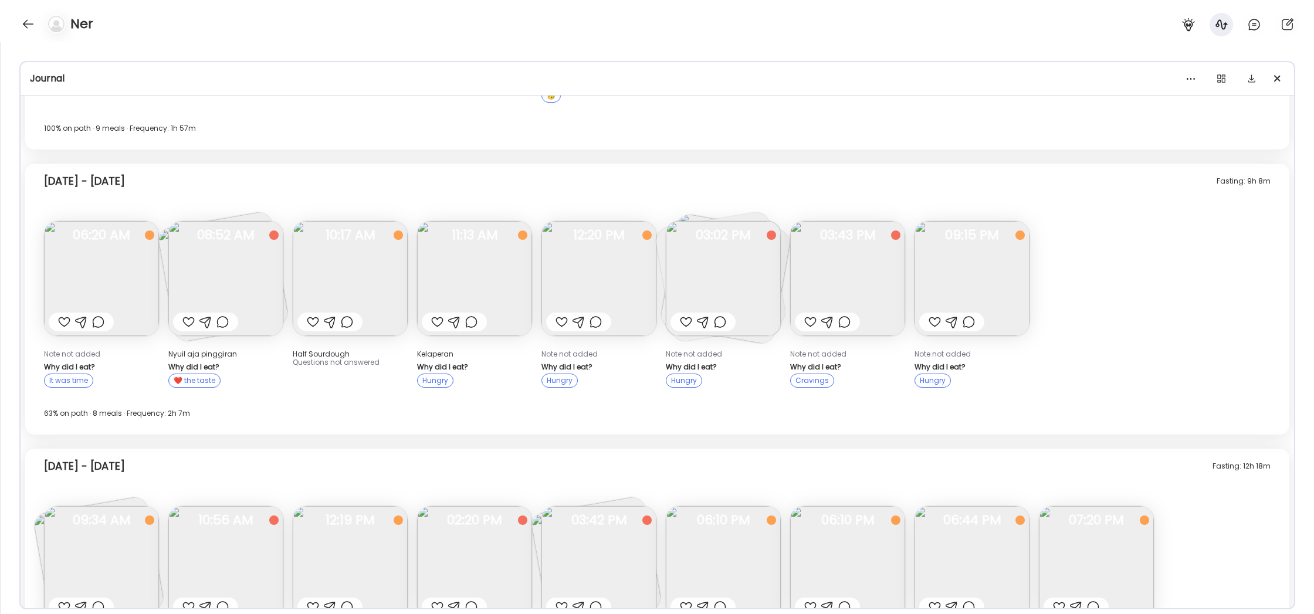
click at [480, 268] on img at bounding box center [474, 278] width 115 height 115
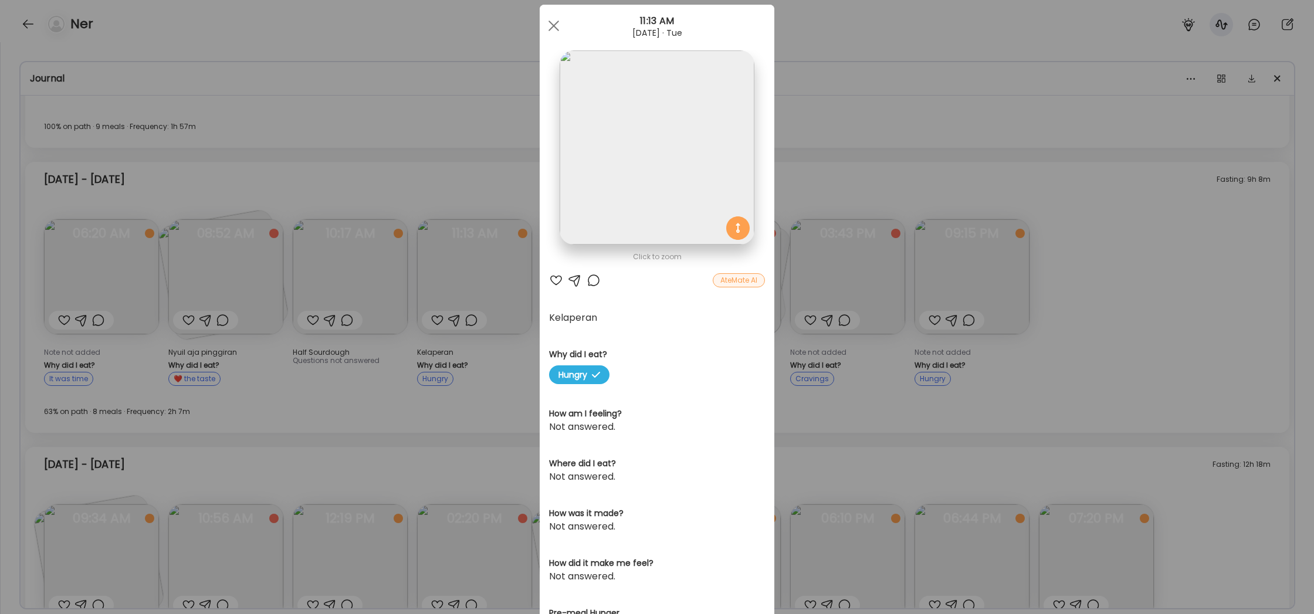
click at [820, 168] on div "Ate Coach Dashboard Wahoo! It’s official Take a moment to set up your Coach Pro…" at bounding box center [657, 307] width 1314 height 614
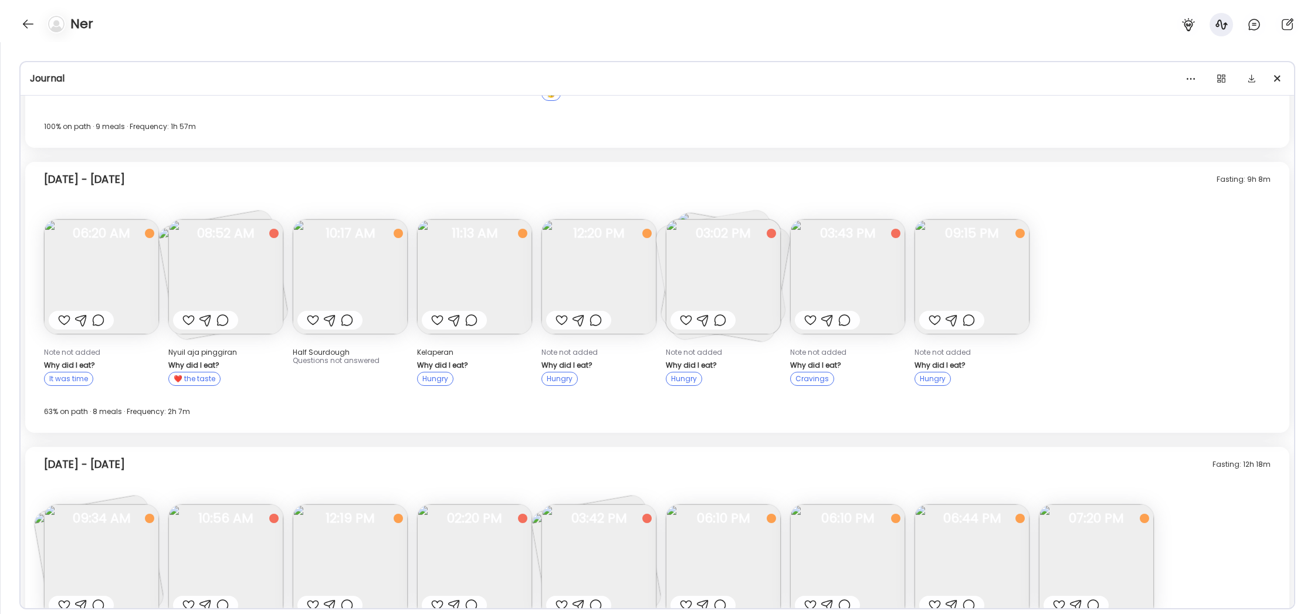
click at [502, 270] on img at bounding box center [474, 276] width 115 height 115
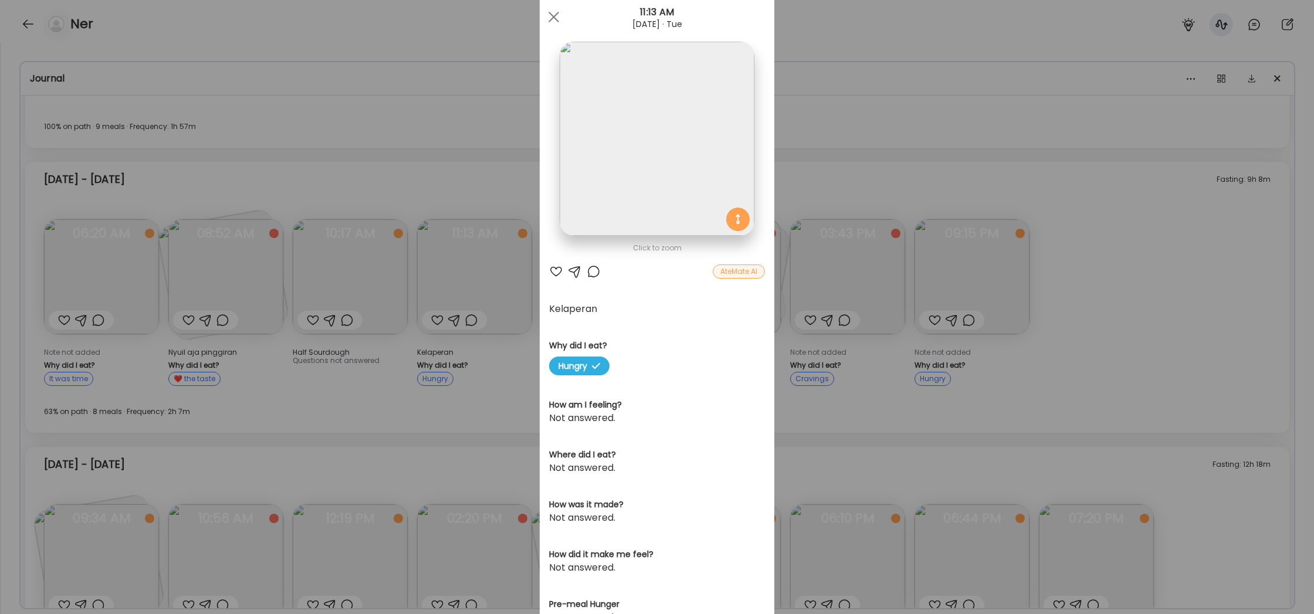
scroll to position [33, 0]
click at [830, 124] on div "Ate Coach Dashboard Wahoo! It’s official Take a moment to set up your Coach Pro…" at bounding box center [657, 307] width 1314 height 614
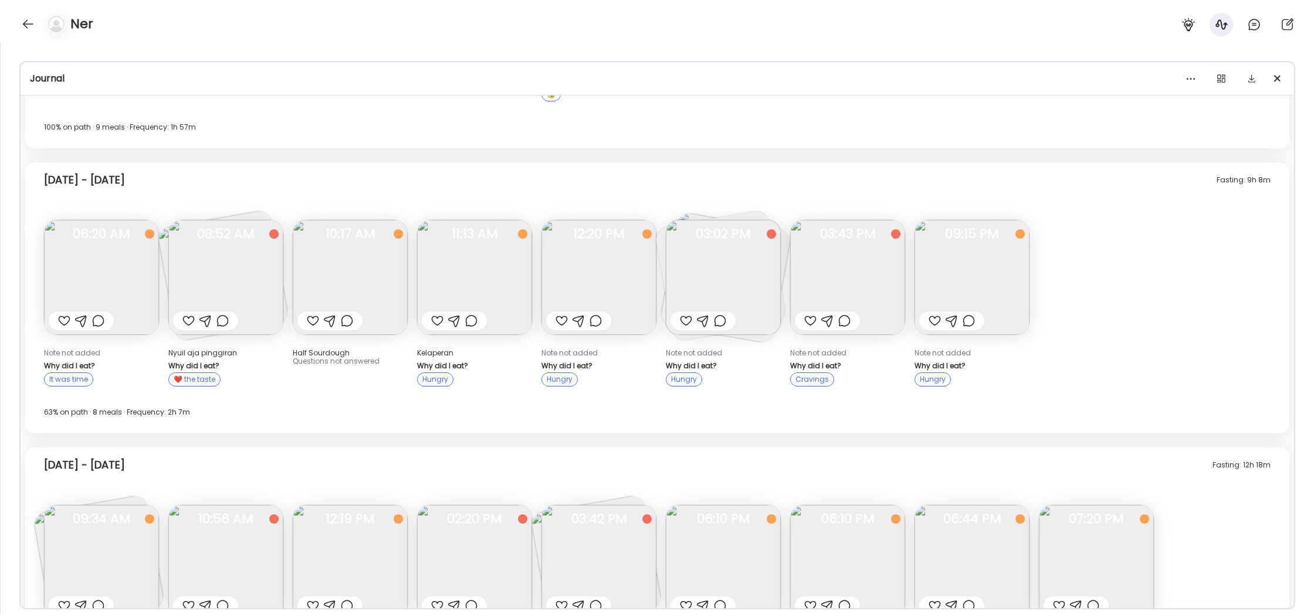
scroll to position [1311, 0]
click at [752, 250] on img at bounding box center [723, 274] width 115 height 115
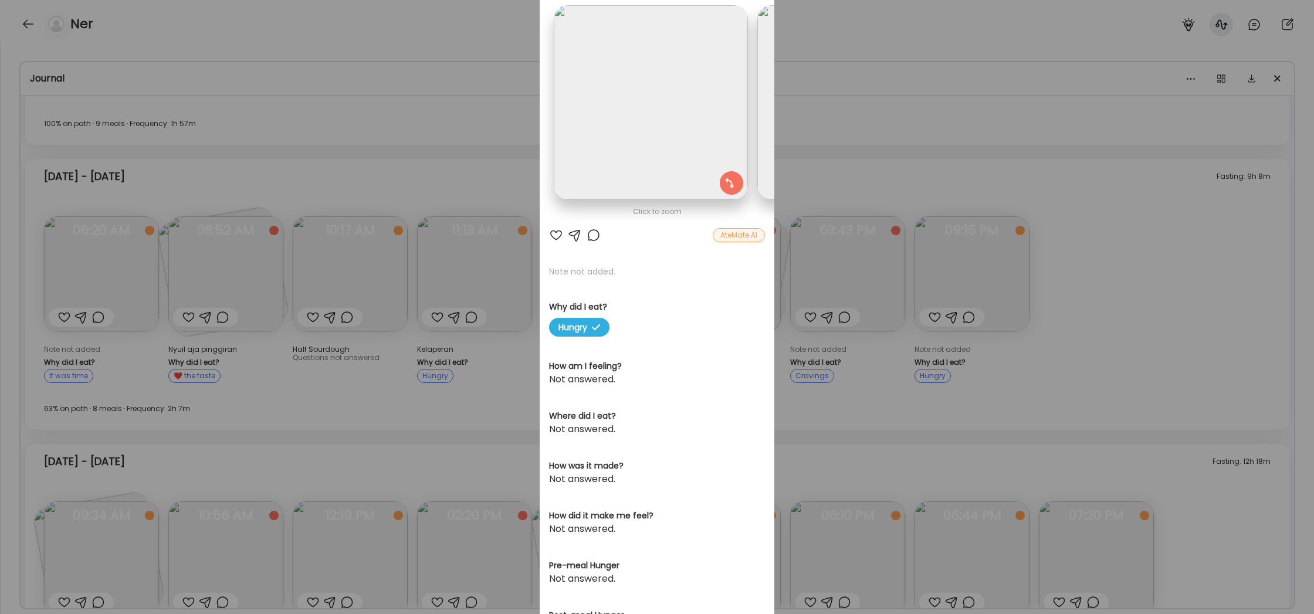
scroll to position [74, 0]
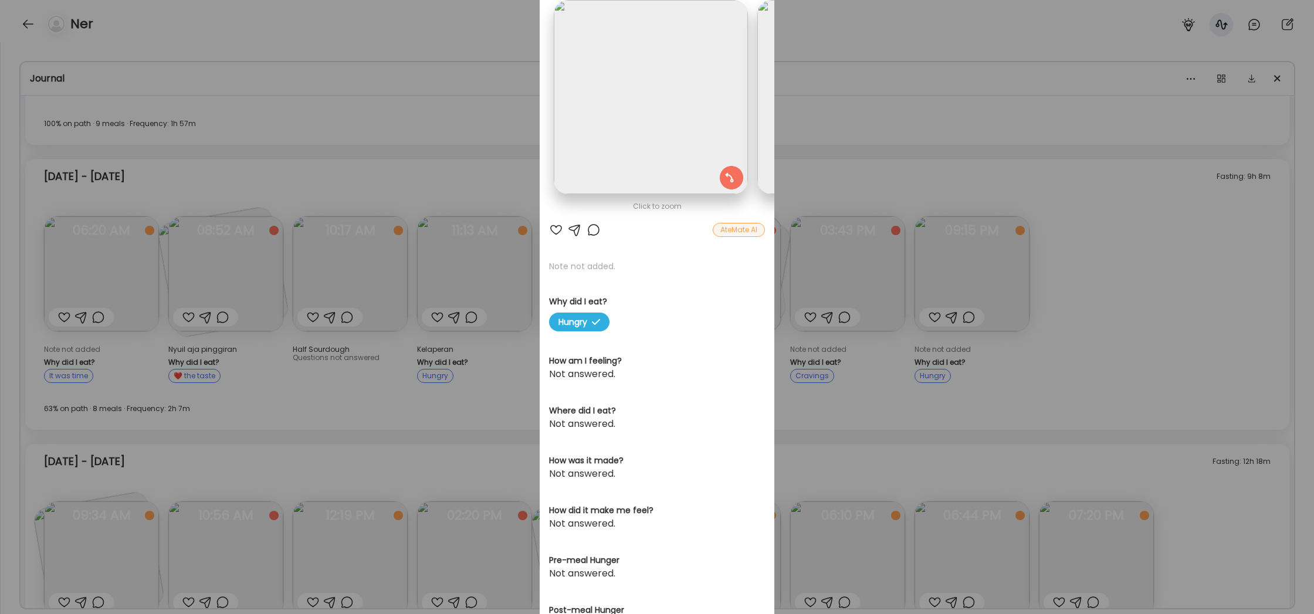
click at [831, 151] on div "Ate Coach Dashboard Wahoo! It’s official Take a moment to set up your Coach Pro…" at bounding box center [657, 307] width 1314 height 614
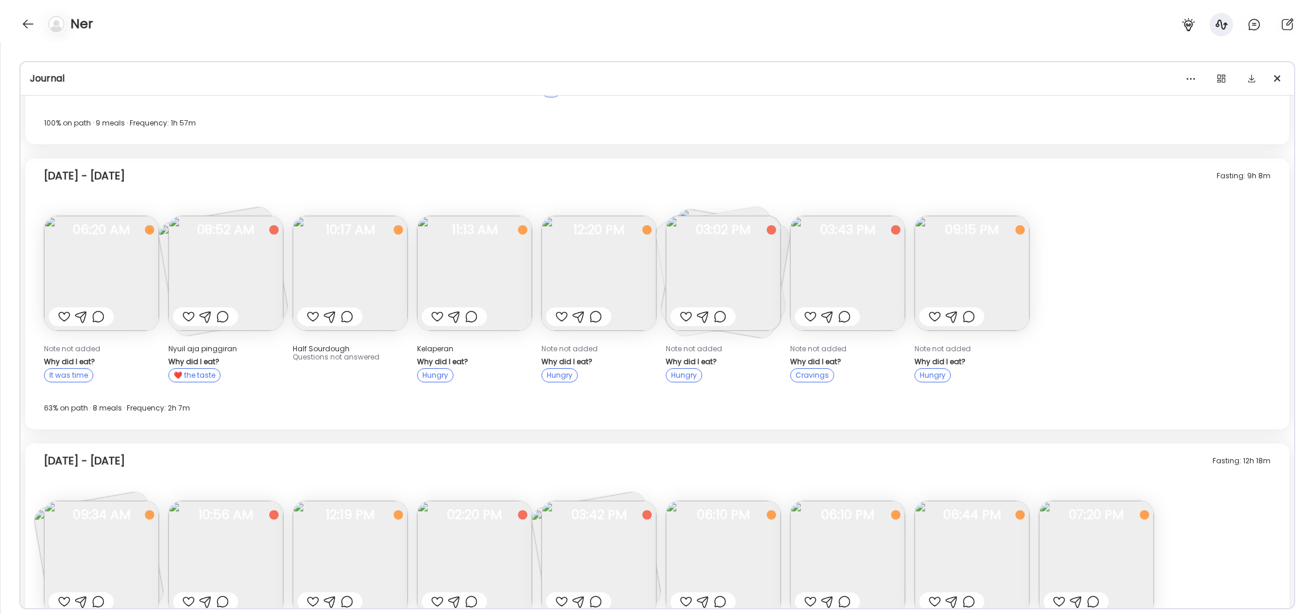
scroll to position [1312, 0]
click at [968, 267] on img at bounding box center [972, 272] width 115 height 115
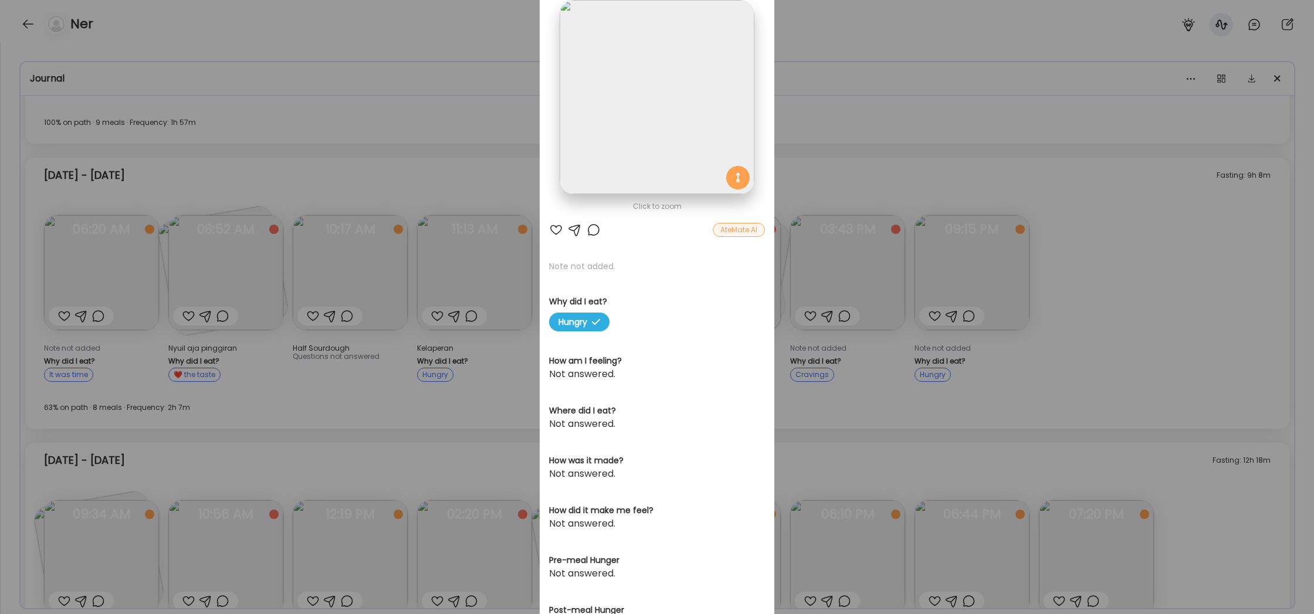
click at [1210, 300] on div "Ate Coach Dashboard Wahoo! It’s official Take a moment to set up your Coach Pro…" at bounding box center [657, 307] width 1314 height 614
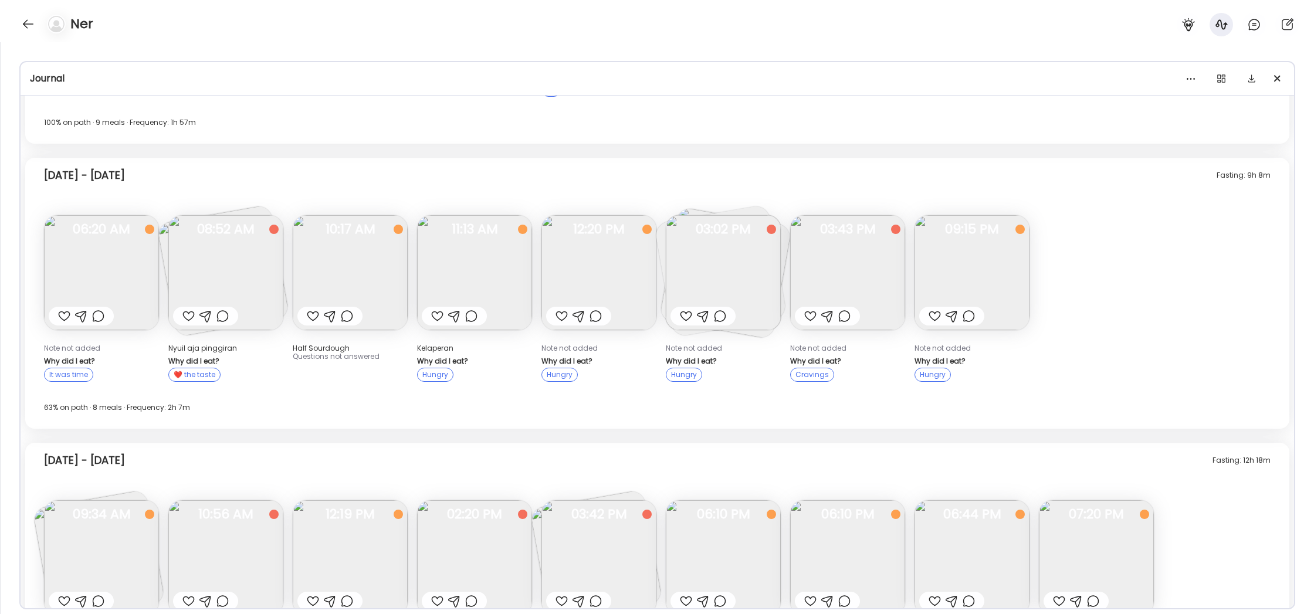
click at [936, 255] on img at bounding box center [972, 272] width 115 height 115
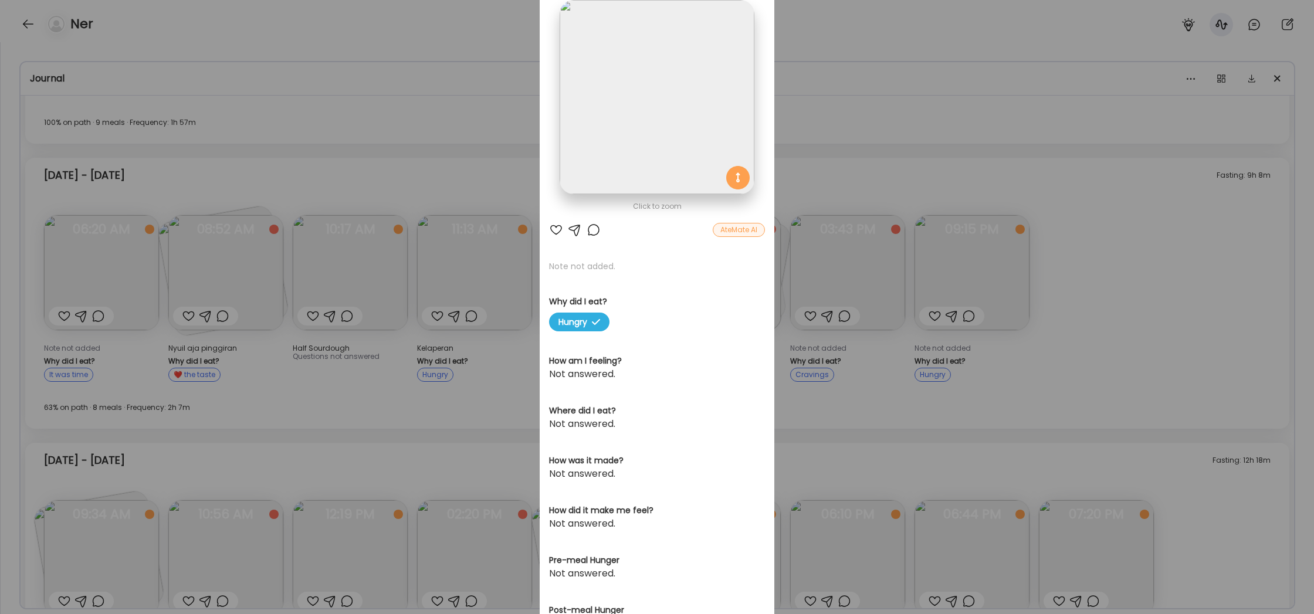
click at [851, 75] on div "Ate Coach Dashboard Wahoo! It’s official Take a moment to set up your Coach Pro…" at bounding box center [657, 307] width 1314 height 614
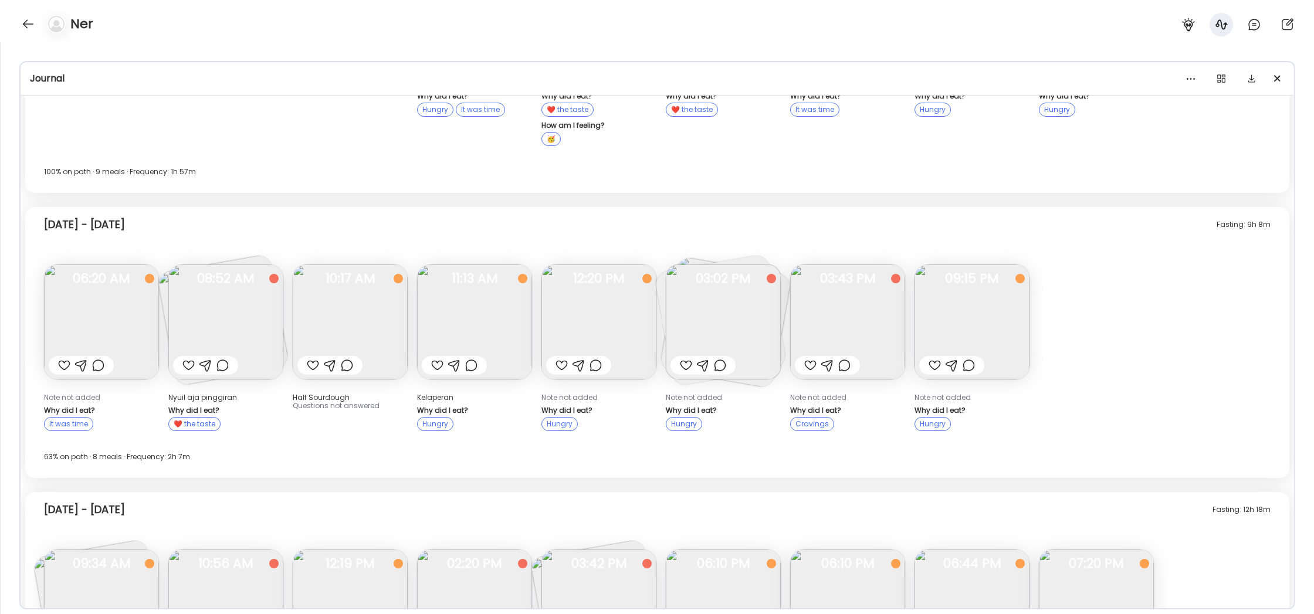
scroll to position [1261, 0]
click at [229, 320] on img at bounding box center [225, 323] width 115 height 115
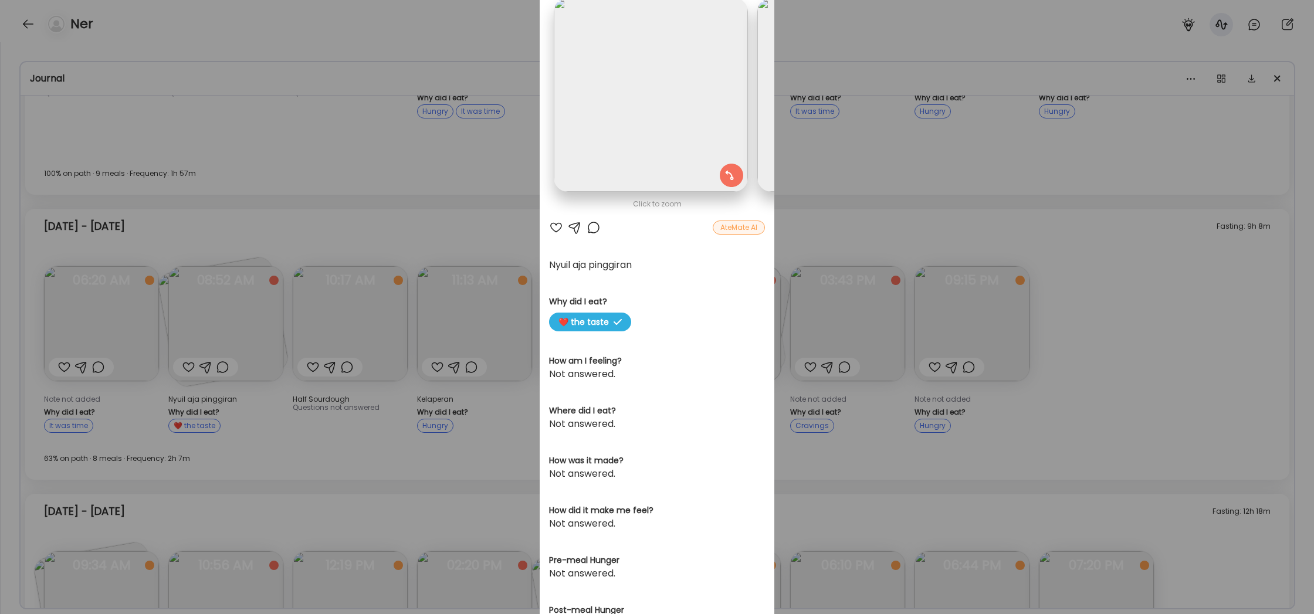
scroll to position [72, 0]
click at [433, 145] on div "Ate Coach Dashboard Wahoo! It’s official Take a moment to set up your Coach Pro…" at bounding box center [657, 307] width 1314 height 614
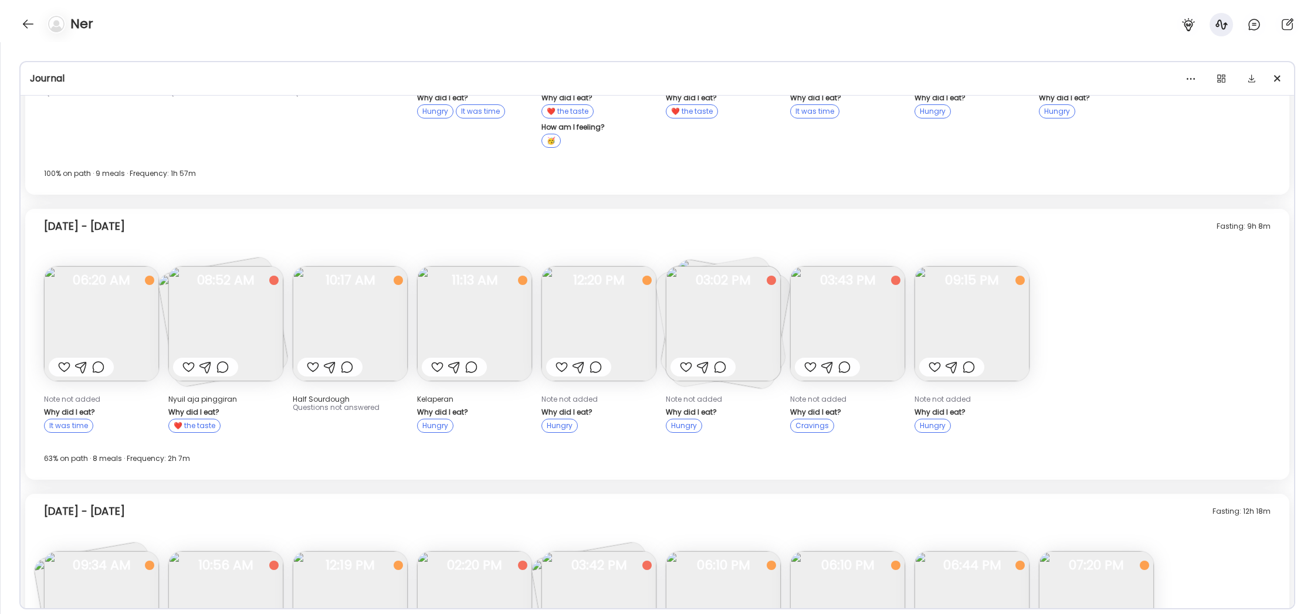
click at [357, 304] on img at bounding box center [350, 323] width 115 height 115
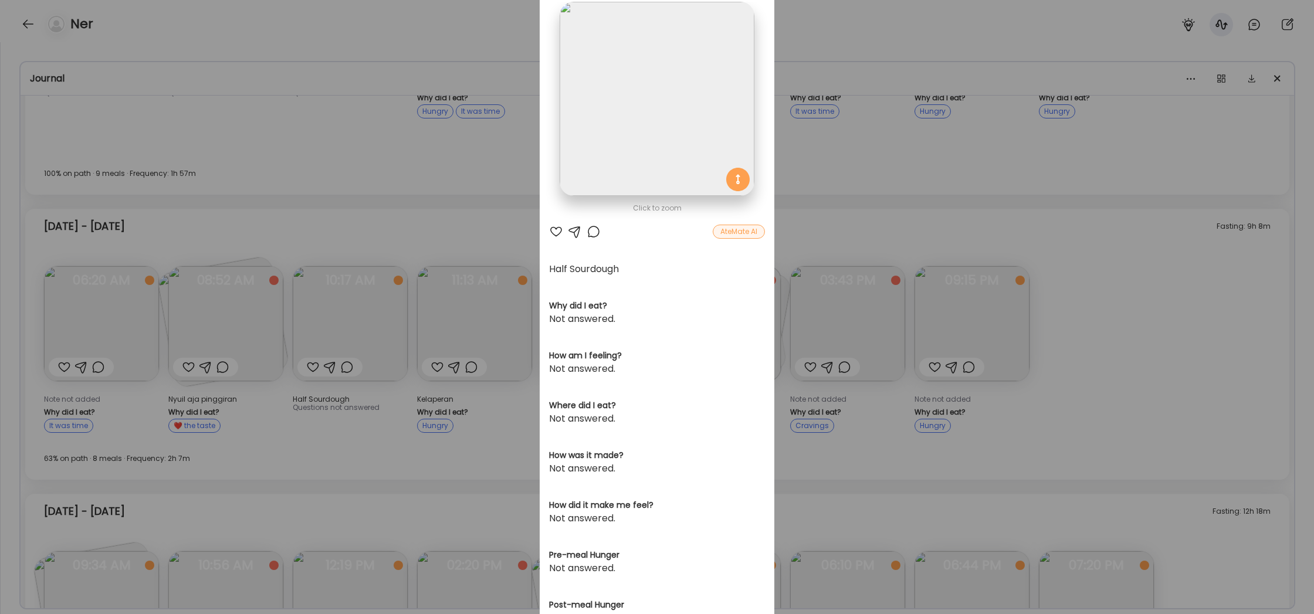
click at [438, 211] on div "Ate Coach Dashboard Wahoo! It’s official Take a moment to set up your Coach Pro…" at bounding box center [657, 307] width 1314 height 614
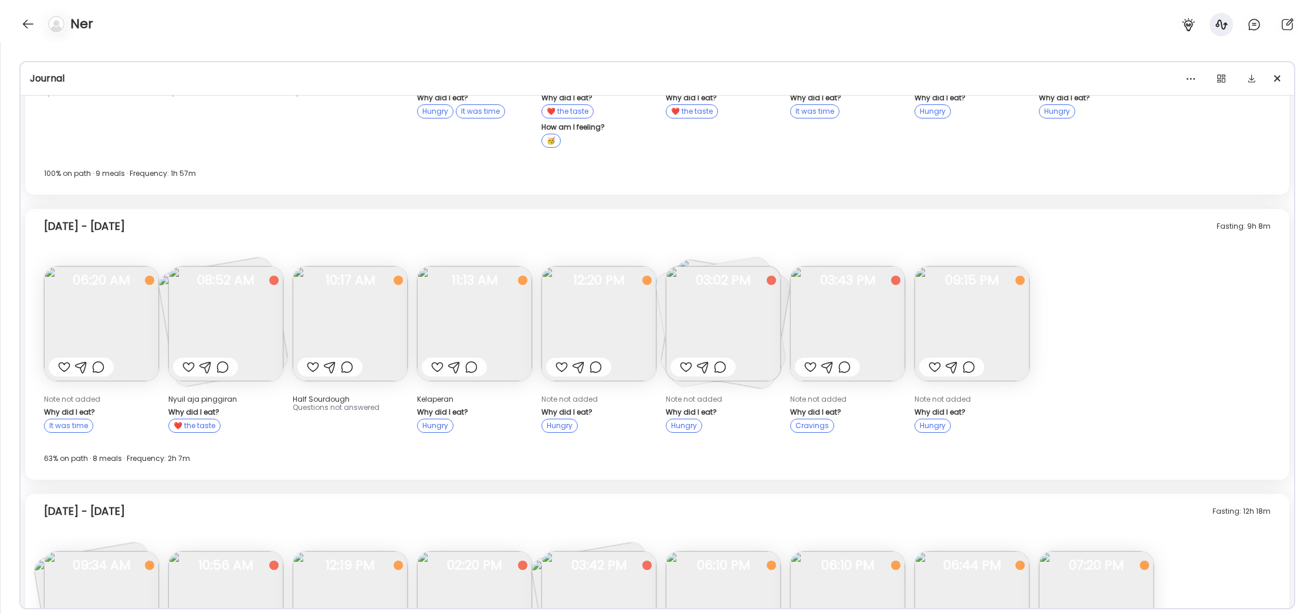
click at [458, 320] on img at bounding box center [474, 323] width 115 height 115
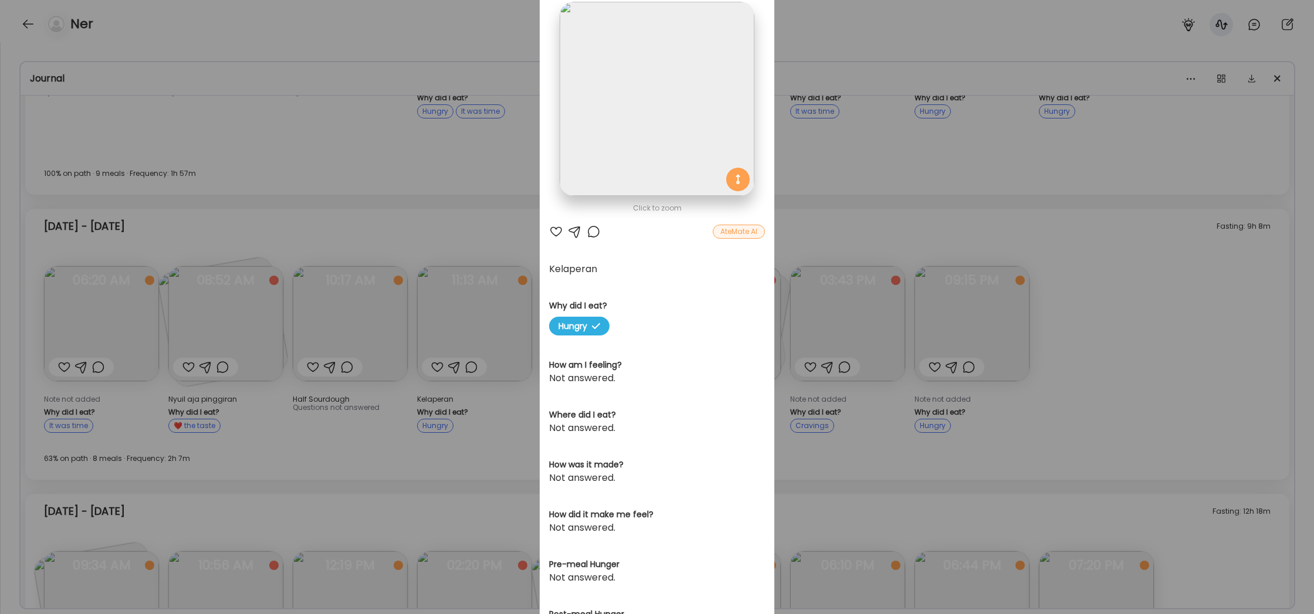
click at [447, 229] on div "Ate Coach Dashboard Wahoo! It’s official Take a moment to set up your Coach Pro…" at bounding box center [657, 307] width 1314 height 614
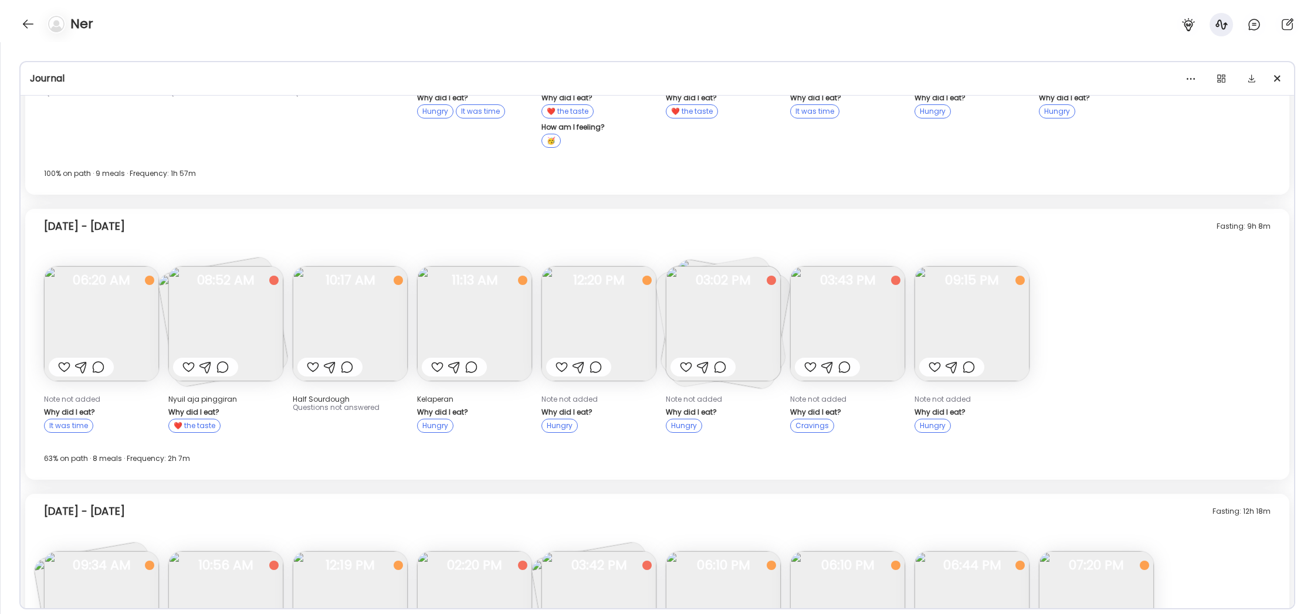
scroll to position [1263, 0]
click at [604, 310] on img at bounding box center [599, 321] width 115 height 115
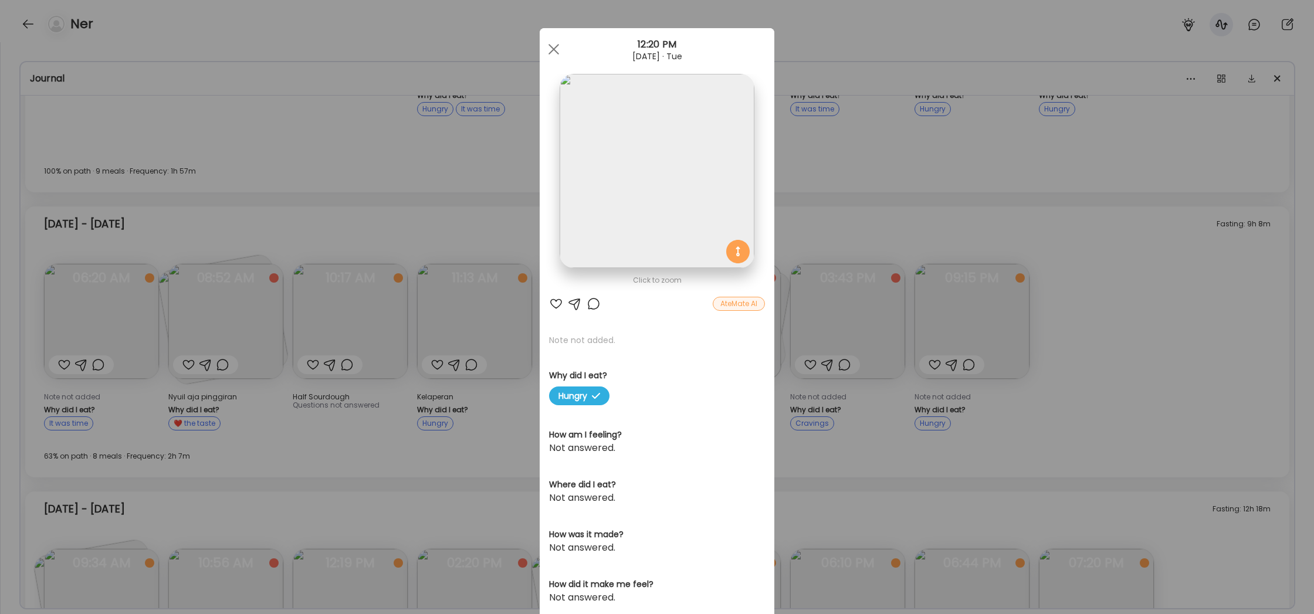
scroll to position [0, 0]
click at [1123, 275] on div "Ate Coach Dashboard Wahoo! It’s official Take a moment to set up your Coach Pro…" at bounding box center [657, 307] width 1314 height 614
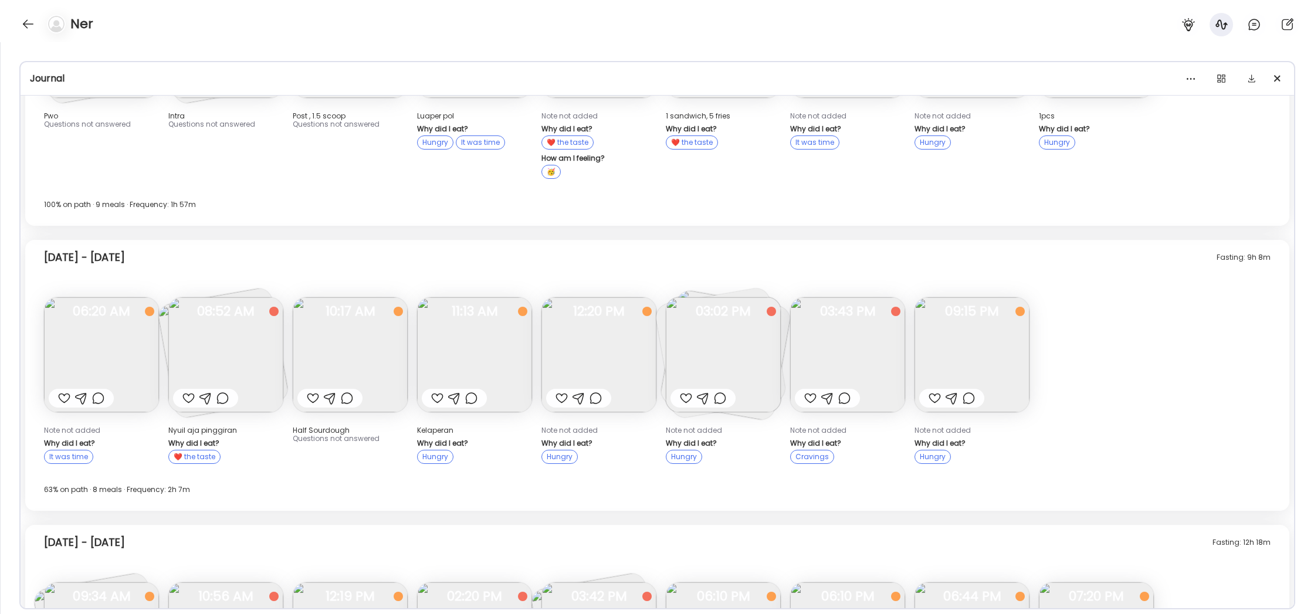
scroll to position [1233, 0]
click at [830, 340] on img at bounding box center [847, 351] width 115 height 115
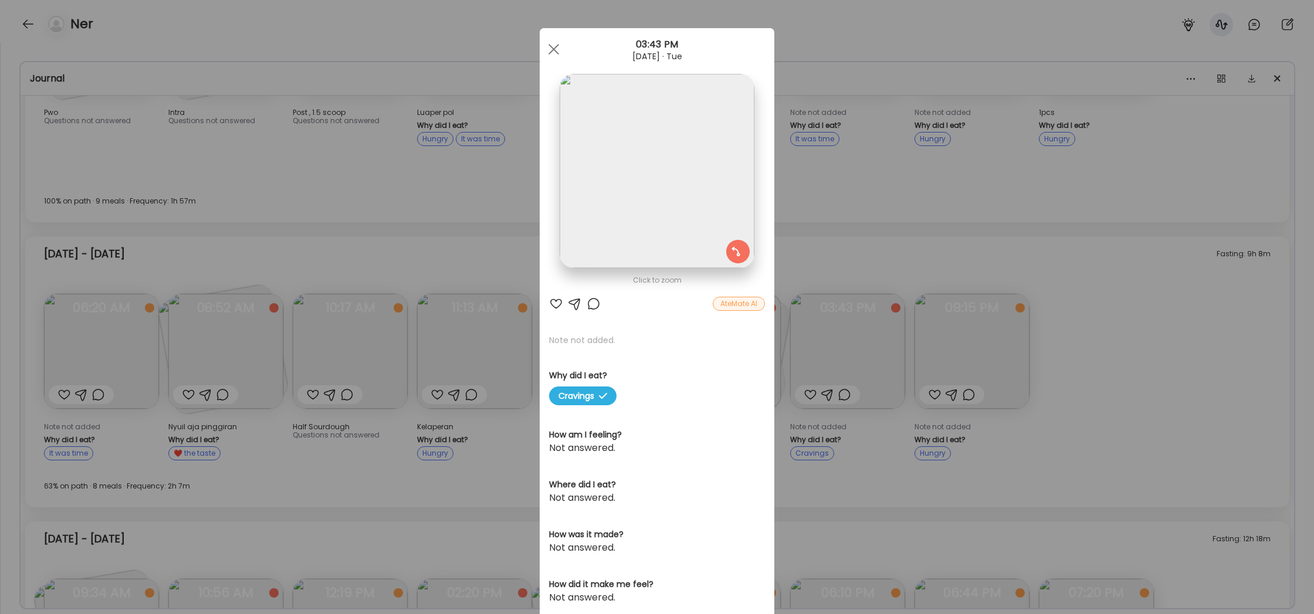
click at [826, 234] on div "Ate Coach Dashboard Wahoo! It’s official Take a moment to set up your Coach Pro…" at bounding box center [657, 307] width 1314 height 614
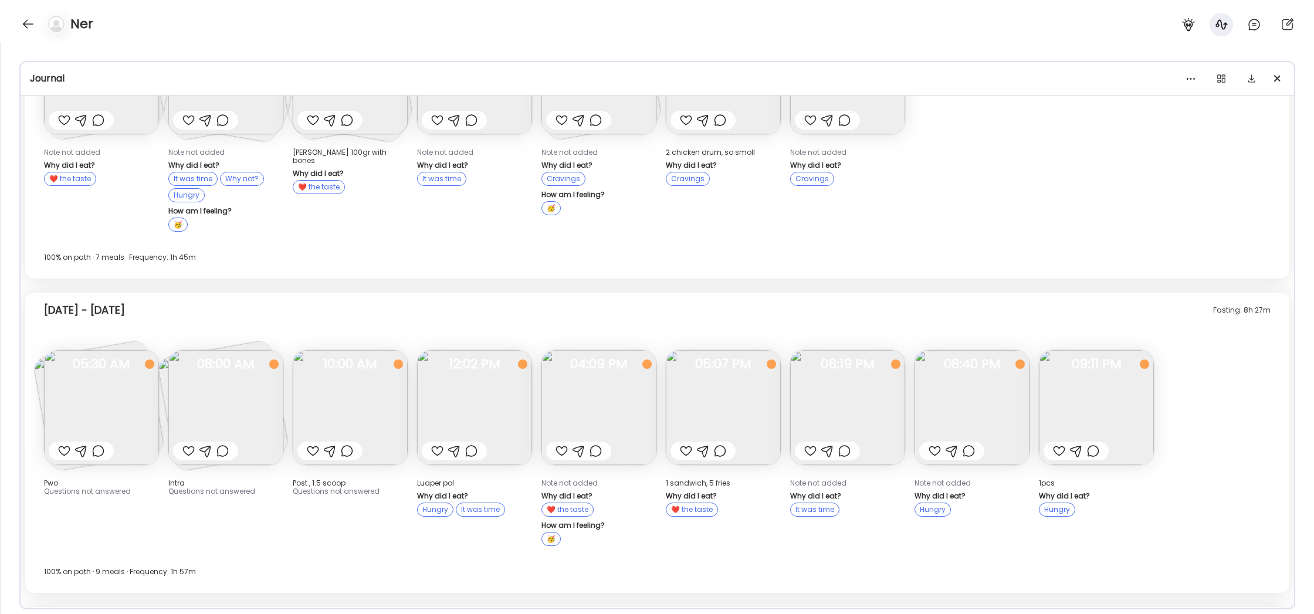
scroll to position [835, 0]
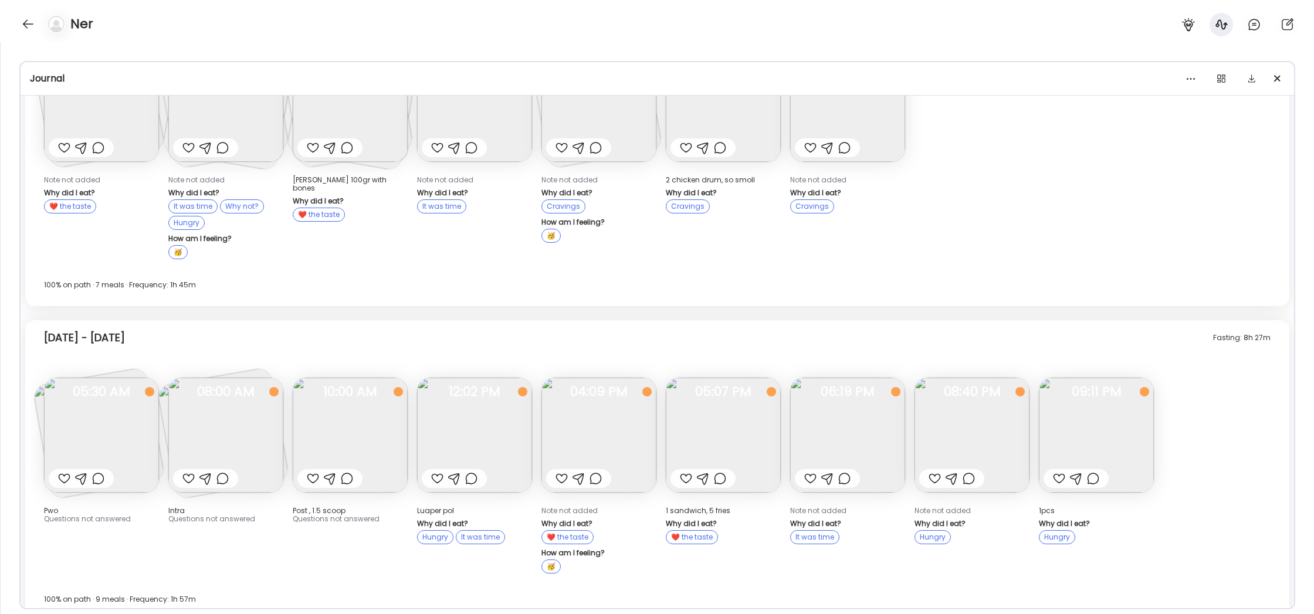
click at [509, 454] on img at bounding box center [474, 435] width 115 height 115
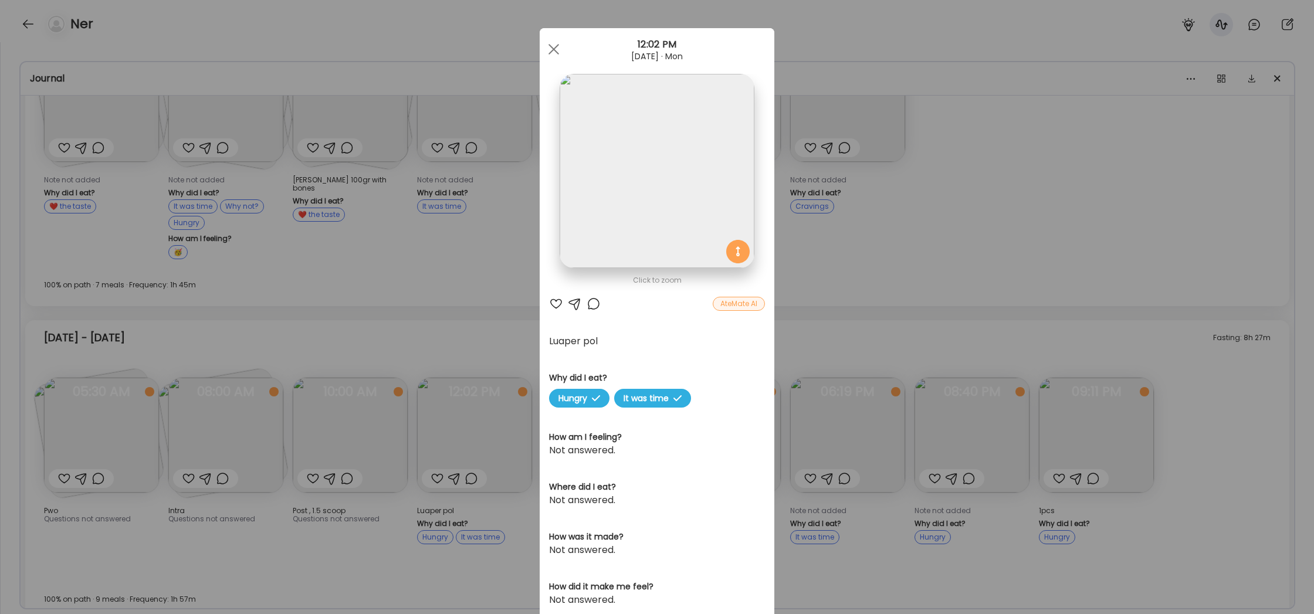
click at [855, 319] on div "Ate Coach Dashboard Wahoo! It’s official Take a moment to set up your Coach Pro…" at bounding box center [657, 307] width 1314 height 614
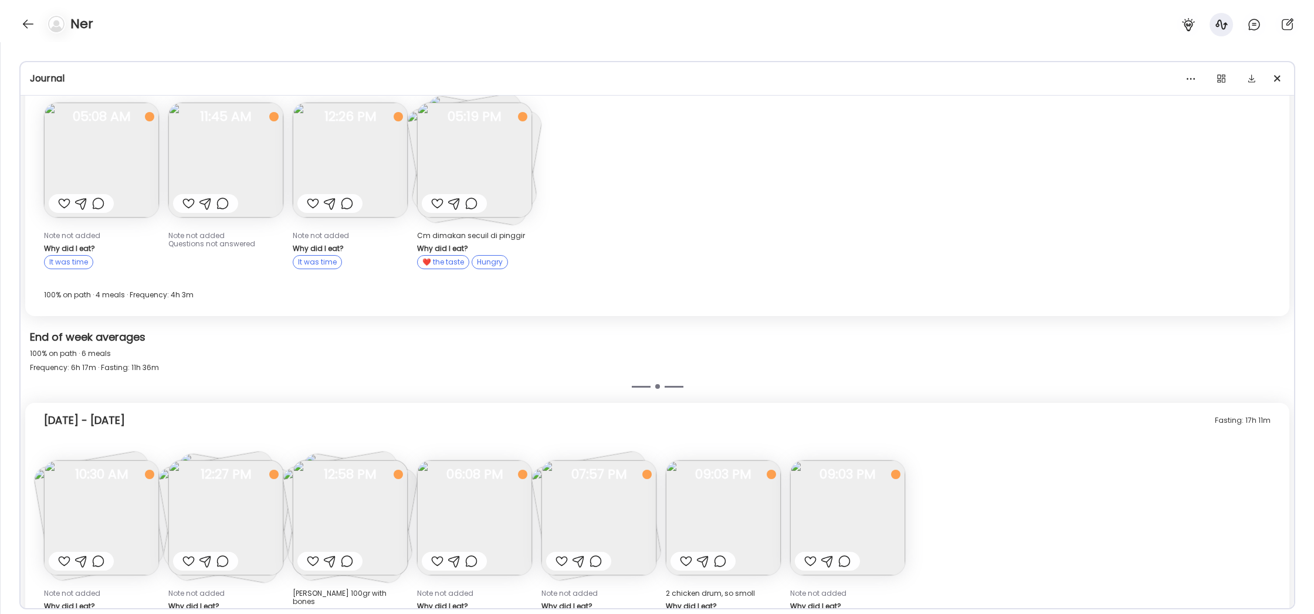
scroll to position [259, 0]
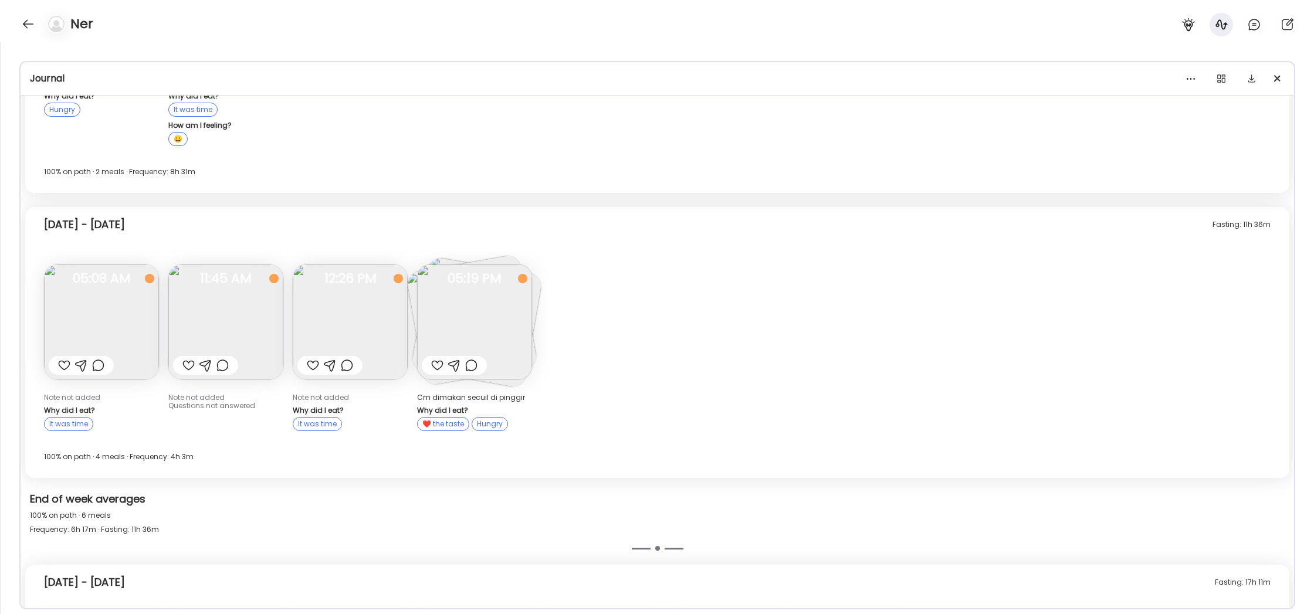
click at [384, 313] on img at bounding box center [350, 322] width 115 height 115
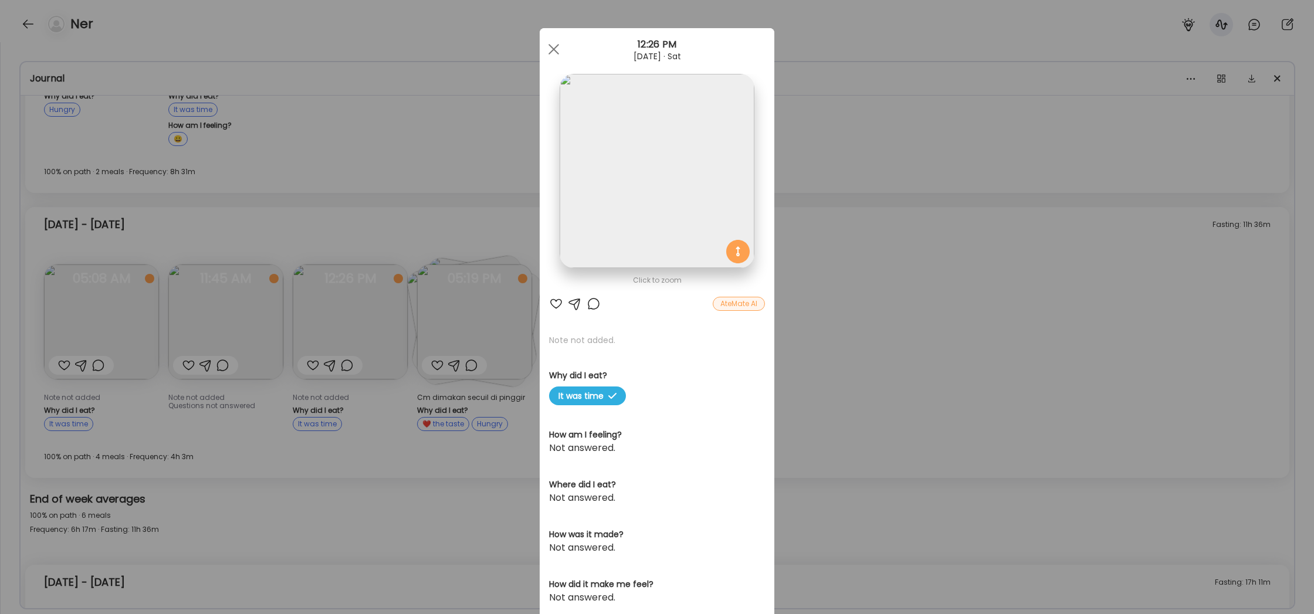
click at [229, 235] on div "Ate Coach Dashboard Wahoo! It’s official Take a moment to set up your Coach Pro…" at bounding box center [657, 307] width 1314 height 614
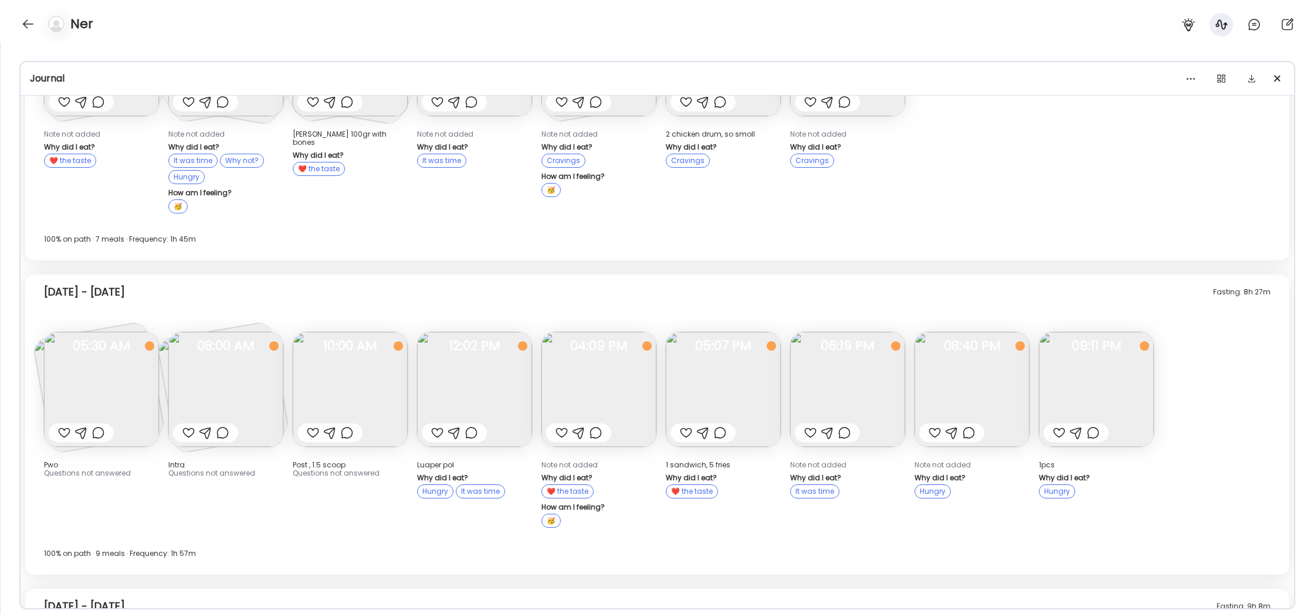
scroll to position [881, 0]
click at [844, 234] on div "100% on path · 7 meals · Frequency: 1h 45m" at bounding box center [657, 239] width 1227 height 14
click at [28, 23] on div at bounding box center [28, 24] width 19 height 19
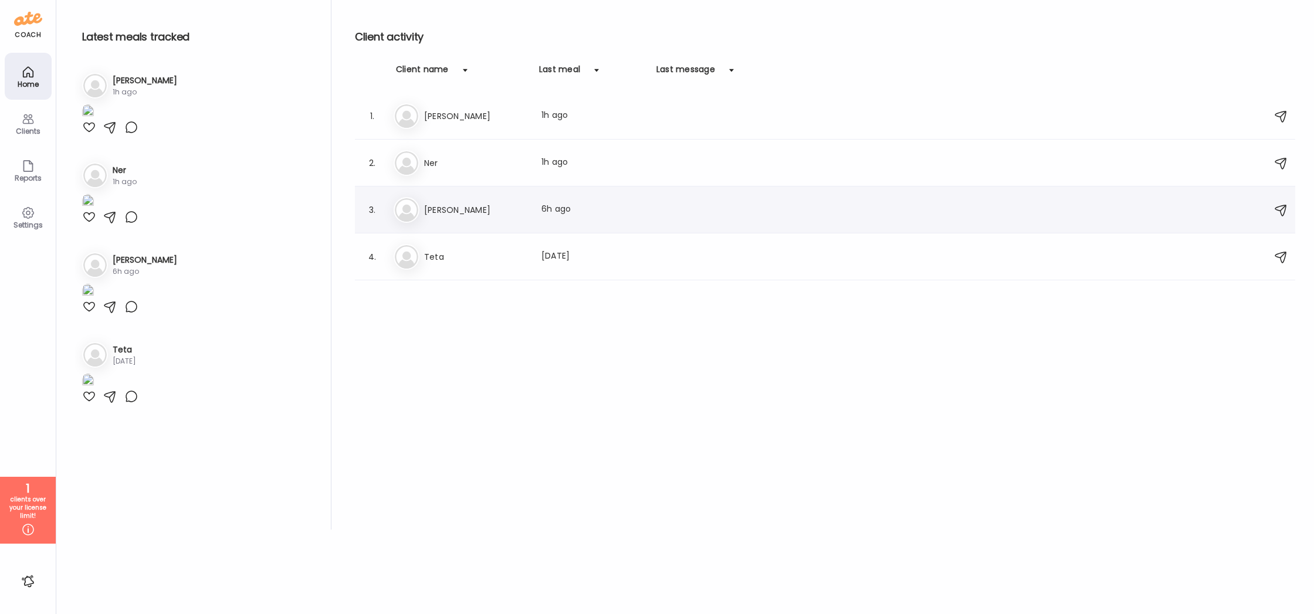
click at [721, 217] on div "Ma Maureen Last meal: 6h ago" at bounding box center [827, 210] width 867 height 26
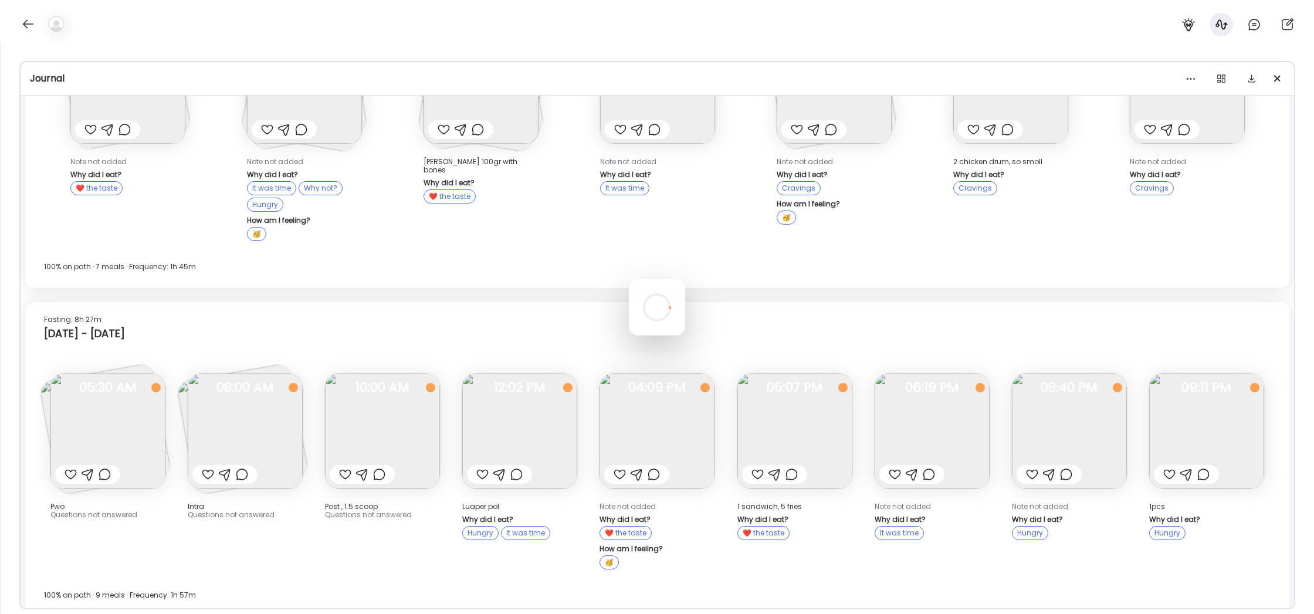
click at [685, 279] on div at bounding box center [657, 307] width 56 height 56
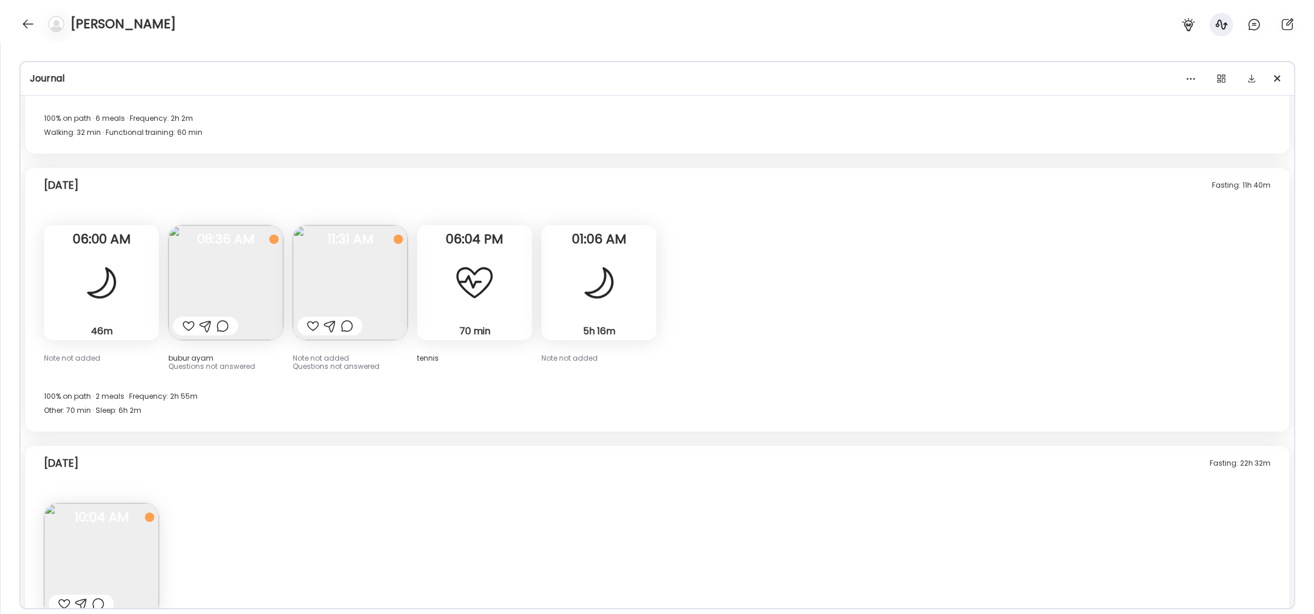
scroll to position [4707, 0]
click at [384, 300] on img at bounding box center [350, 280] width 115 height 115
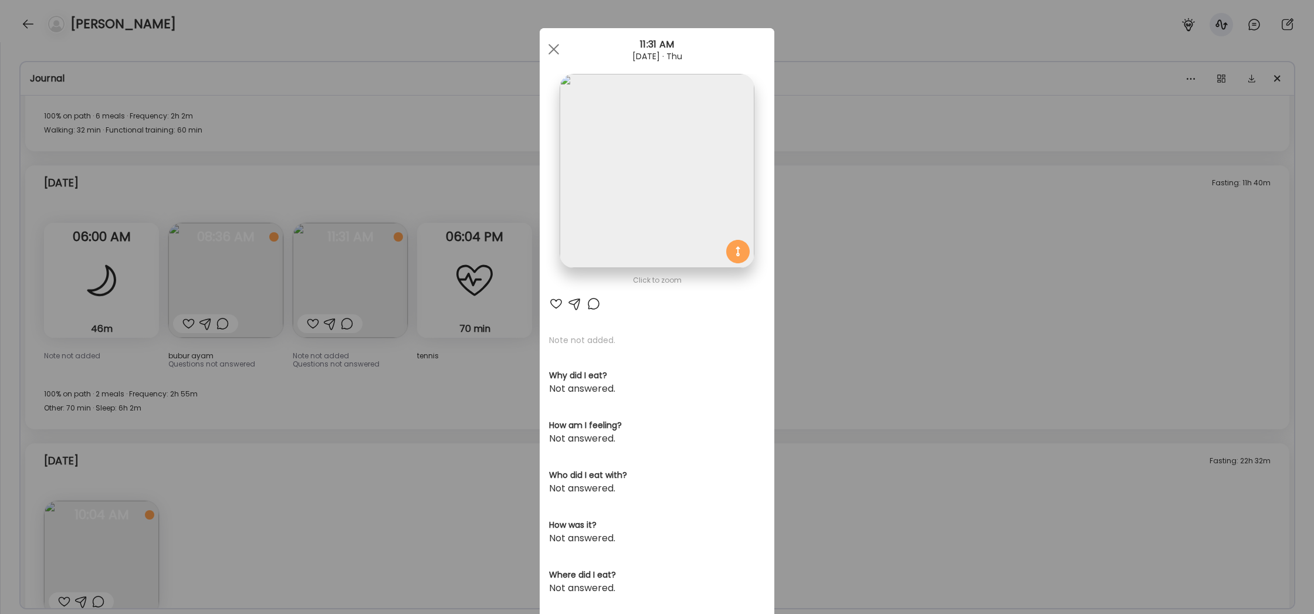
click at [926, 225] on div "Ate Coach Dashboard Wahoo! It’s official Take a moment to set up your Coach Pro…" at bounding box center [657, 307] width 1314 height 614
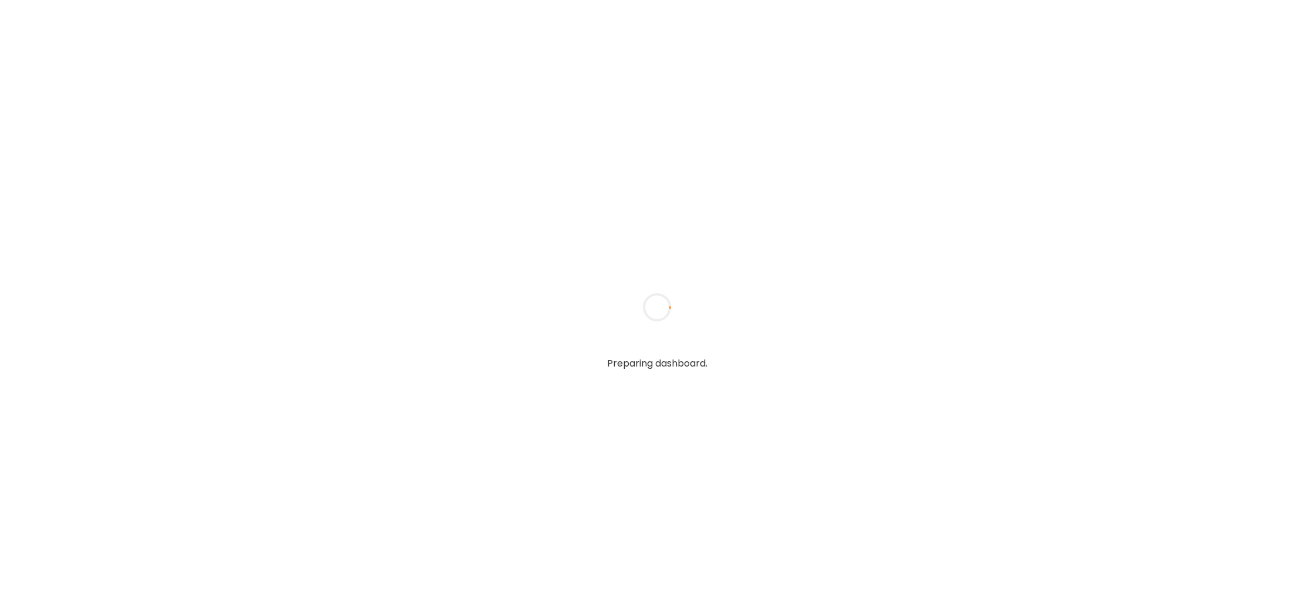
type input "**********"
type textarea "**********"
type input "**********"
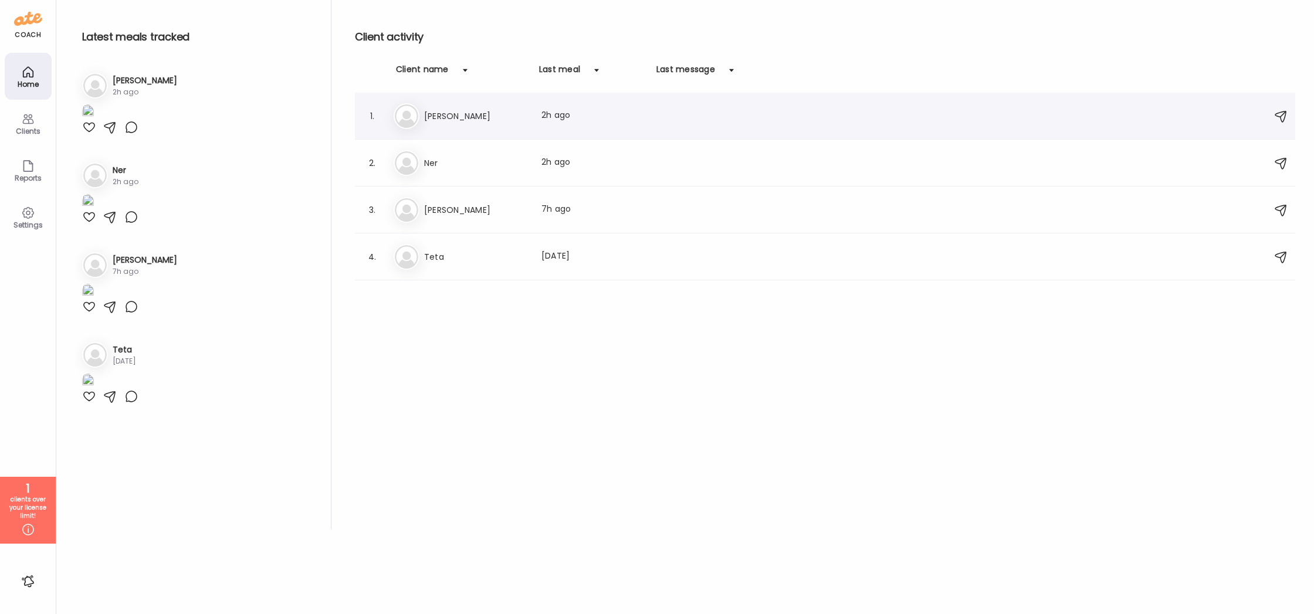
click at [464, 113] on h3 "[PERSON_NAME]" at bounding box center [475, 116] width 103 height 14
click at [629, 279] on div at bounding box center [657, 307] width 56 height 56
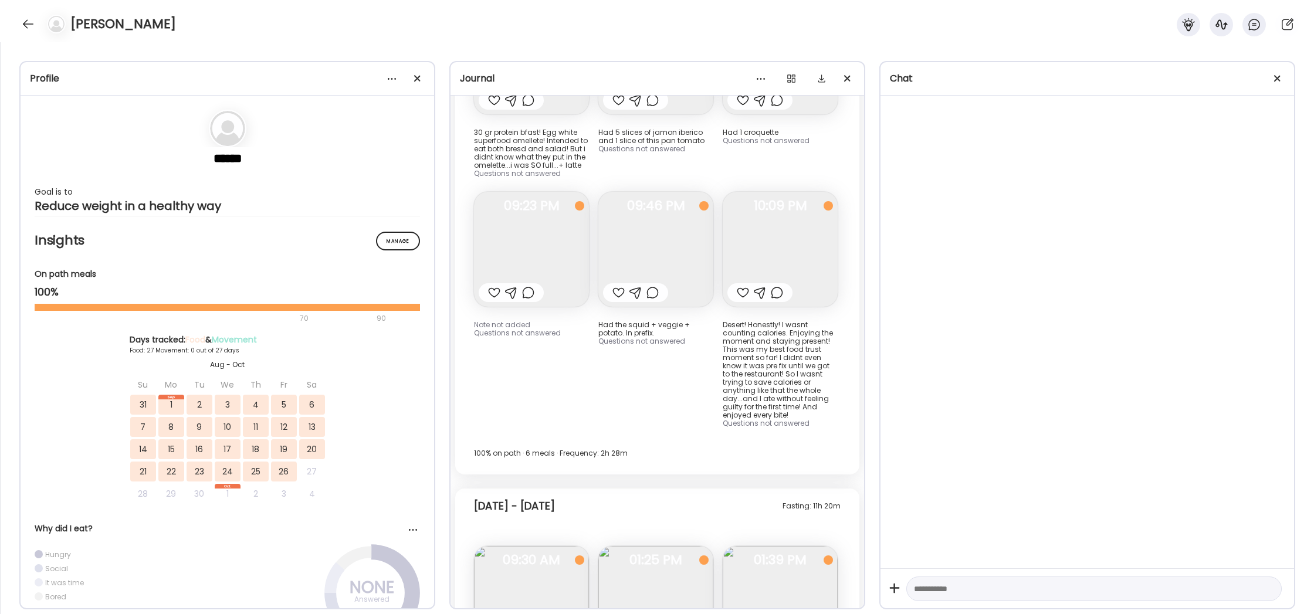
scroll to position [12857, 0]
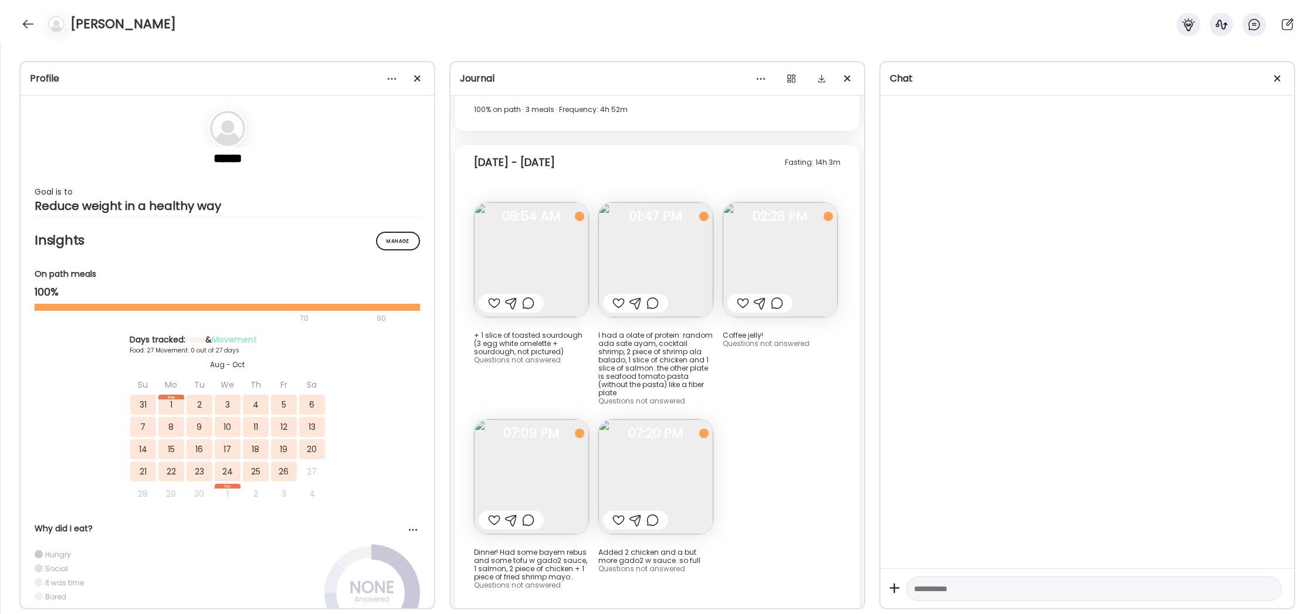
drag, startPoint x: 1280, startPoint y: 79, endPoint x: 1268, endPoint y: 82, distance: 12.0
click at [1280, 79] on div at bounding box center [1277, 78] width 23 height 23
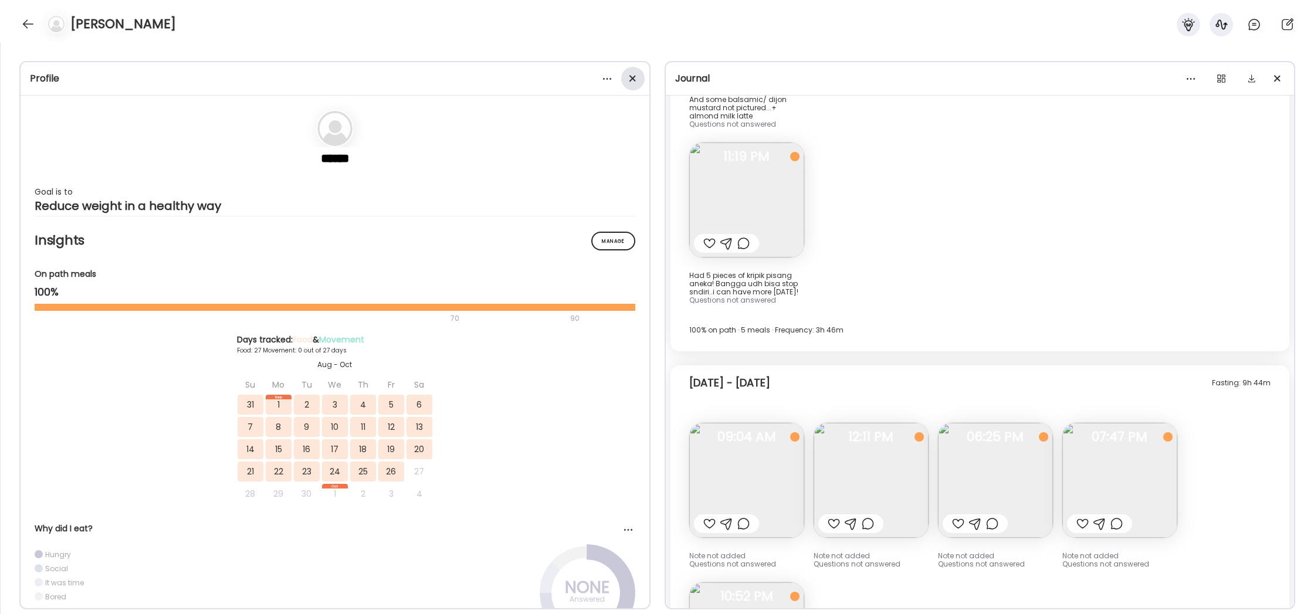
click at [633, 78] on span at bounding box center [632, 78] width 6 height 6
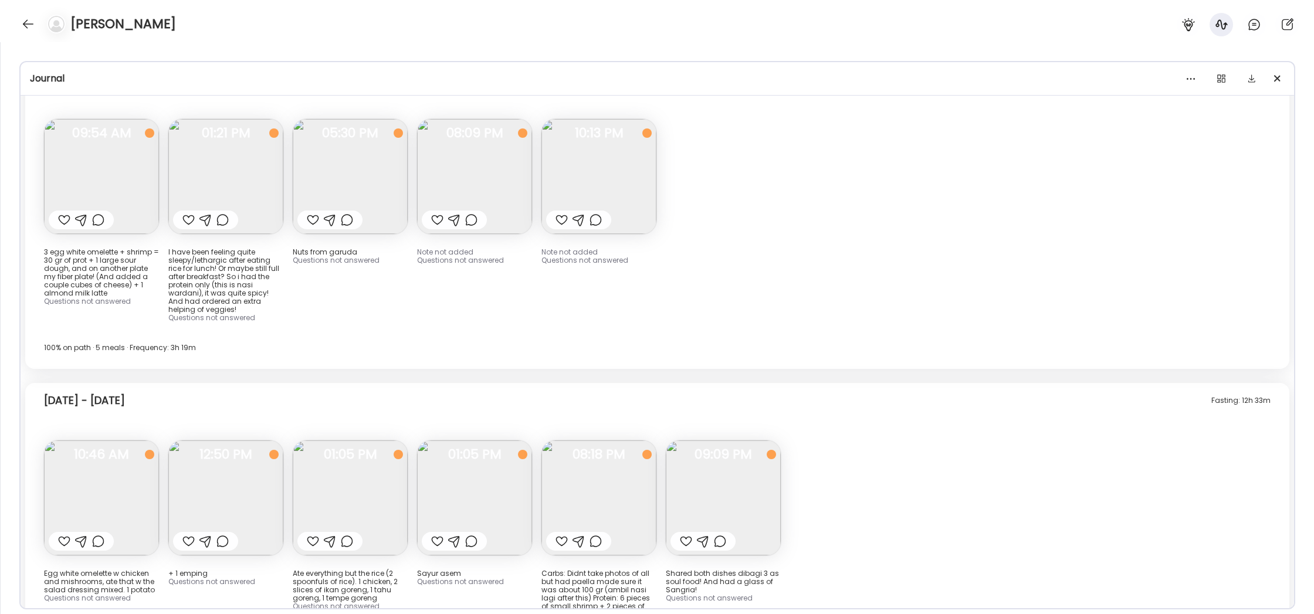
scroll to position [8742, 0]
